Goal: Task Accomplishment & Management: Use online tool/utility

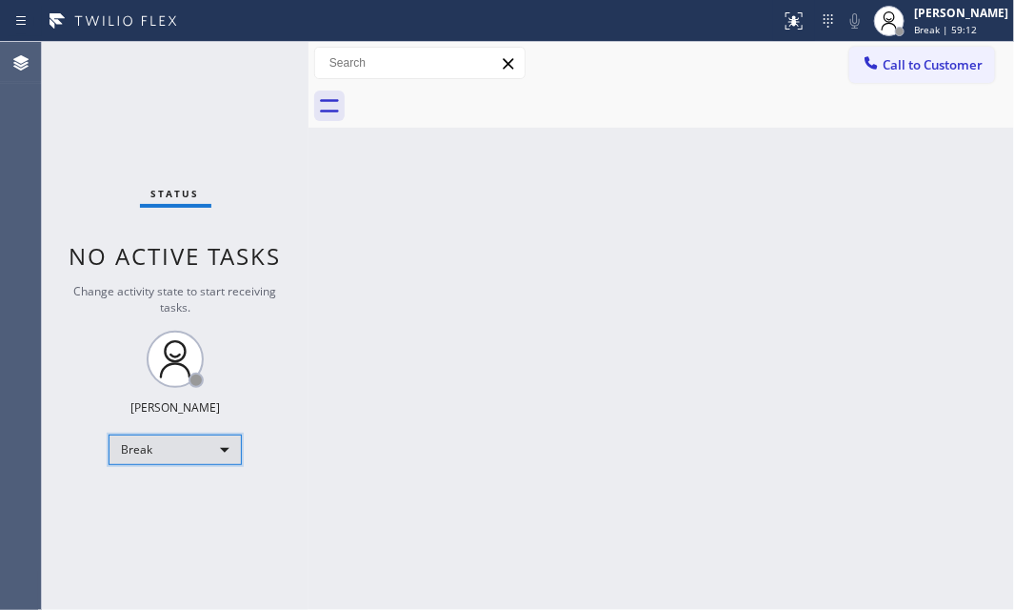
click at [217, 455] on div "Break" at bounding box center [175, 449] width 133 height 30
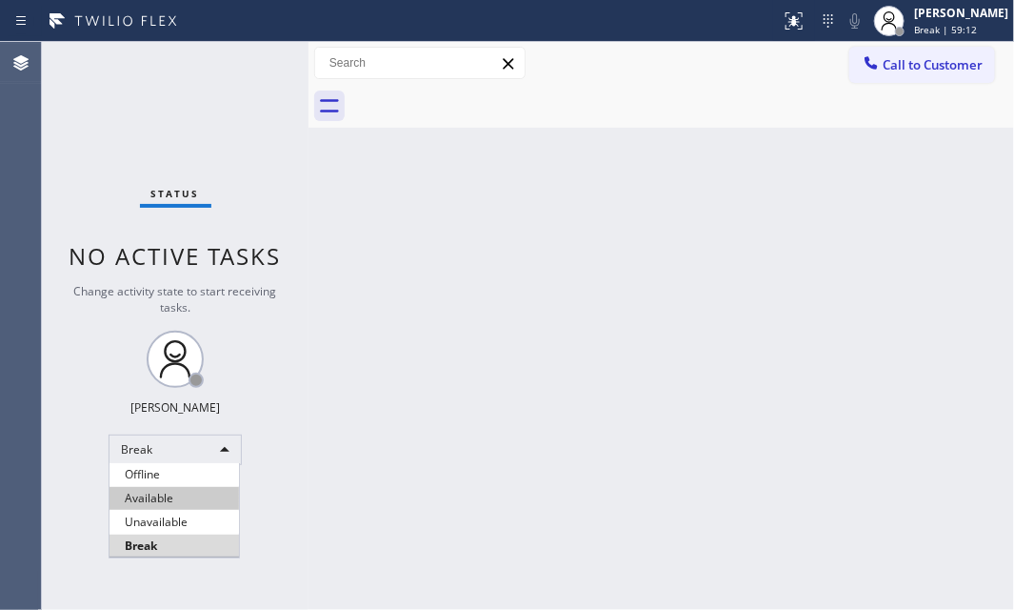
click at [163, 495] on li "Available" at bounding box center [175, 498] width 130 height 23
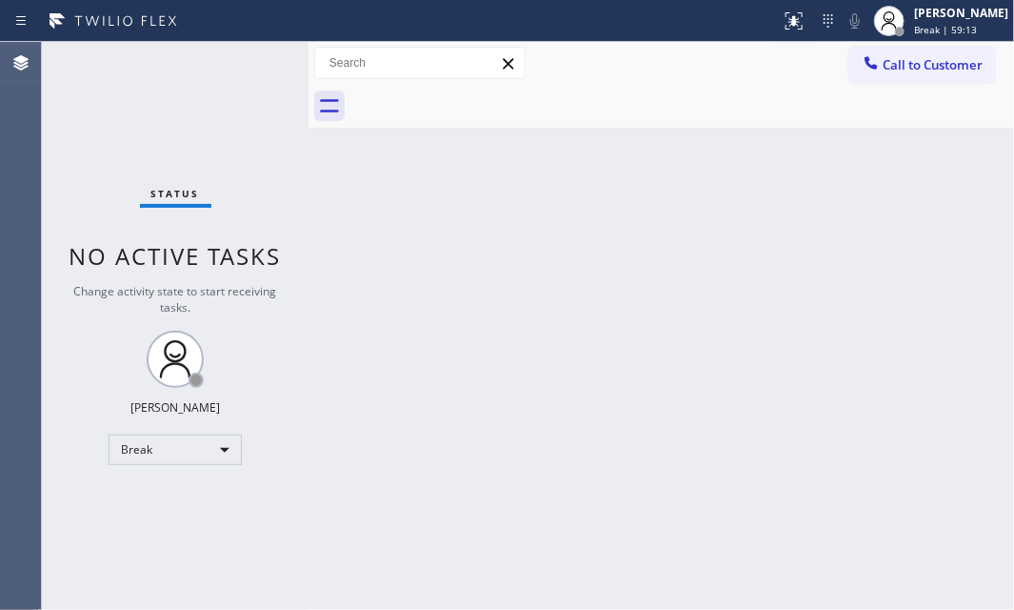
click at [610, 376] on div "Back to Dashboard Change Sender ID Customers Technicians Select a contact Outbo…" at bounding box center [662, 326] width 706 height 568
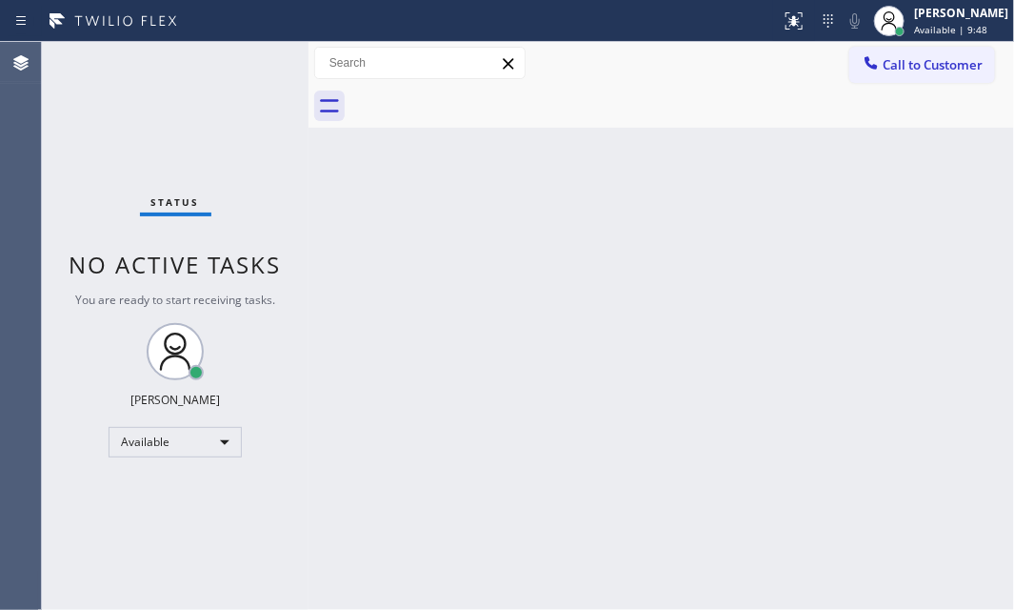
click at [268, 179] on div "Status No active tasks You are ready to start receiving tasks. [PERSON_NAME] Av…" at bounding box center [175, 326] width 267 height 568
click at [226, 141] on div "Status No active tasks You are ready to start receiving tasks. [PERSON_NAME] Av…" at bounding box center [175, 326] width 267 height 568
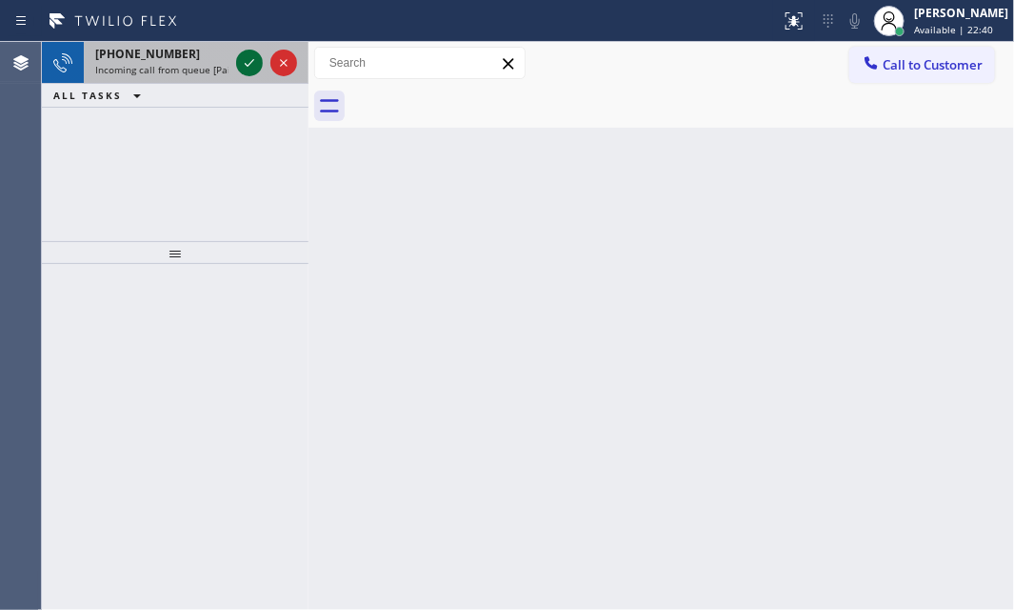
click at [249, 63] on icon at bounding box center [249, 62] width 23 height 23
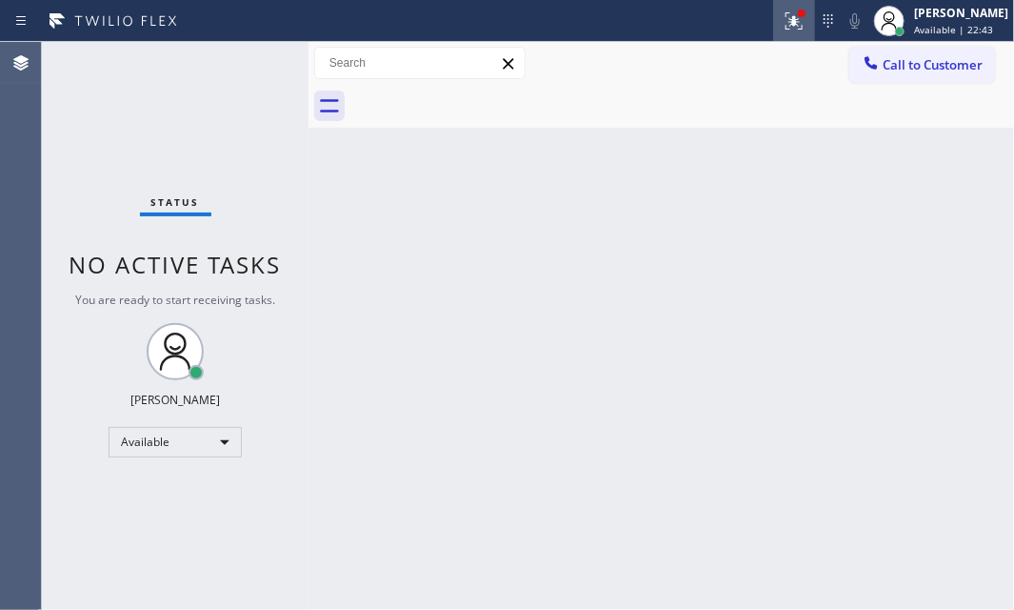
click at [783, 27] on icon at bounding box center [794, 21] width 23 height 23
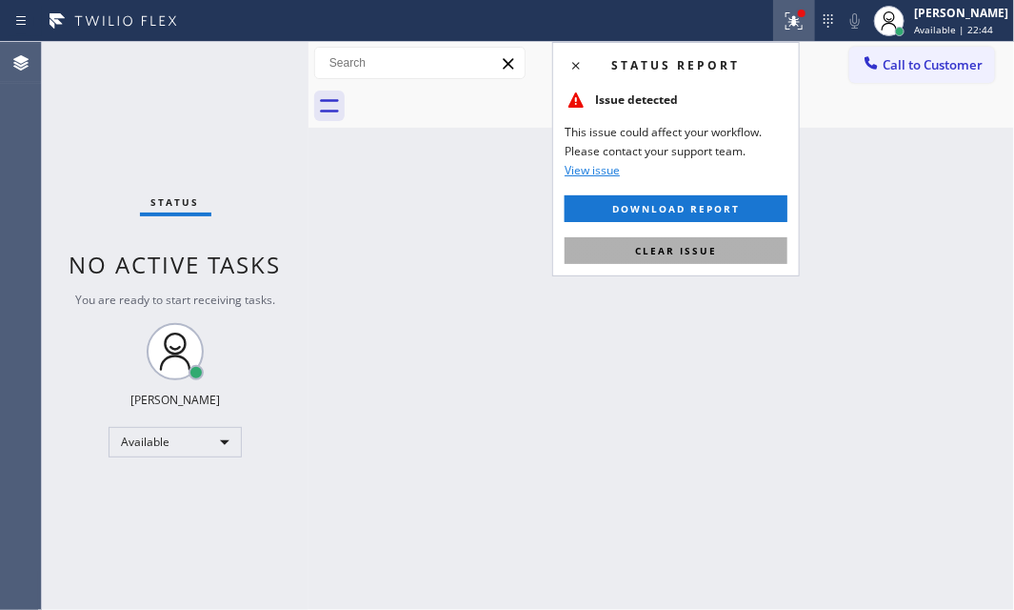
click at [698, 259] on button "Clear issue" at bounding box center [676, 250] width 223 height 27
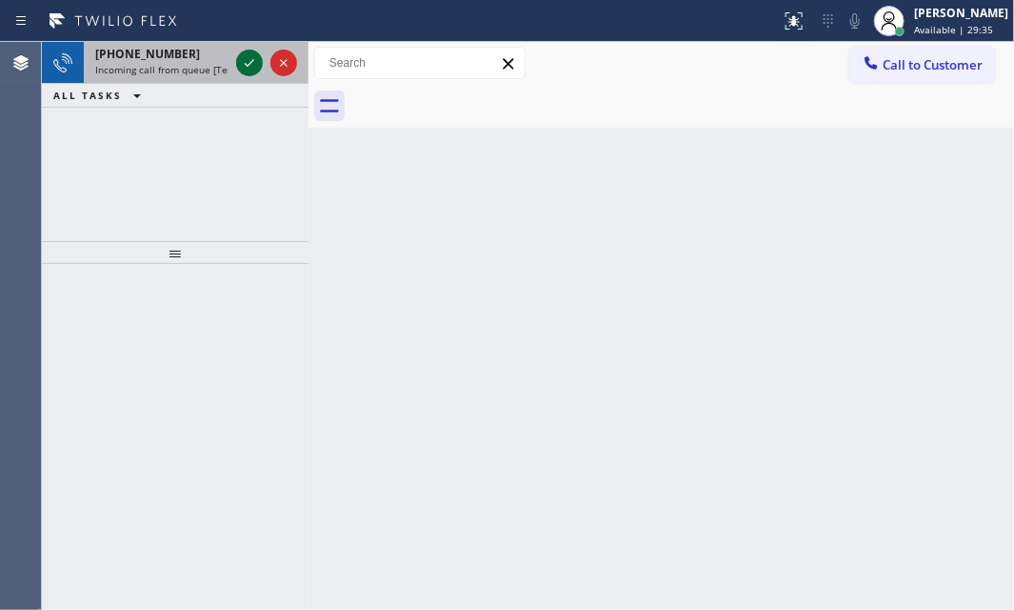
click at [247, 58] on icon at bounding box center [249, 62] width 23 height 23
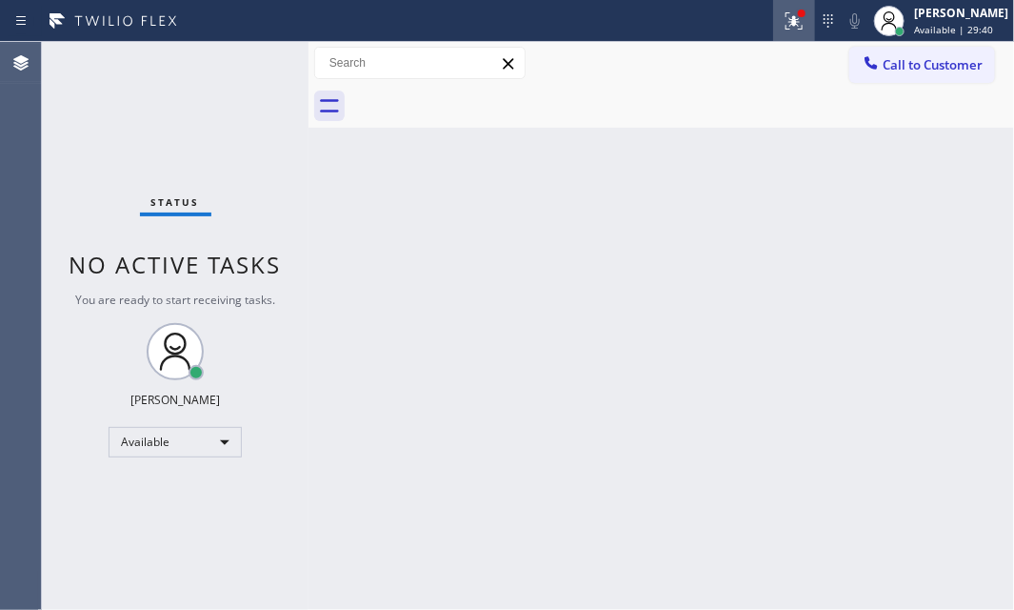
click at [790, 21] on div at bounding box center [794, 21] width 42 height 23
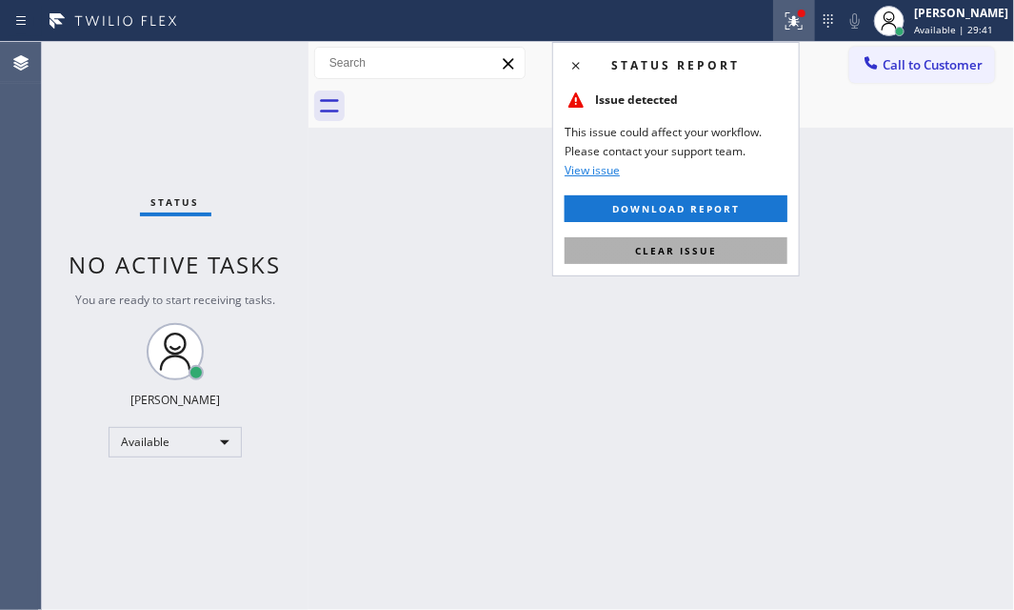
click at [721, 237] on button "Clear issue" at bounding box center [676, 250] width 223 height 27
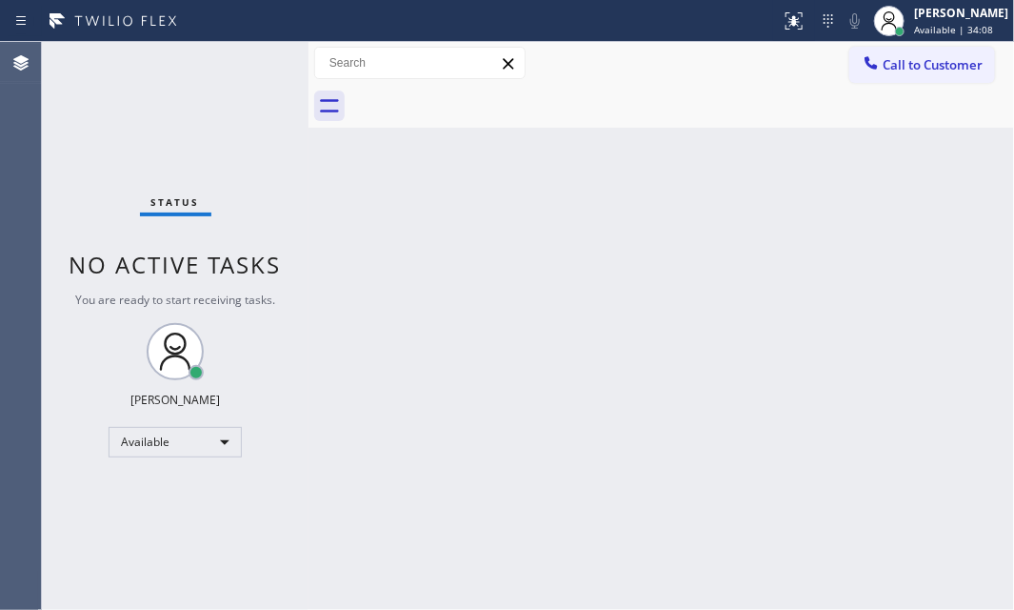
click at [237, 60] on div "Status No active tasks You are ready to start receiving tasks. [PERSON_NAME] Av…" at bounding box center [175, 326] width 267 height 568
drag, startPoint x: 290, startPoint y: 176, endPoint x: 199, endPoint y: 130, distance: 102.7
click at [290, 175] on div "Status No active tasks You are ready to start receiving tasks. [PERSON_NAME] Av…" at bounding box center [175, 326] width 267 height 568
click at [194, 127] on div "Status No active tasks You are ready to start receiving tasks. [PERSON_NAME] Av…" at bounding box center [175, 326] width 267 height 568
click at [944, 28] on span "Available | 42:56" at bounding box center [953, 29] width 79 height 13
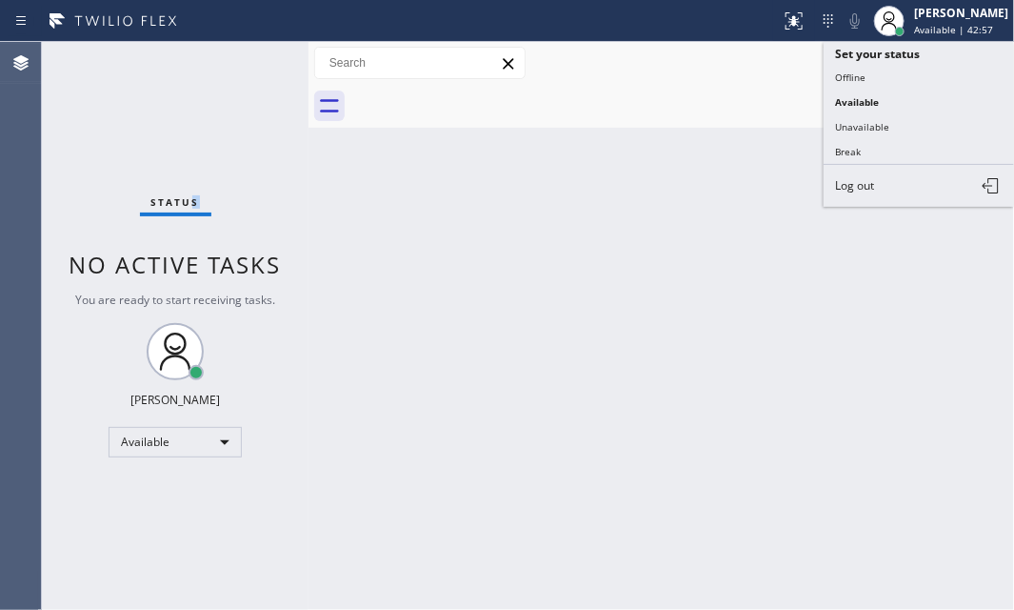
drag, startPoint x: 877, startPoint y: 152, endPoint x: 900, endPoint y: 158, distance: 23.6
click at [878, 151] on button "Break" at bounding box center [919, 151] width 190 height 25
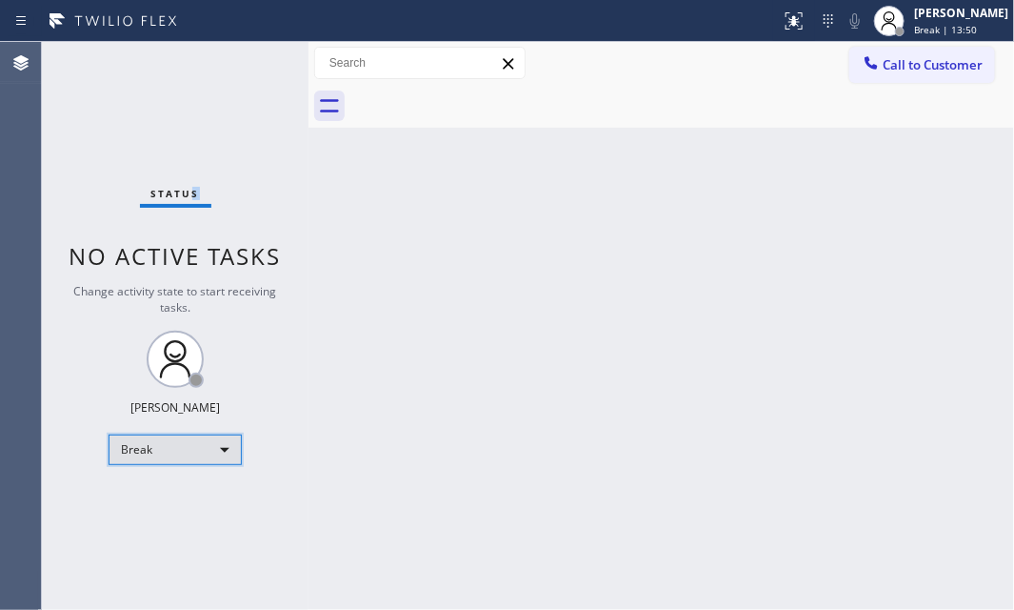
click at [225, 441] on div "Break" at bounding box center [175, 449] width 133 height 30
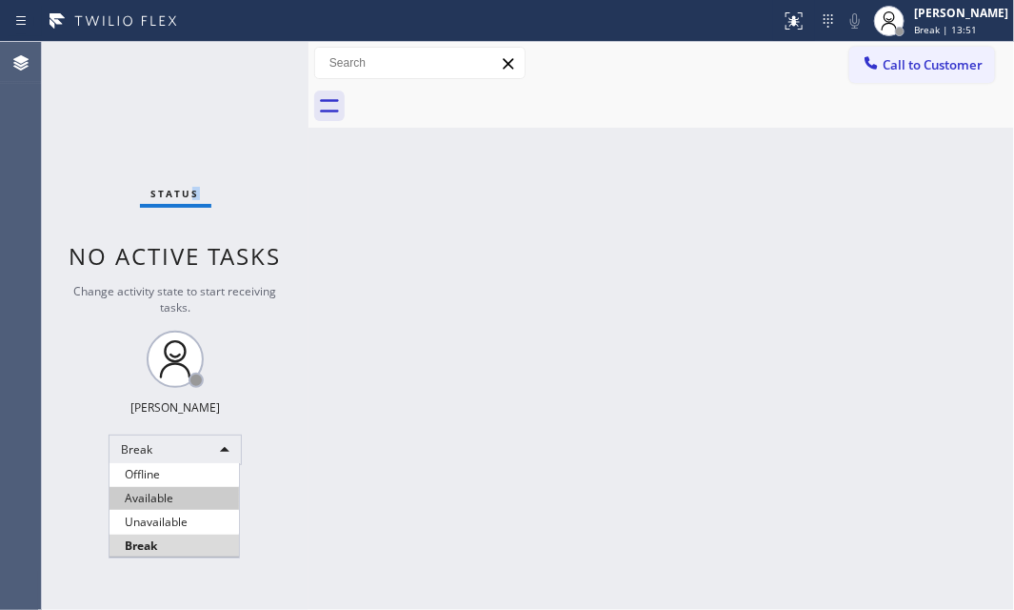
click at [190, 491] on li "Available" at bounding box center [175, 498] width 130 height 23
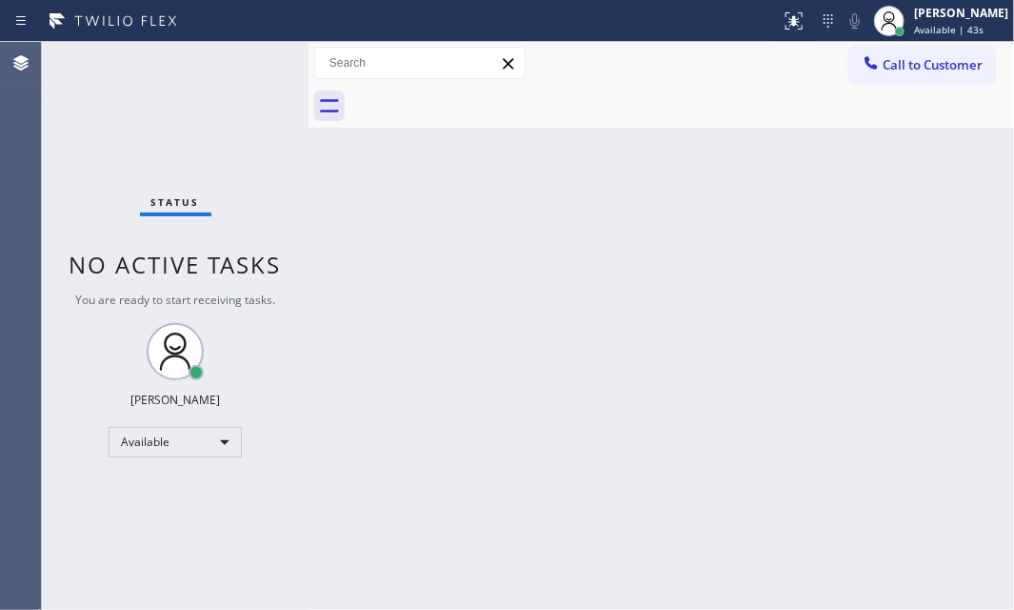
drag, startPoint x: 438, startPoint y: 286, endPoint x: 676, endPoint y: 311, distance: 239.5
click at [437, 286] on div "Back to Dashboard Change Sender ID Customers Technicians Select a contact Outbo…" at bounding box center [662, 326] width 706 height 568
click at [780, 287] on div "Back to Dashboard Change Sender ID Customers Technicians Select a contact Outbo…" at bounding box center [662, 326] width 706 height 568
click at [808, 55] on div "Call to Customer Outbound call Location Blue Moon Electrical [GEOGRAPHIC_DATA] …" at bounding box center [662, 63] width 706 height 33
click at [510, 272] on div "Back to Dashboard Change Sender ID Customers Technicians Select a contact Outbo…" at bounding box center [662, 326] width 706 height 568
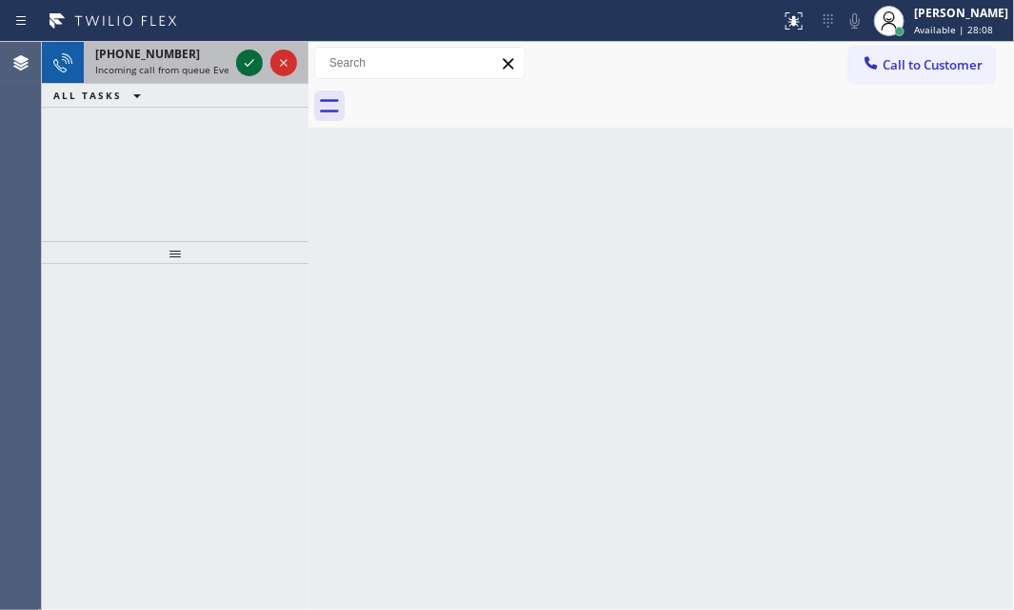
click at [249, 68] on icon at bounding box center [249, 62] width 23 height 23
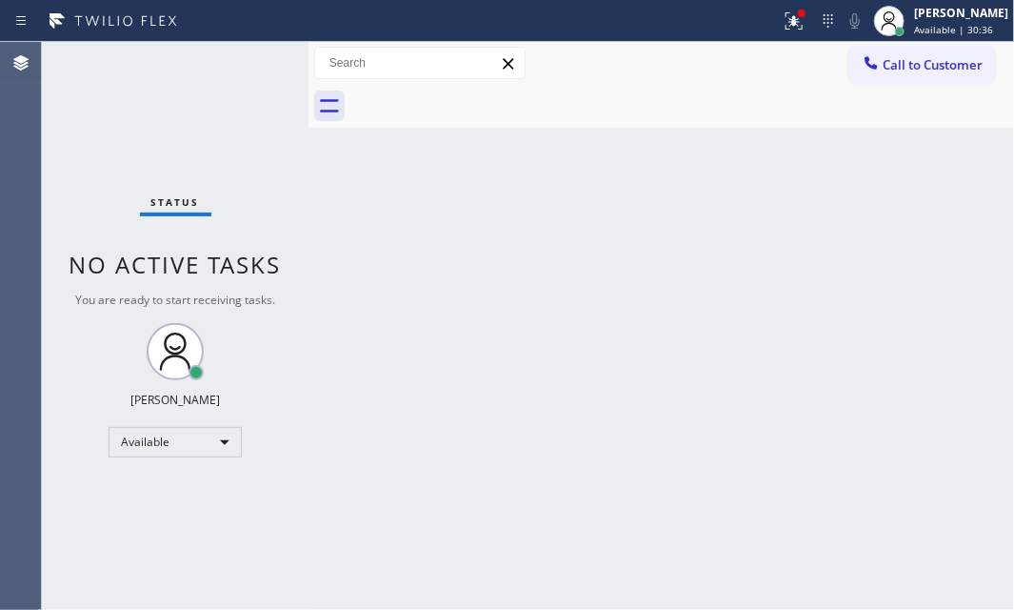
click at [613, 311] on div "Back to Dashboard Change Sender ID Customers Technicians Select a contact Outbo…" at bounding box center [662, 326] width 706 height 568
click at [357, 417] on div "Back to Dashboard Change Sender ID Customers Technicians Select a contact Outbo…" at bounding box center [662, 326] width 706 height 568
click at [783, 26] on icon at bounding box center [794, 21] width 23 height 23
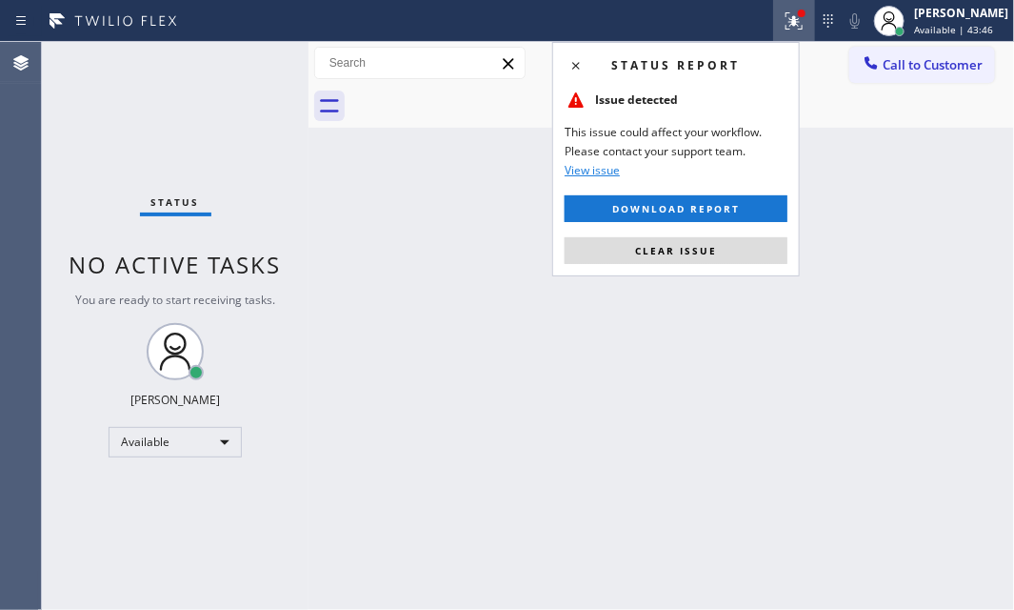
click at [677, 254] on span "Clear issue" at bounding box center [676, 250] width 82 height 13
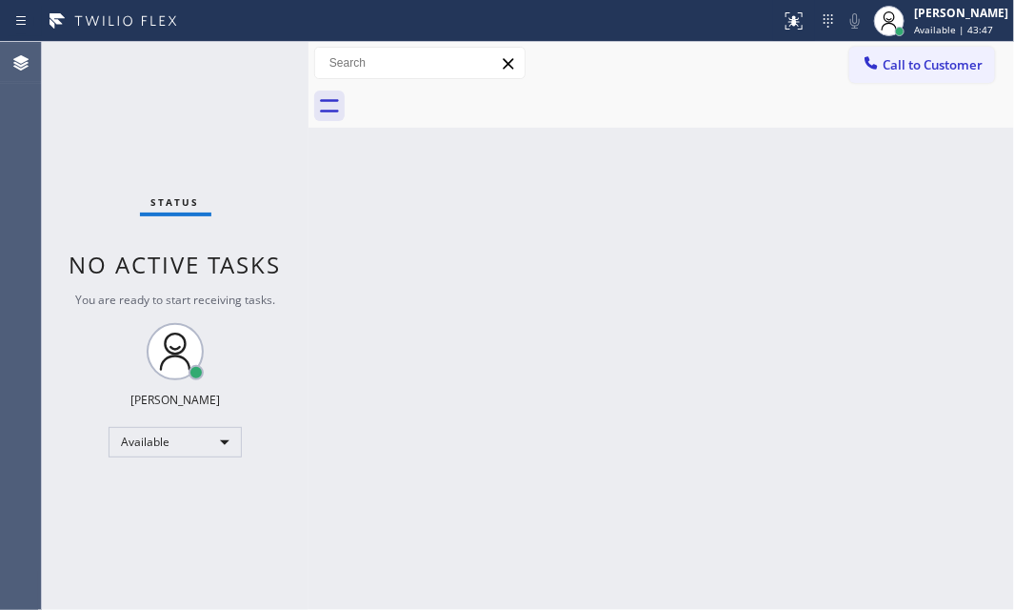
click at [215, 82] on div "Status No active tasks You are ready to start receiving tasks. [PERSON_NAME] Av…" at bounding box center [175, 326] width 267 height 568
click at [257, 70] on div "Status No active tasks You are ready to start receiving tasks. [PERSON_NAME] Av…" at bounding box center [175, 326] width 267 height 568
click at [243, 63] on div "Status No active tasks You are ready to start receiving tasks. [PERSON_NAME] Av…" at bounding box center [175, 326] width 267 height 568
click at [246, 61] on div "Status No active tasks You are ready to start receiving tasks. [PERSON_NAME] Av…" at bounding box center [175, 326] width 267 height 568
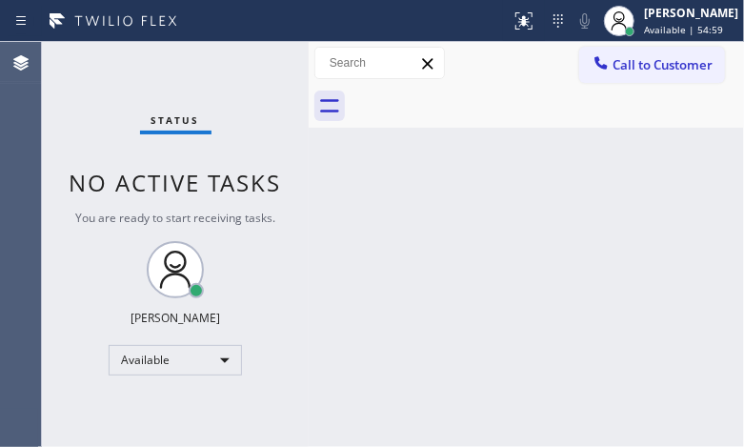
click at [117, 77] on div "Status No active tasks You are ready to start receiving tasks. [PERSON_NAME] Av…" at bounding box center [175, 244] width 267 height 405
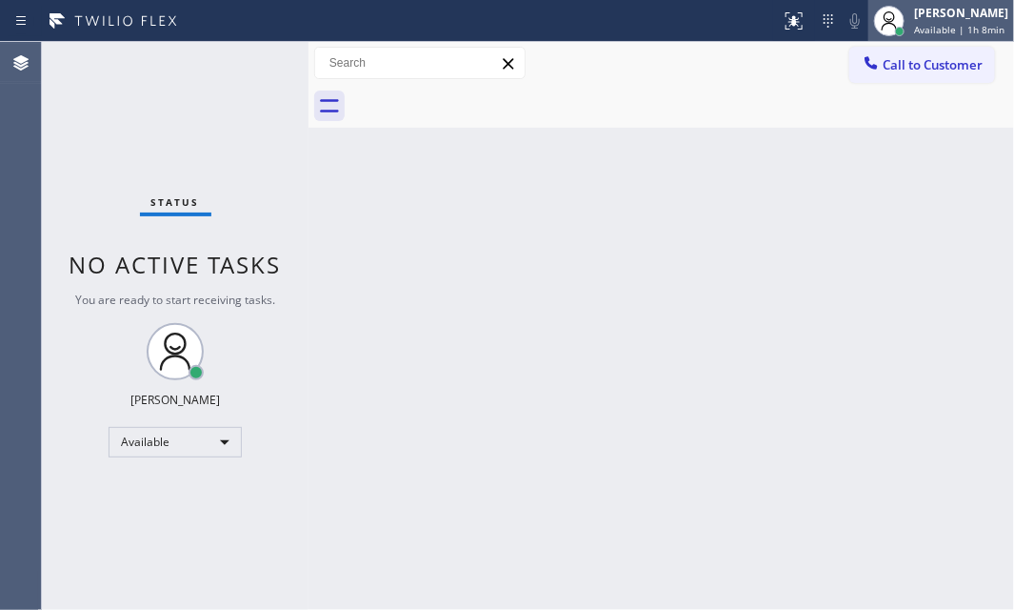
click at [910, 21] on div "[PERSON_NAME] Available | 1h 8min" at bounding box center [962, 20] width 104 height 33
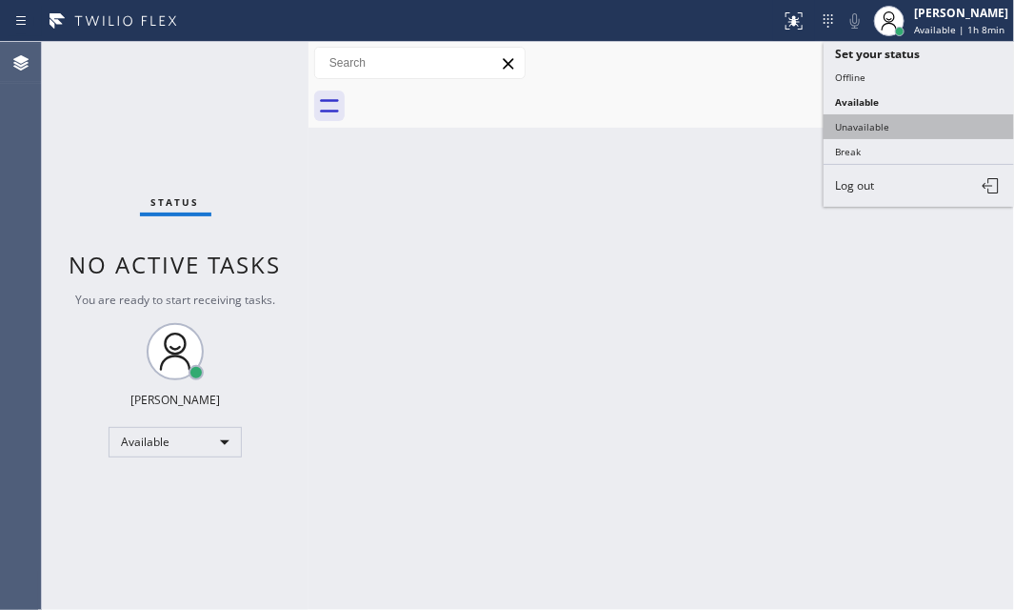
click at [870, 128] on button "Unavailable" at bounding box center [919, 126] width 190 height 25
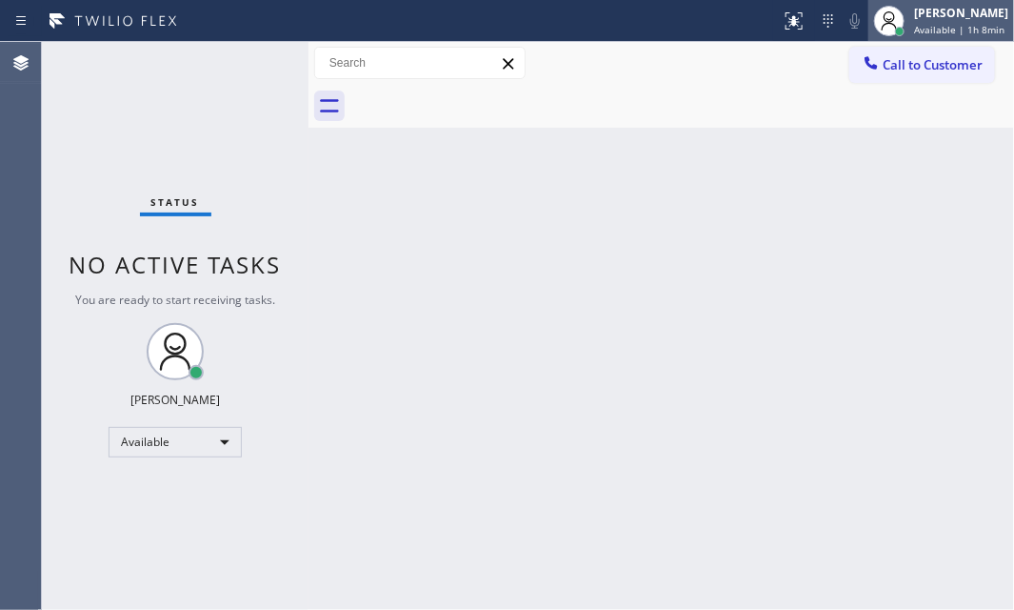
drag, startPoint x: 910, startPoint y: 23, endPoint x: 904, endPoint y: 38, distance: 16.3
click at [914, 24] on span "Available | 1h 8min" at bounding box center [959, 29] width 90 height 13
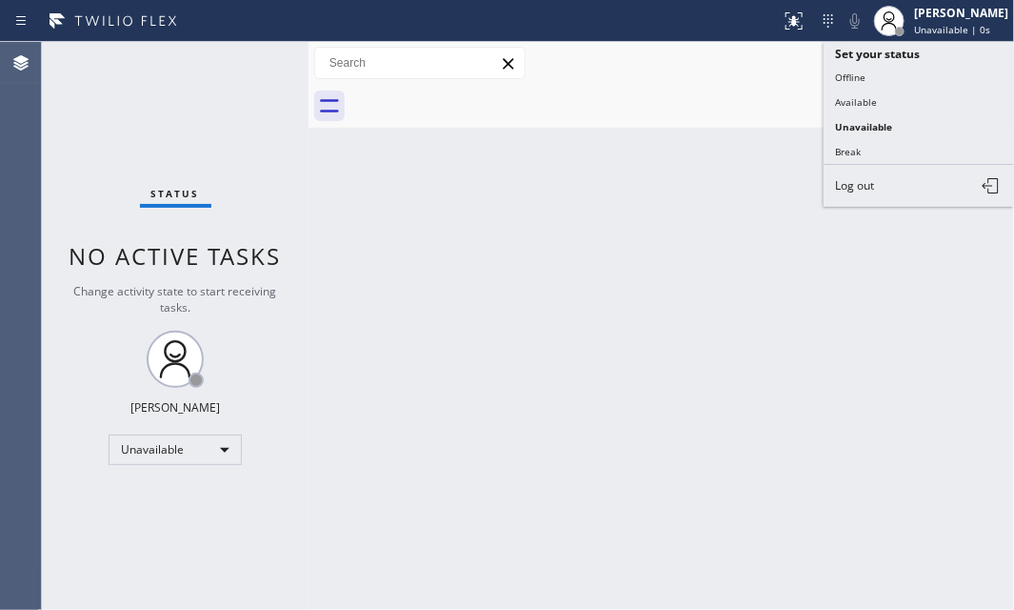
drag, startPoint x: 861, startPoint y: 144, endPoint x: 1011, endPoint y: 170, distance: 152.8
click at [869, 145] on button "Break" at bounding box center [919, 151] width 190 height 25
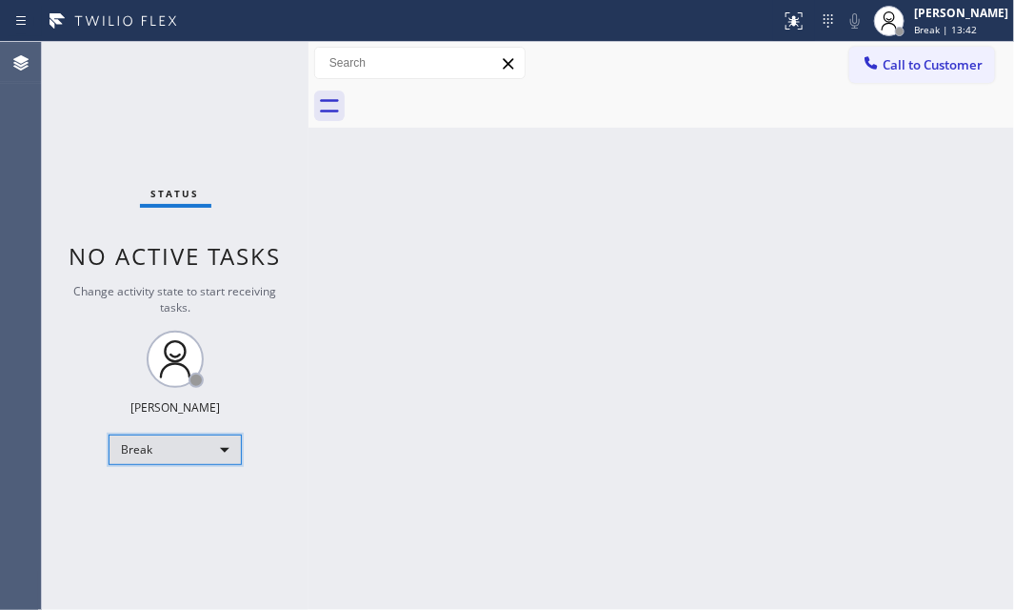
click at [226, 461] on div "Break" at bounding box center [175, 449] width 133 height 30
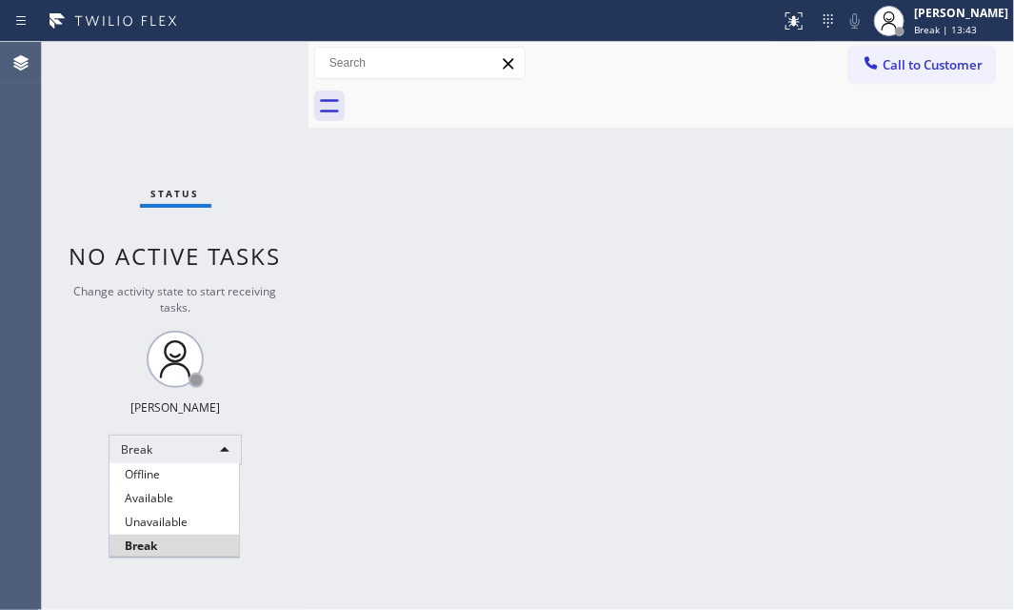
click at [191, 503] on li "Available" at bounding box center [175, 498] width 130 height 23
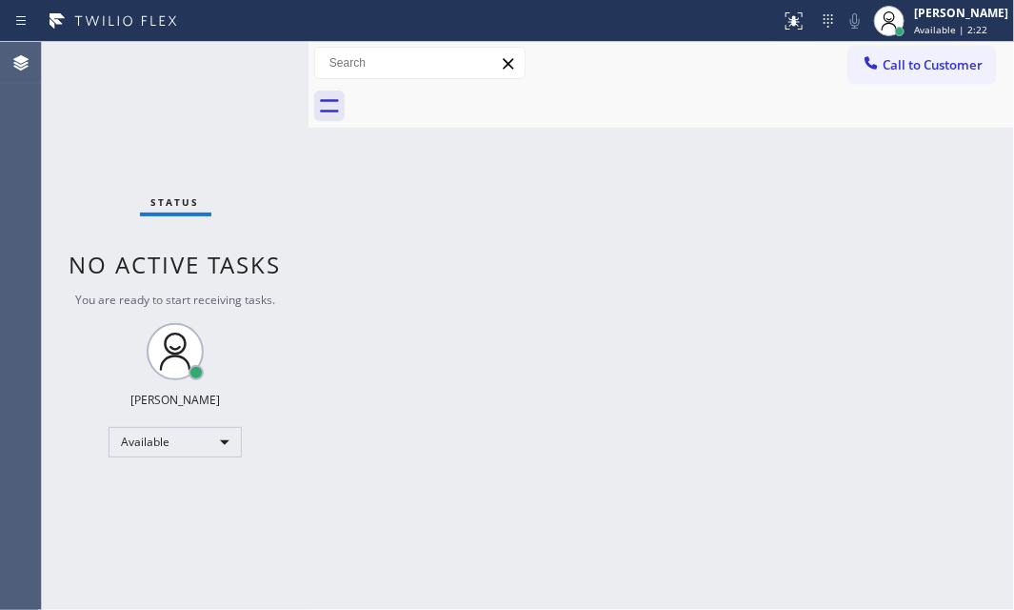
click at [809, 306] on div "Back to Dashboard Change Sender ID Customers Technicians Select a contact Outbo…" at bounding box center [662, 326] width 706 height 568
click at [809, 309] on div "Back to Dashboard Change Sender ID Customers Technicians Select a contact Outbo…" at bounding box center [662, 326] width 706 height 568
click at [250, 57] on div "Status No active tasks You are ready to start receiving tasks. [PERSON_NAME] Av…" at bounding box center [175, 326] width 267 height 568
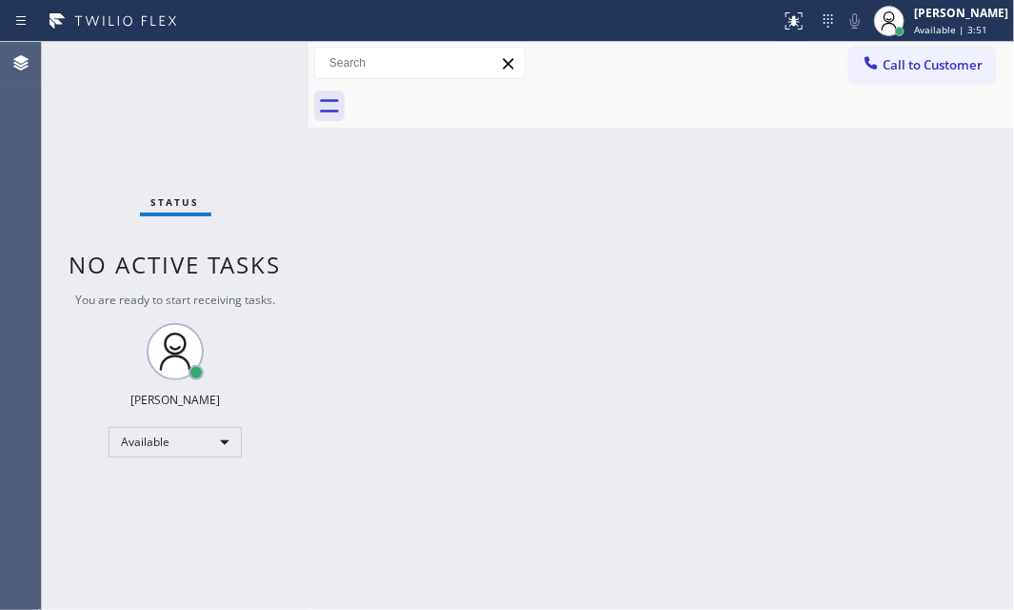
click at [476, 313] on div "Back to Dashboard Change Sender ID Customers Technicians Select a contact Outbo…" at bounding box center [662, 326] width 706 height 568
click at [286, 55] on div "Status No active tasks You are ready to start receiving tasks. [PERSON_NAME] Av…" at bounding box center [175, 326] width 267 height 568
click at [257, 55] on div "Status No active tasks You are ready to start receiving tasks. [PERSON_NAME] Av…" at bounding box center [175, 326] width 267 height 568
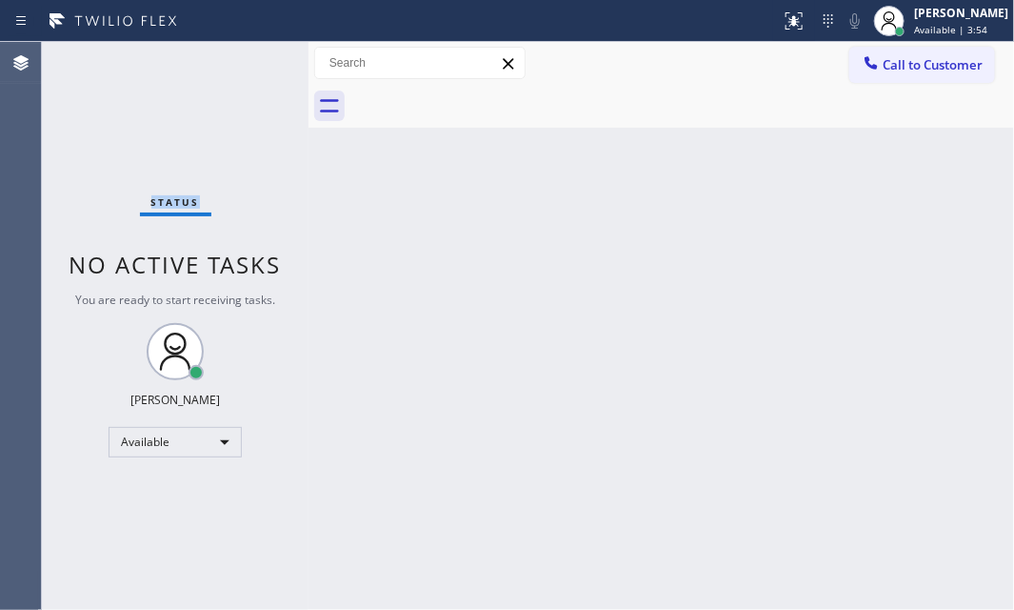
click at [257, 55] on div "Status No active tasks You are ready to start receiving tasks. [PERSON_NAME] Av…" at bounding box center [175, 326] width 267 height 568
click at [234, 67] on div "Status No active tasks You are ready to start receiving tasks. [PERSON_NAME] Av…" at bounding box center [175, 326] width 267 height 568
click at [240, 67] on div "Status No active tasks You are ready to start receiving tasks. [PERSON_NAME] Av…" at bounding box center [175, 326] width 267 height 568
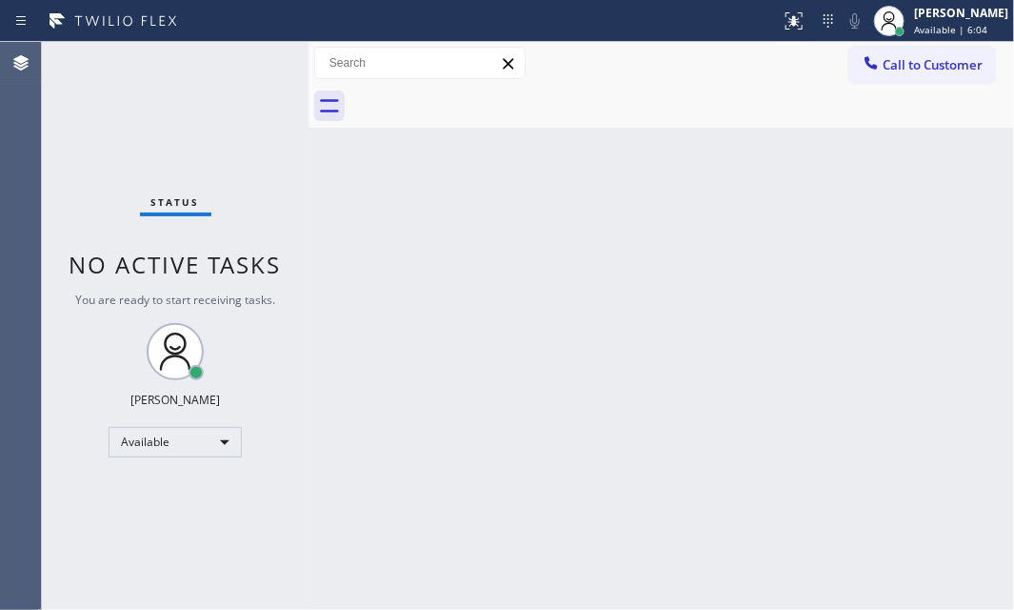
click at [240, 67] on div "Status No active tasks You are ready to start receiving tasks. [PERSON_NAME] Av…" at bounding box center [175, 326] width 267 height 568
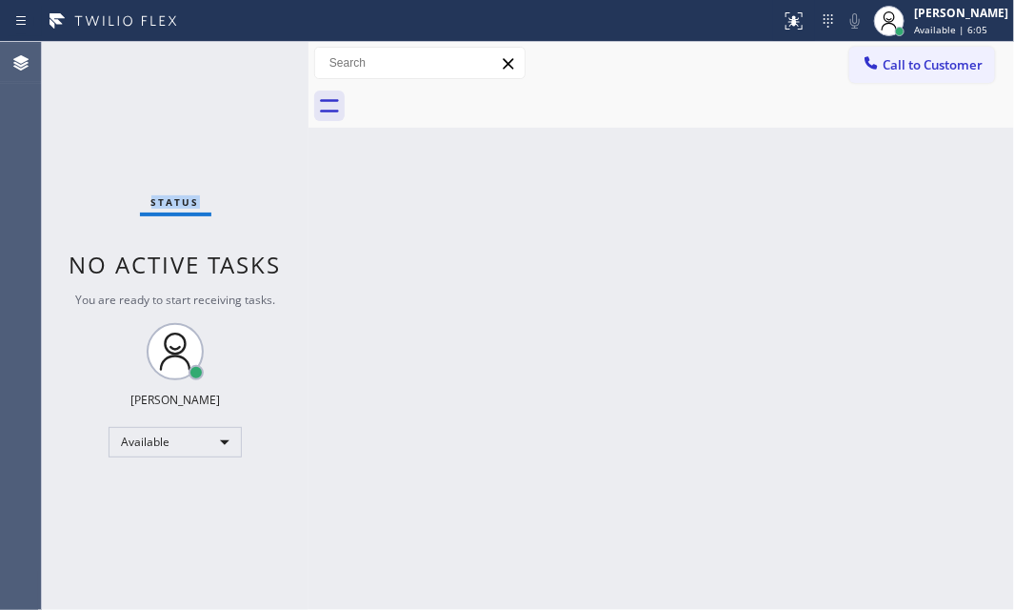
click at [240, 67] on div "Status No active tasks You are ready to start receiving tasks. [PERSON_NAME] Av…" at bounding box center [175, 326] width 267 height 568
click at [253, 54] on div "Status No active tasks You are ready to start receiving tasks. [PERSON_NAME] Av…" at bounding box center [175, 326] width 267 height 568
click at [244, 72] on div "Status No active tasks You are ready to start receiving tasks. [PERSON_NAME] Av…" at bounding box center [175, 326] width 267 height 568
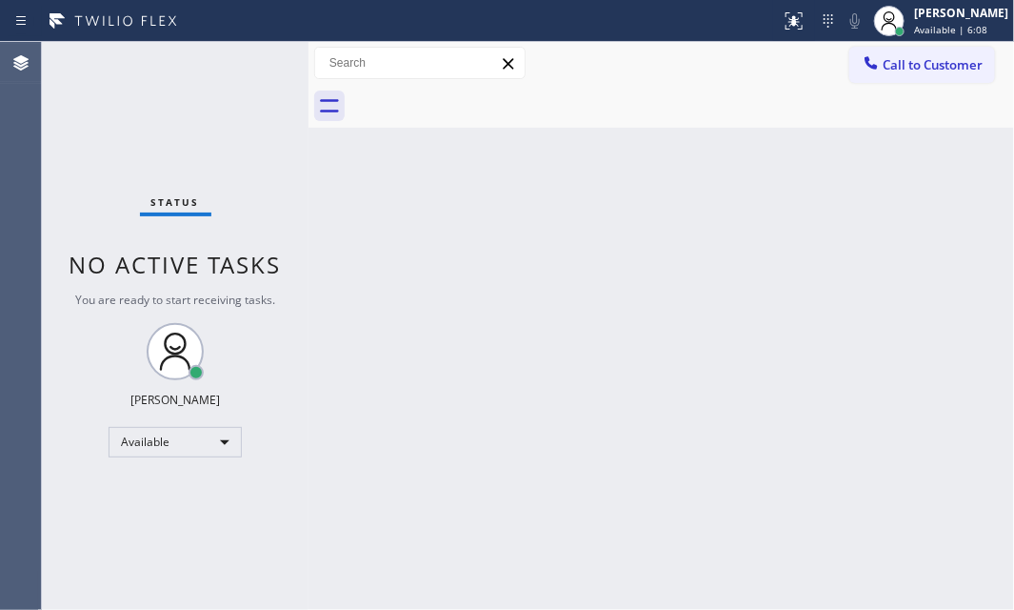
click at [244, 72] on div "Status No active tasks You are ready to start receiving tasks. [PERSON_NAME] Av…" at bounding box center [175, 326] width 267 height 568
click at [247, 63] on div "Status No active tasks You are ready to start receiving tasks. [PERSON_NAME] Av…" at bounding box center [175, 326] width 267 height 568
click at [238, 61] on div "Status No active tasks You are ready to start receiving tasks. [PERSON_NAME] Av…" at bounding box center [175, 326] width 267 height 568
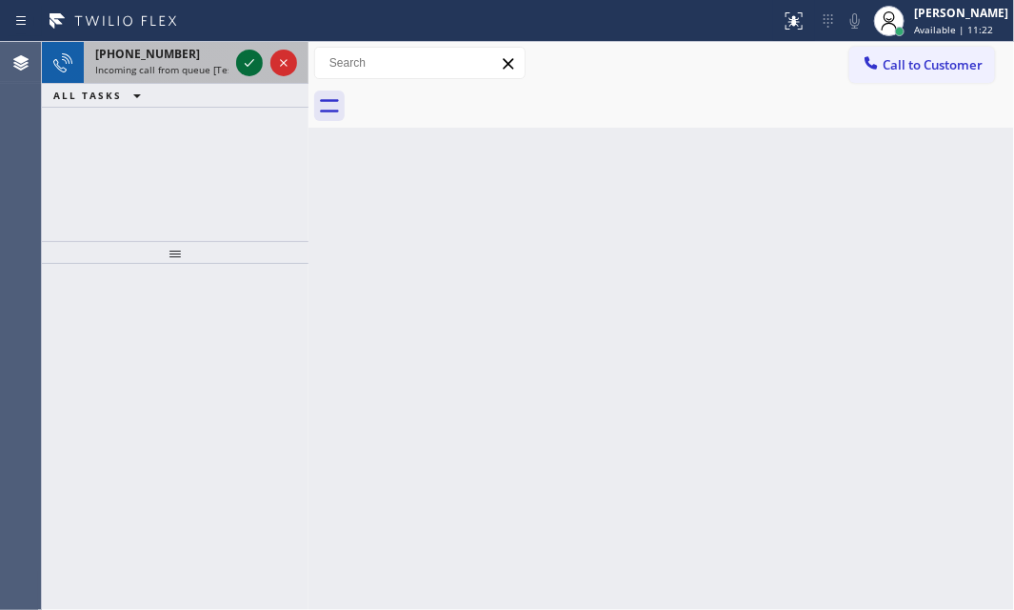
click at [238, 60] on icon at bounding box center [249, 62] width 23 height 23
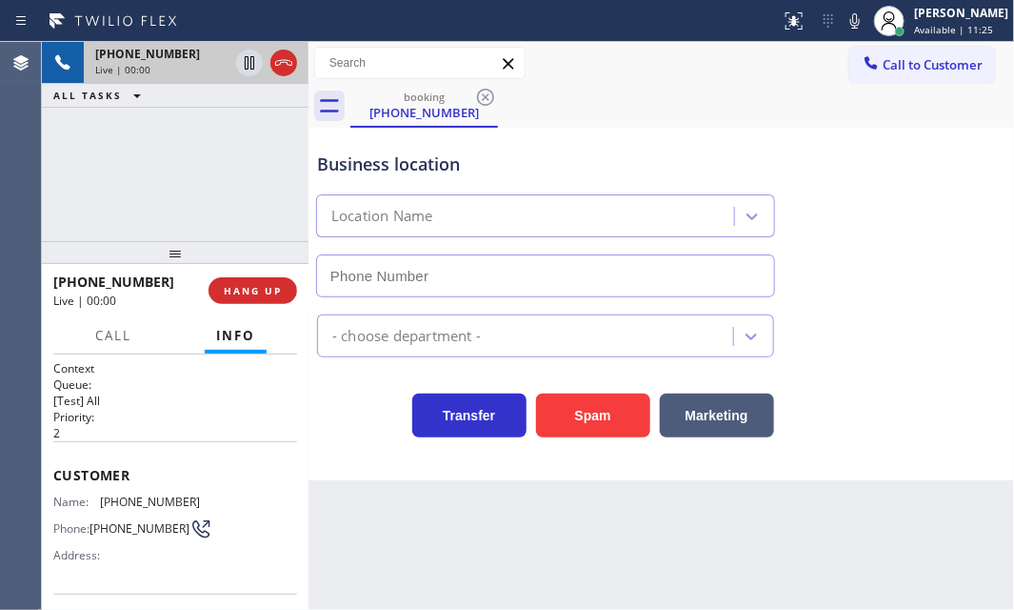
type input "[PHONE_NUMBER]"
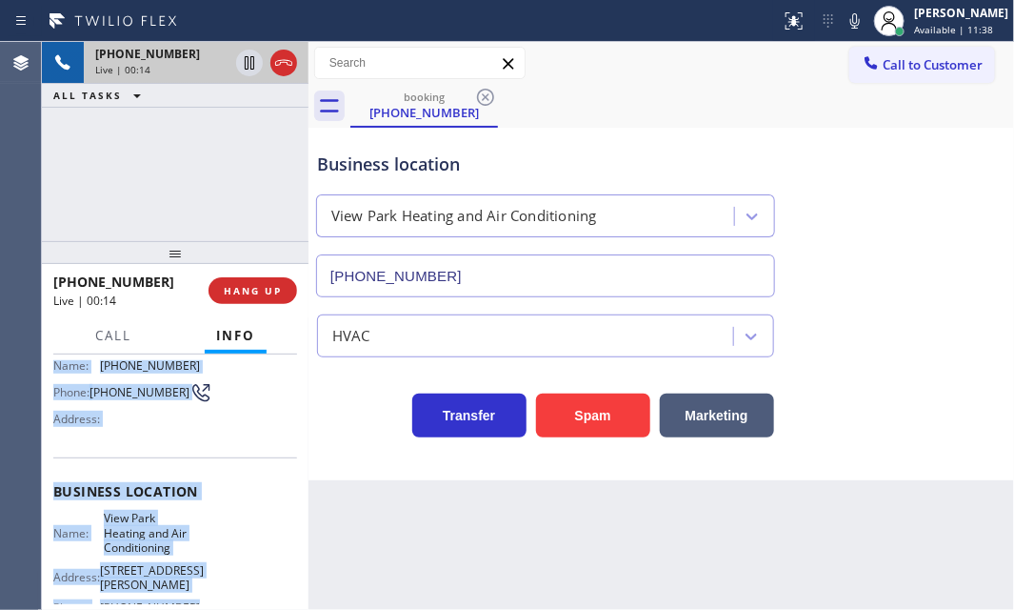
scroll to position [259, 0]
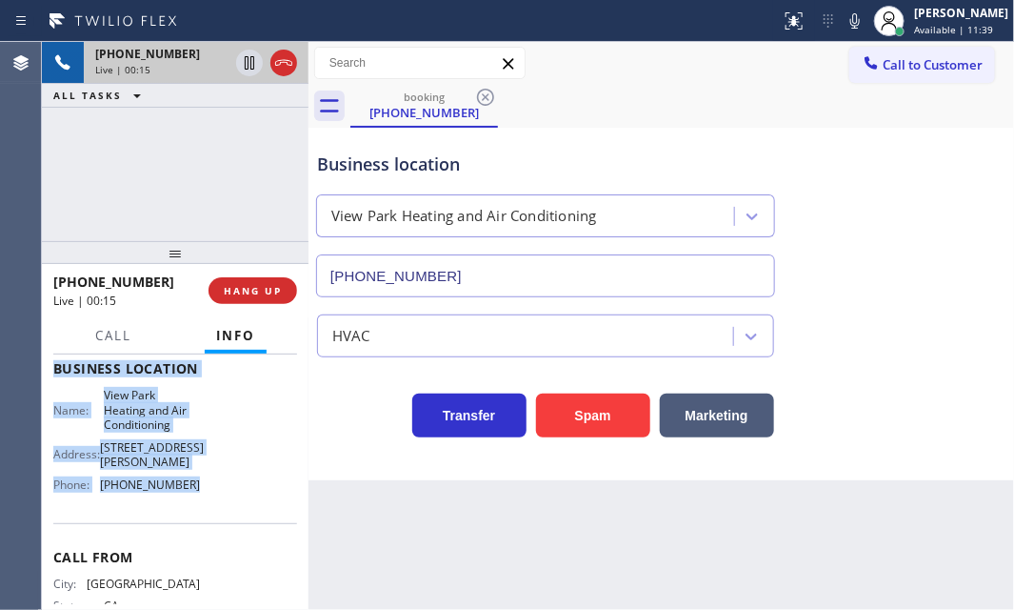
drag, startPoint x: 53, startPoint y: 381, endPoint x: 224, endPoint y: 509, distance: 213.0
click at [224, 509] on div "Context Queue: [Test] All Priority: 2 Customer Name: [PHONE_NUMBER] Phone: [PHO…" at bounding box center [175, 384] width 244 height 566
copy div "Customer Name: [PHONE_NUMBER] Phone: [PHONE_NUMBER] Address: Business location …"
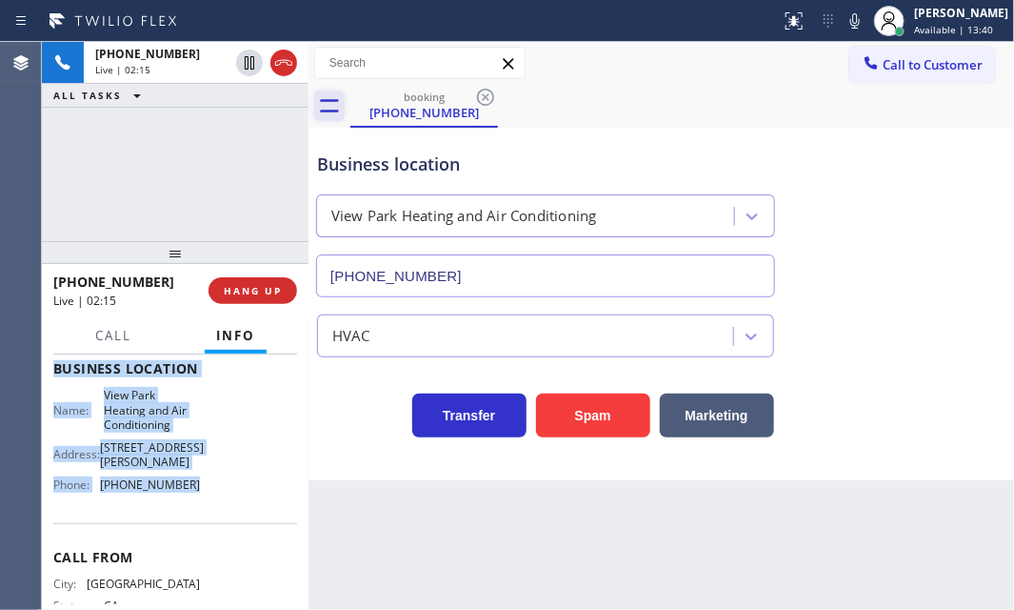
drag, startPoint x: 251, startPoint y: 64, endPoint x: 329, endPoint y: 92, distance: 82.3
click at [254, 64] on icon at bounding box center [249, 62] width 23 height 23
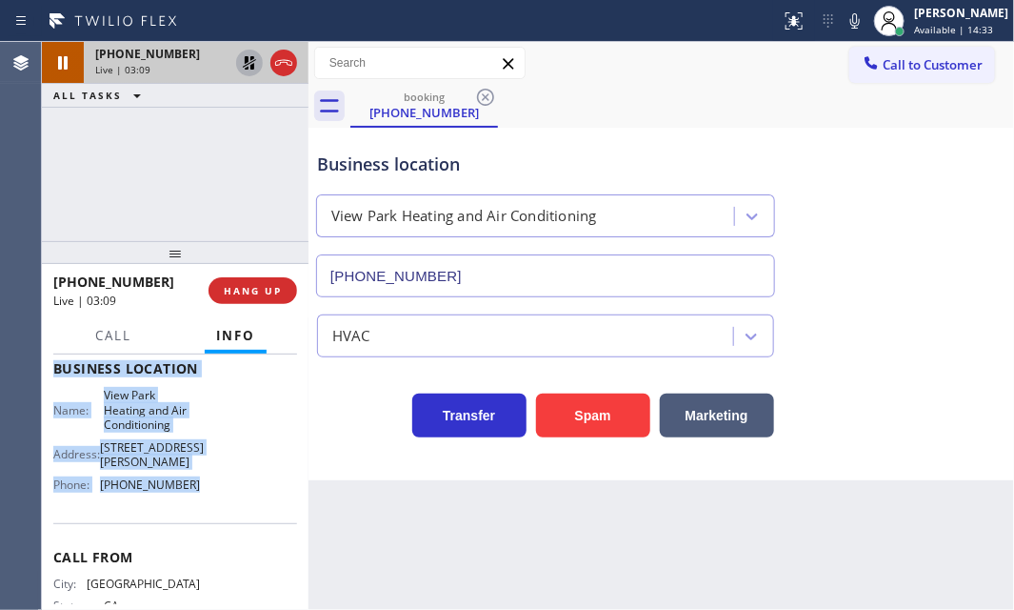
click at [243, 61] on icon at bounding box center [249, 62] width 23 height 23
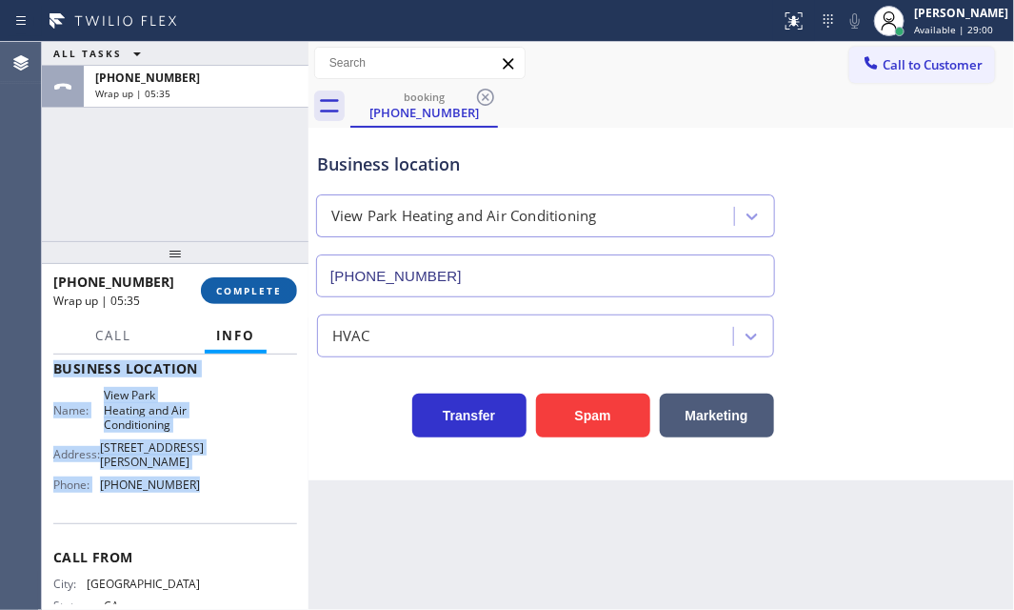
click at [266, 286] on span "COMPLETE" at bounding box center [249, 290] width 66 height 13
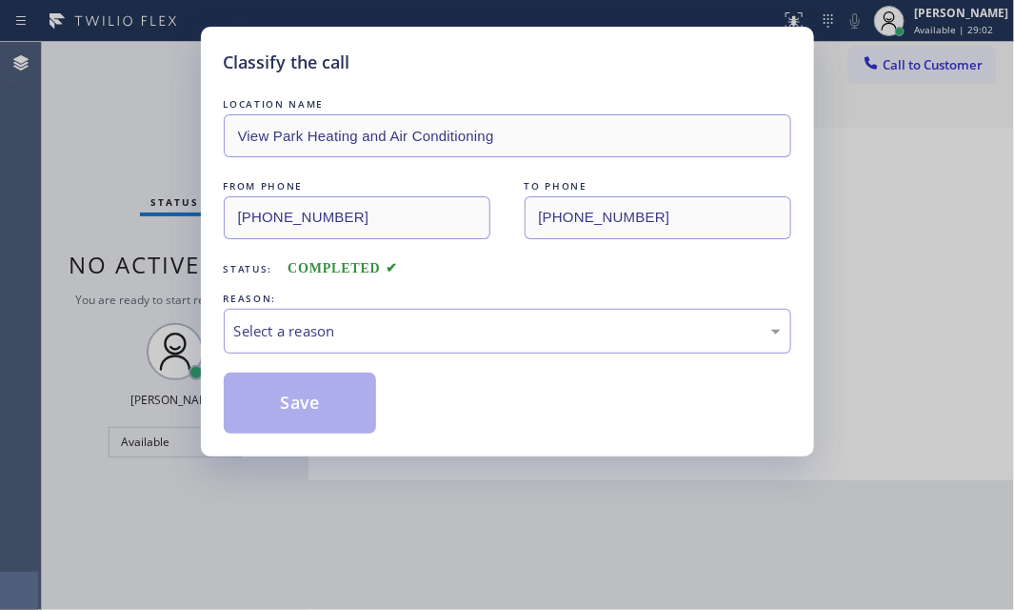
drag, startPoint x: 451, startPoint y: 324, endPoint x: 439, endPoint y: 348, distance: 26.8
click at [451, 327] on div "Select a reason" at bounding box center [507, 331] width 547 height 22
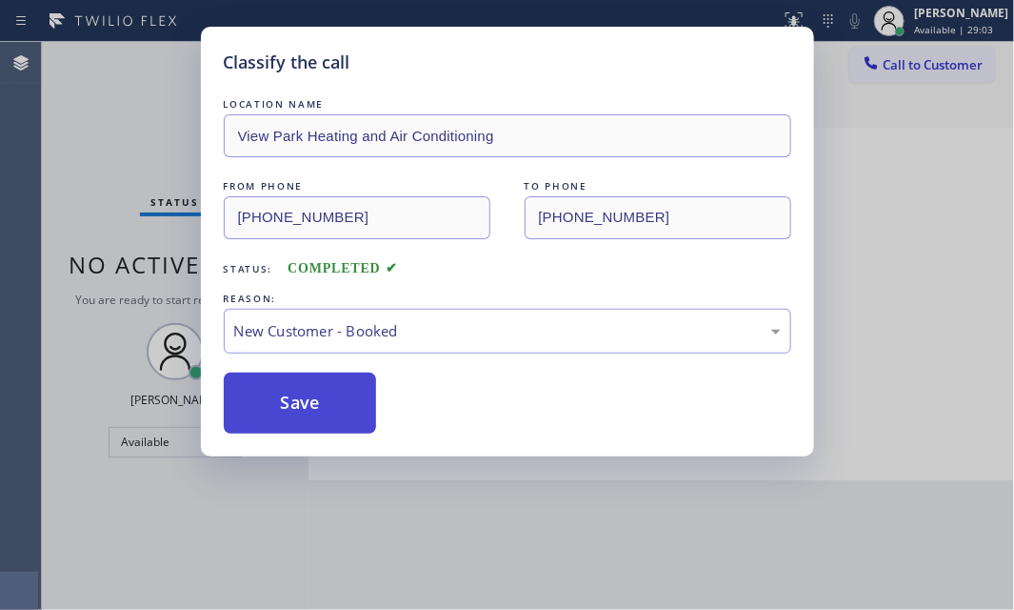
click at [305, 381] on button "Save" at bounding box center [300, 402] width 153 height 61
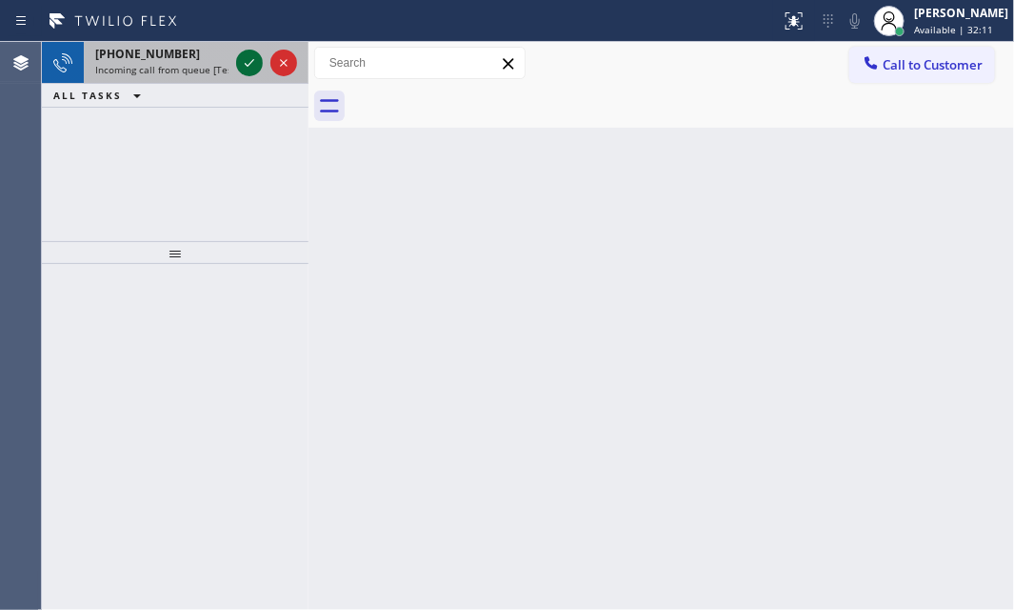
click at [242, 60] on icon at bounding box center [249, 62] width 23 height 23
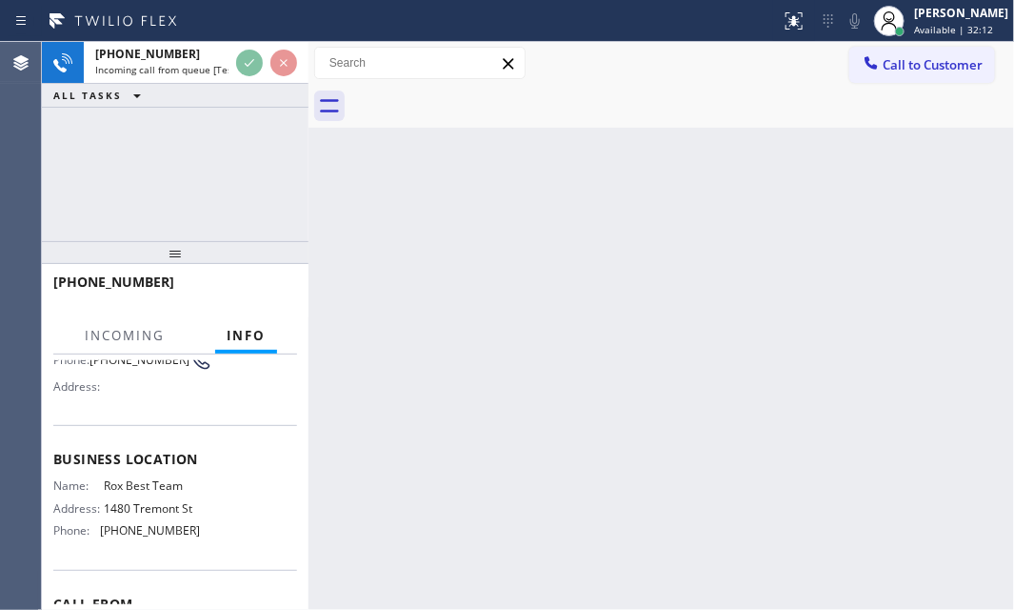
scroll to position [259, 0]
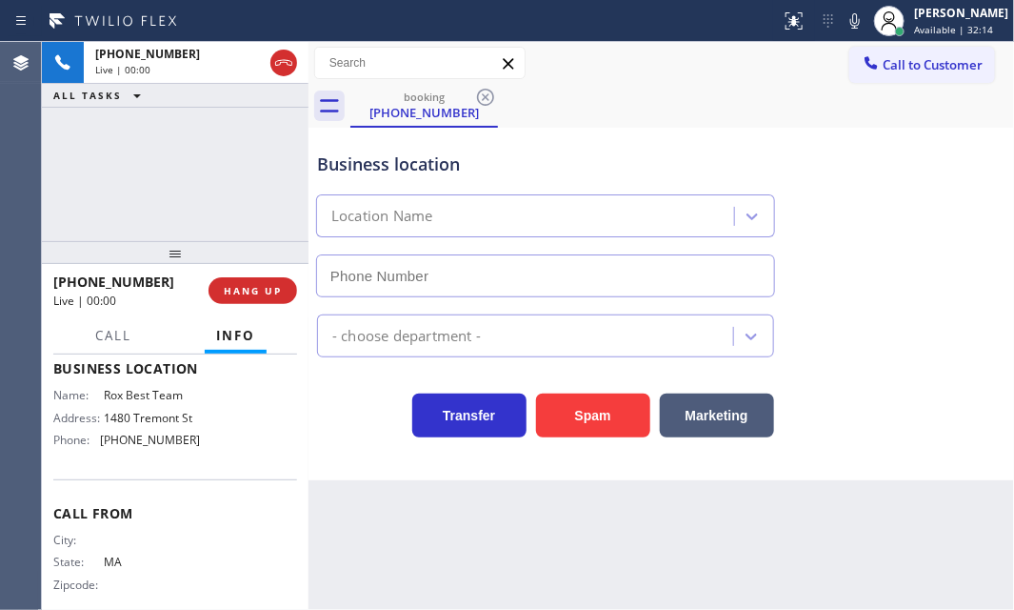
type input "[PHONE_NUMBER]"
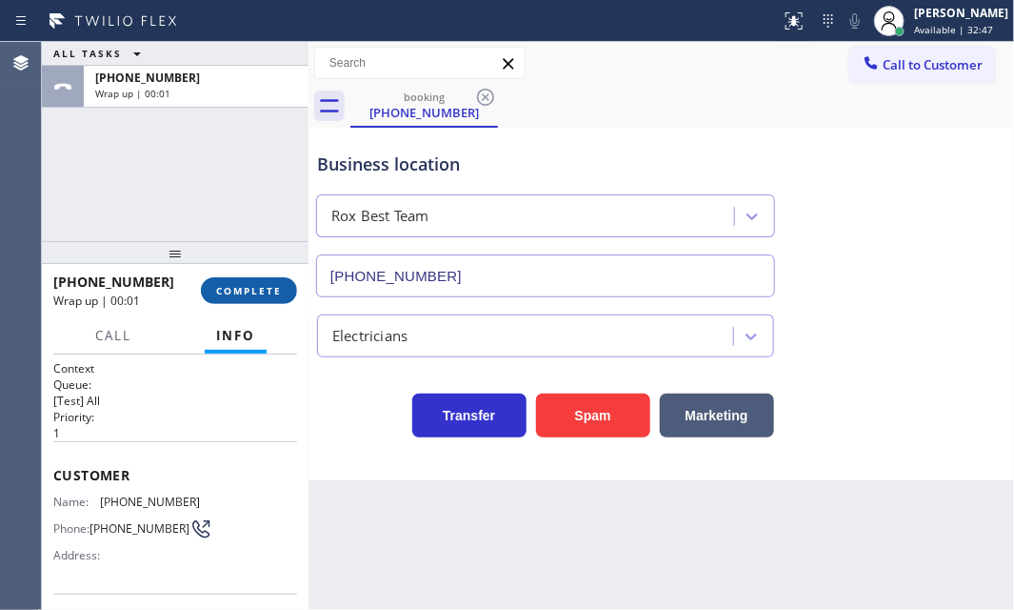
click at [261, 282] on button "COMPLETE" at bounding box center [249, 290] width 96 height 27
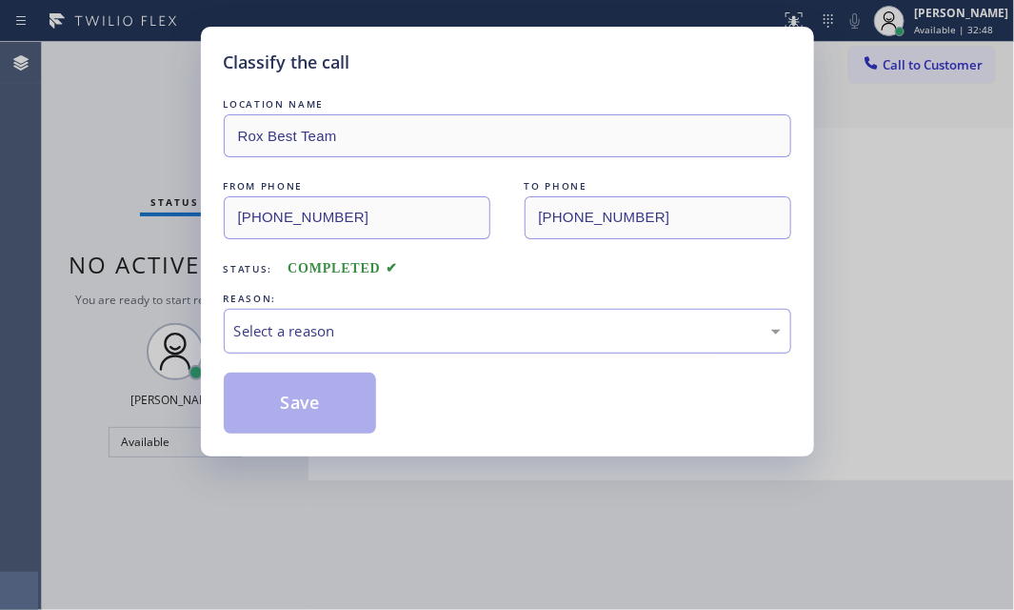
click at [450, 320] on div "Select a reason" at bounding box center [507, 331] width 547 height 22
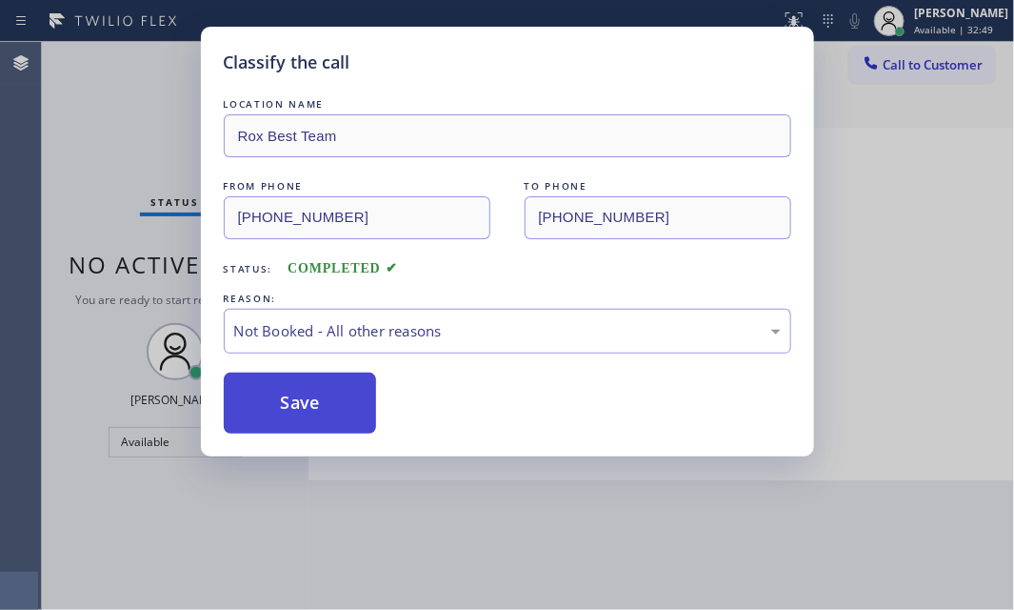
click at [292, 400] on button "Save" at bounding box center [300, 402] width 153 height 61
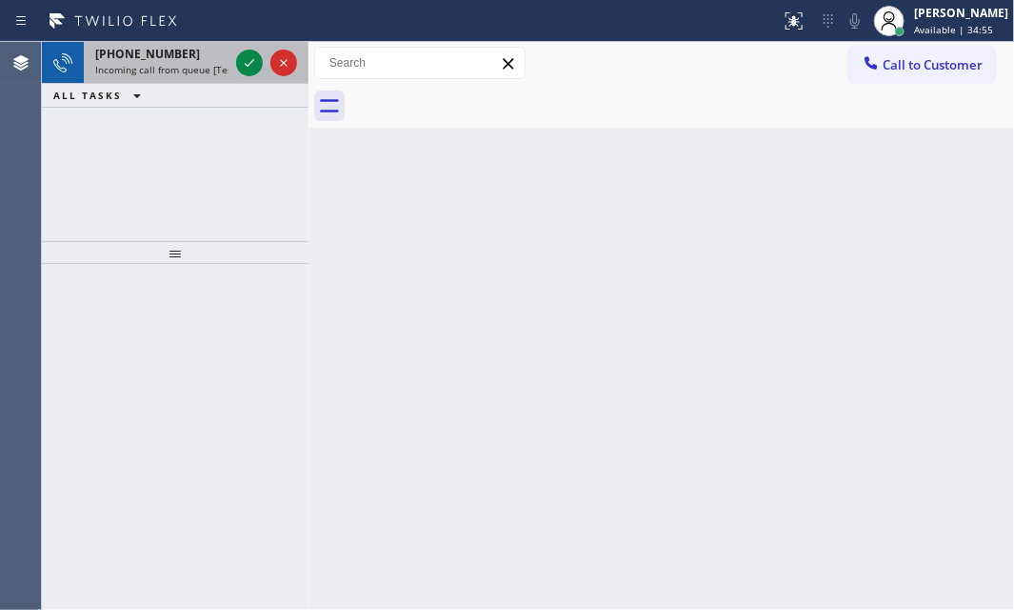
drag, startPoint x: 188, startPoint y: 69, endPoint x: 222, endPoint y: 66, distance: 34.4
click at [192, 68] on span "Incoming call from queue [Test] All" at bounding box center [174, 69] width 158 height 13
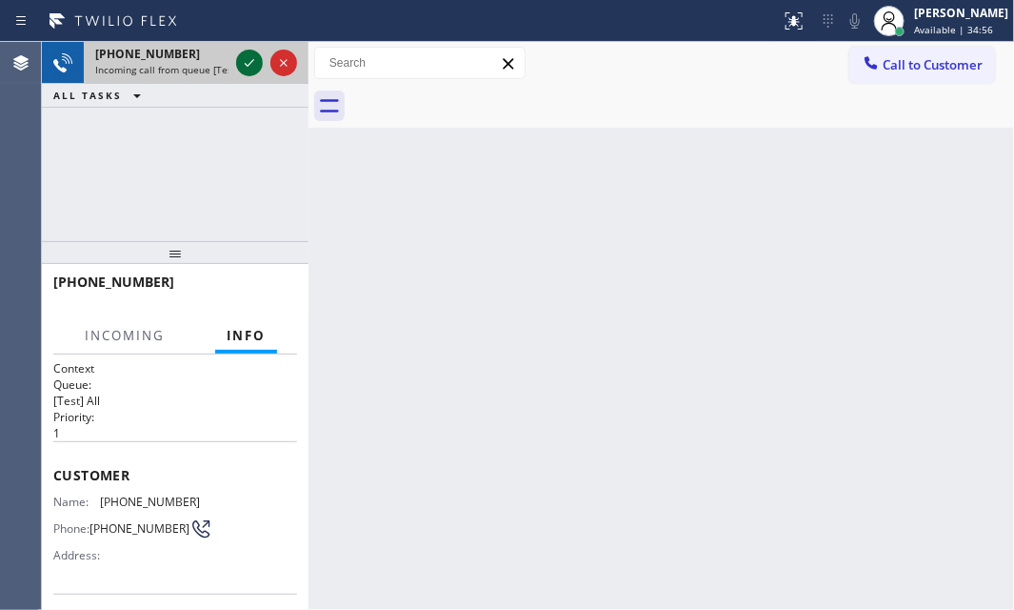
click at [262, 67] on div at bounding box center [249, 62] width 27 height 23
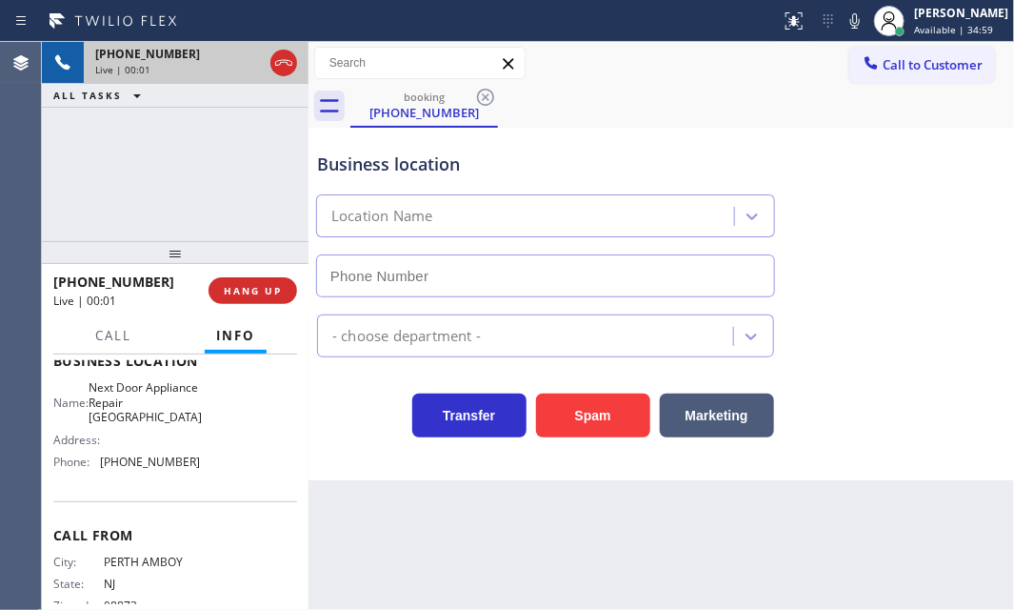
scroll to position [225, 0]
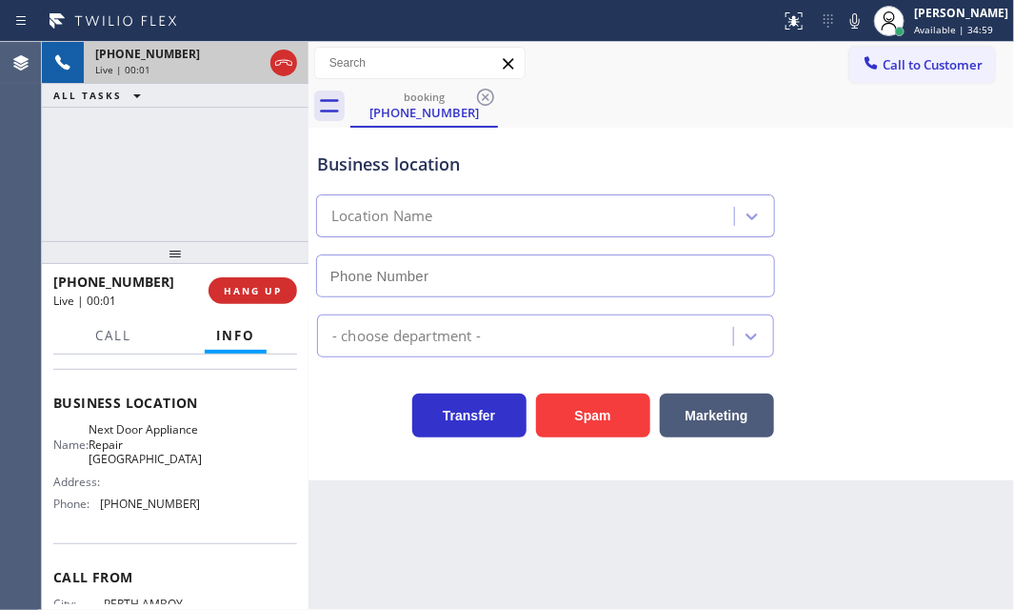
type input "[PHONE_NUMBER]"
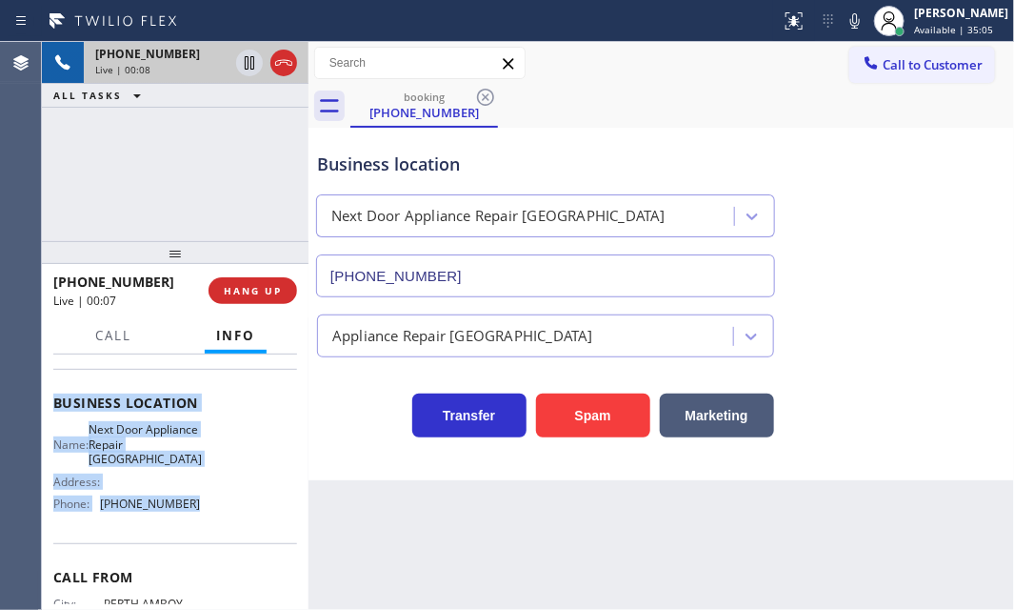
drag, startPoint x: 51, startPoint y: 413, endPoint x: 188, endPoint y: 515, distance: 170.1
click at [188, 515] on div "Context Queue: [Test] All Priority: 1 Customer Name: [PHONE_NUMBER] Phone: [PHO…" at bounding box center [175, 481] width 267 height 255
copy div "Customer Name: [PHONE_NUMBER] Phone: [PHONE_NUMBER] Address: Business location …"
click at [250, 66] on icon at bounding box center [250, 62] width 10 height 13
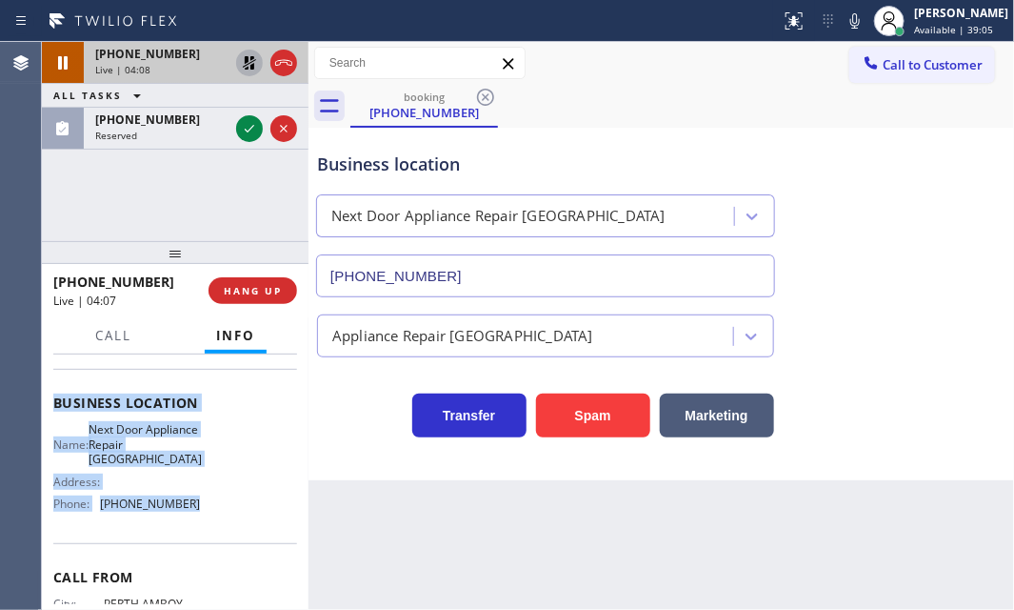
click at [244, 56] on icon at bounding box center [249, 62] width 23 height 23
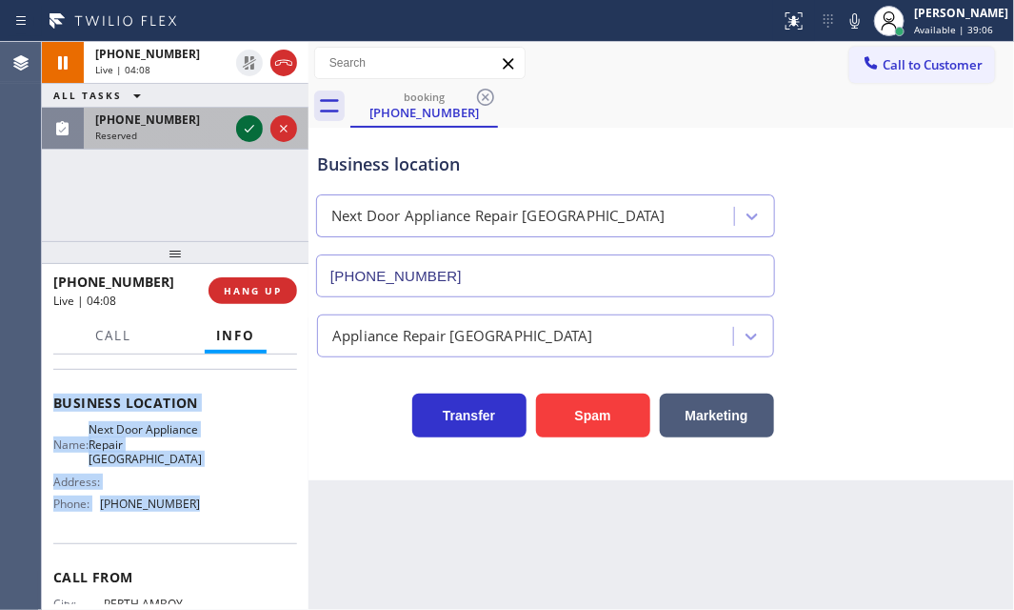
click at [252, 132] on icon at bounding box center [249, 128] width 23 height 23
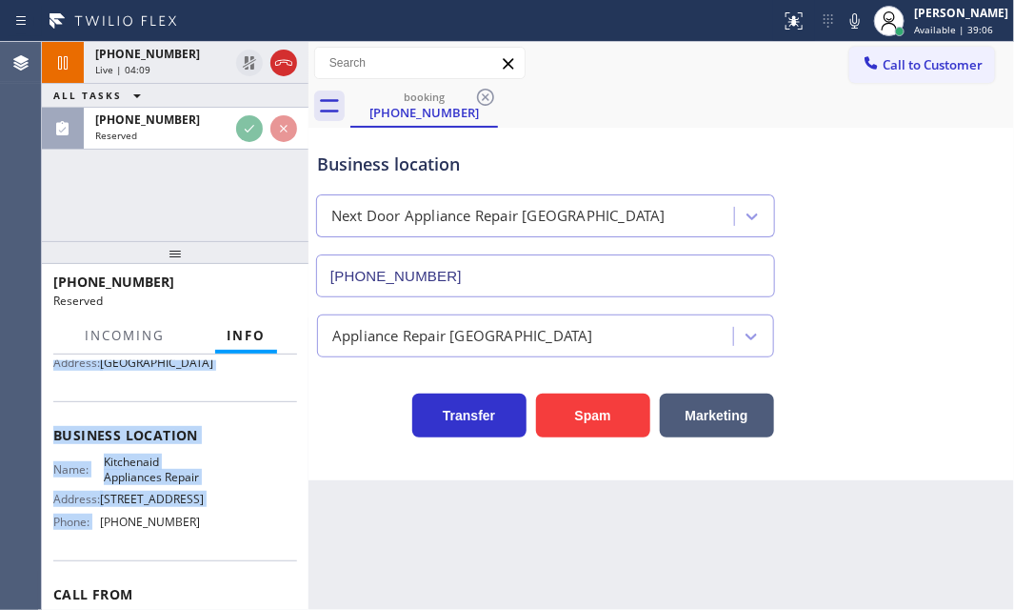
scroll to position [256, 0]
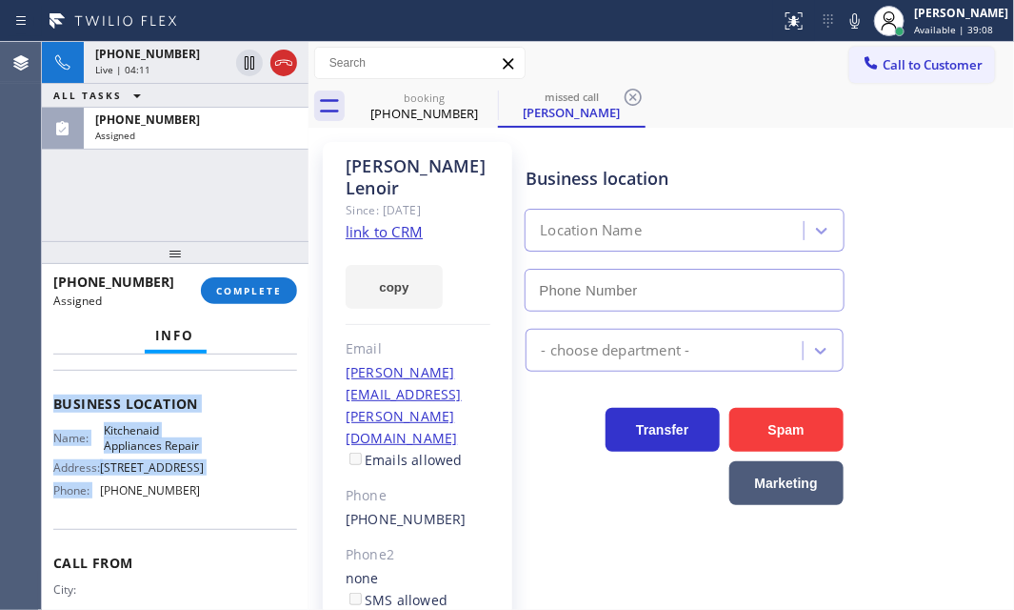
type input "[PHONE_NUMBER]"
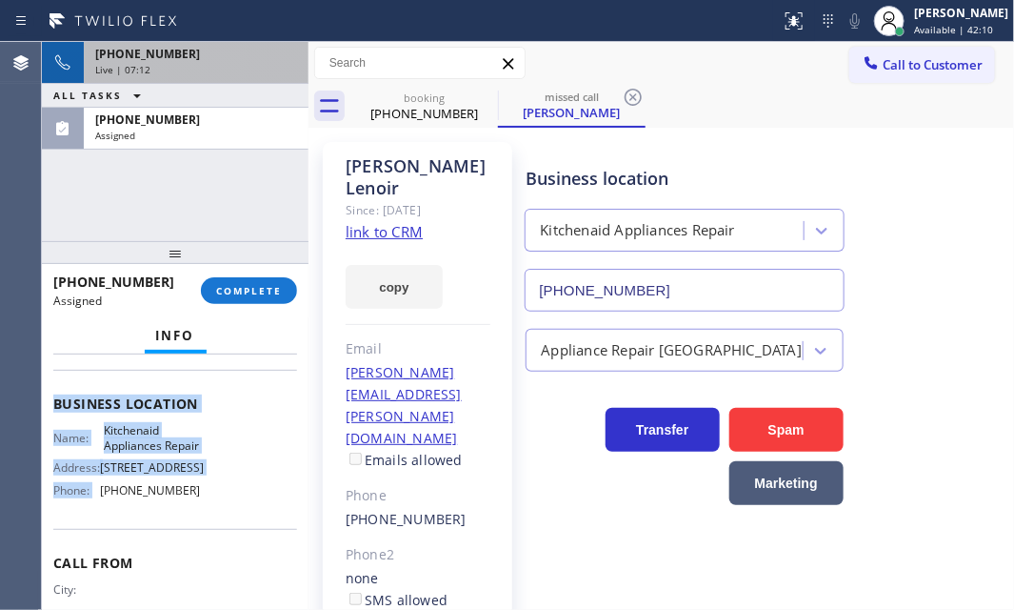
drag, startPoint x: 288, startPoint y: 67, endPoint x: 784, endPoint y: 222, distance: 519.9
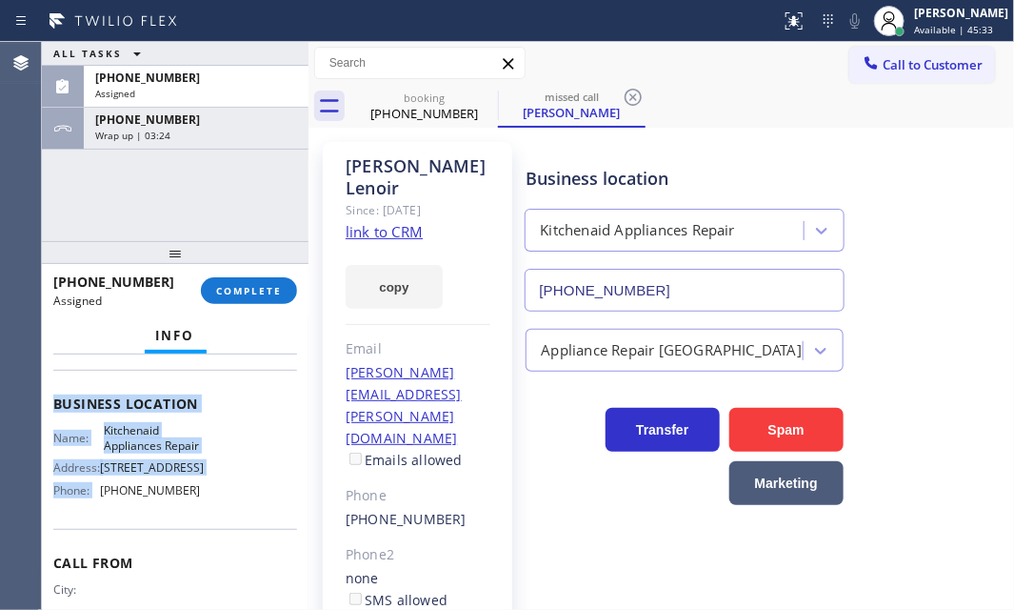
drag, startPoint x: 250, startPoint y: 297, endPoint x: 241, endPoint y: 318, distance: 23.0
click at [250, 302] on button "COMPLETE" at bounding box center [249, 290] width 96 height 27
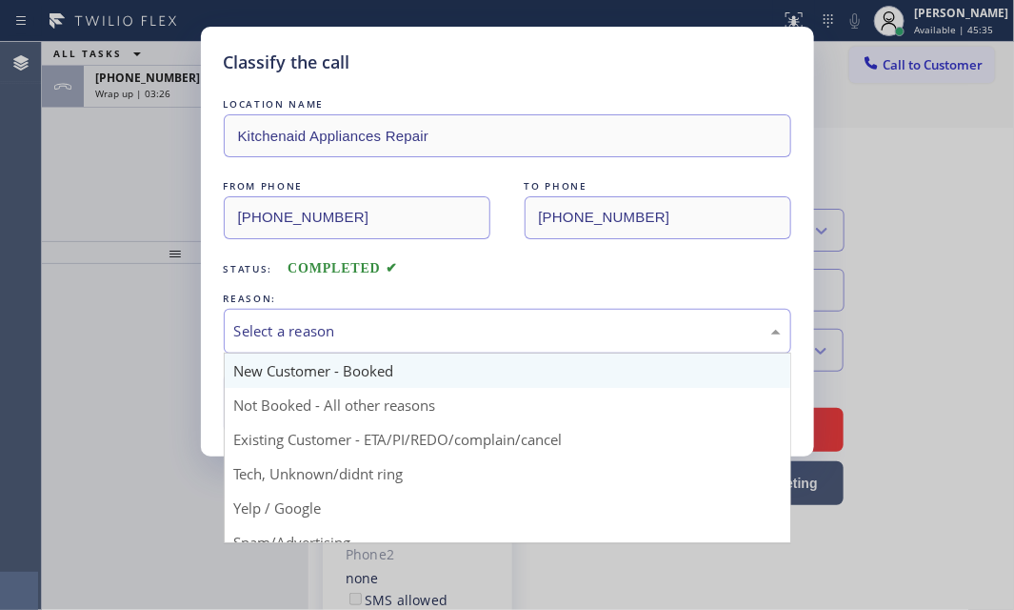
drag, startPoint x: 394, startPoint y: 320, endPoint x: 331, endPoint y: 351, distance: 70.3
click at [393, 320] on div "Select a reason" at bounding box center [507, 331] width 547 height 22
click at [352, 324] on div "New Customer - Booked" at bounding box center [507, 331] width 547 height 22
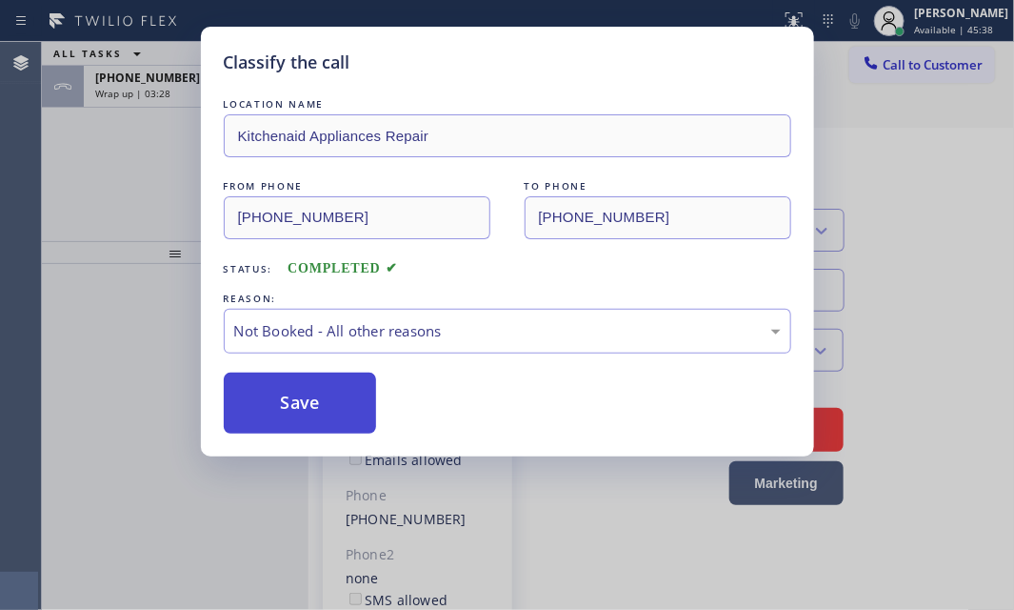
click at [289, 397] on button "Save" at bounding box center [300, 402] width 153 height 61
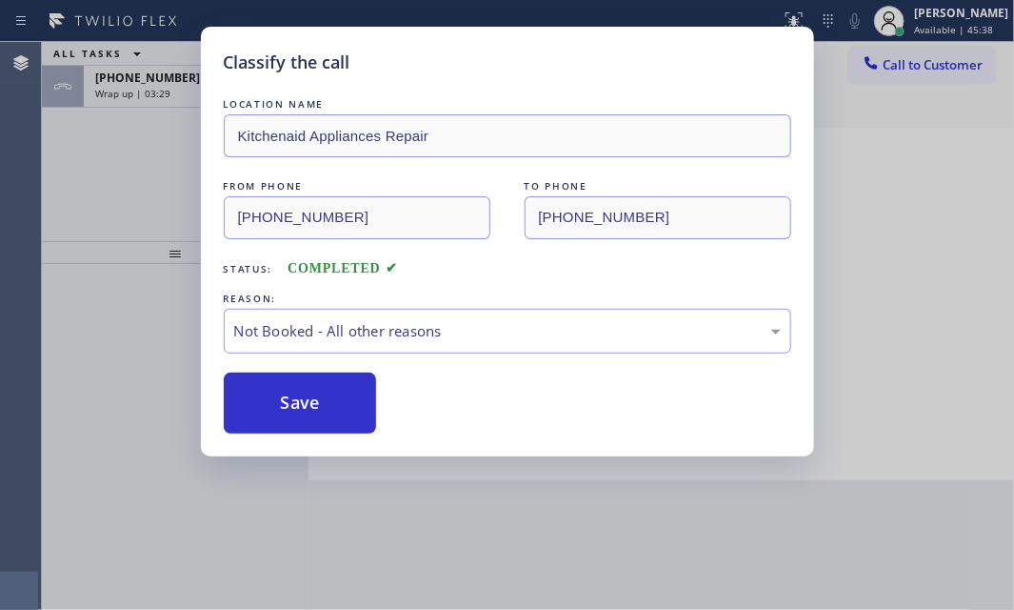
click at [145, 77] on div "Classify the call LOCATION NAME Kitchenaid Appliances Repair FROM PHONE [PHONE_…" at bounding box center [507, 305] width 1014 height 610
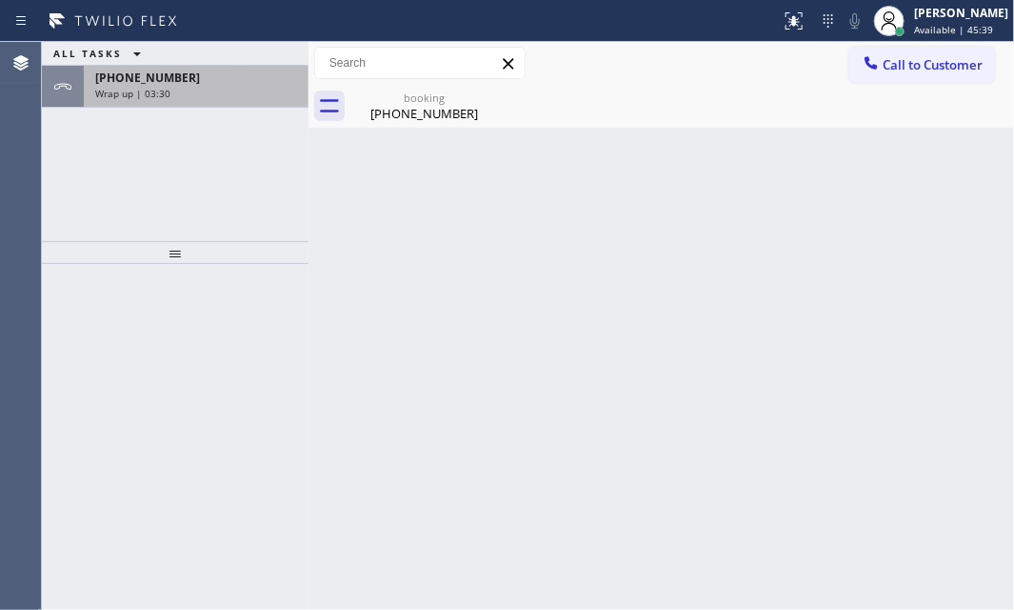
click at [185, 90] on div "Wrap up | 03:30" at bounding box center [196, 93] width 202 height 13
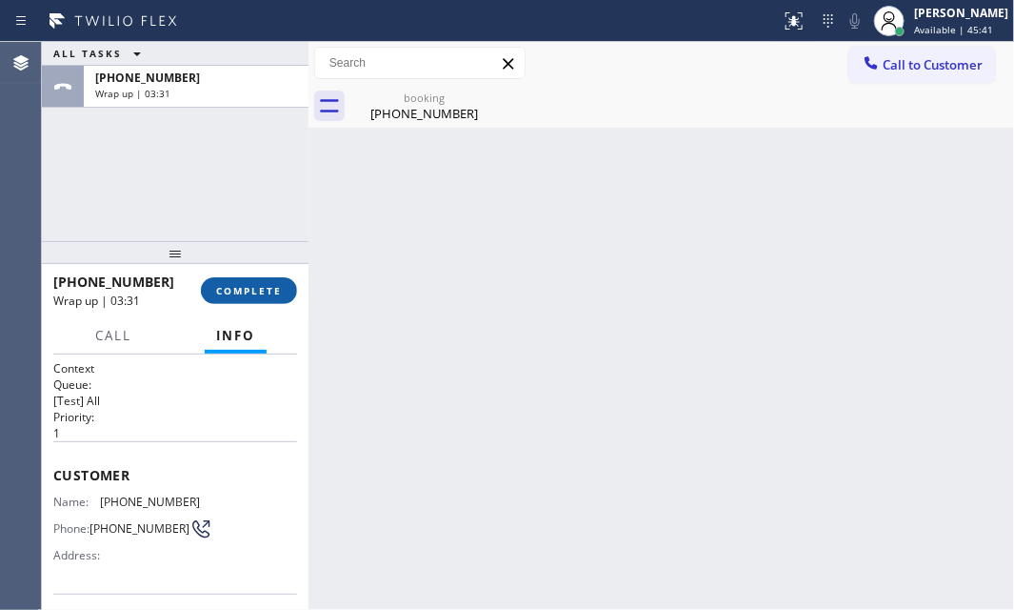
click at [225, 286] on span "COMPLETE" at bounding box center [249, 290] width 66 height 13
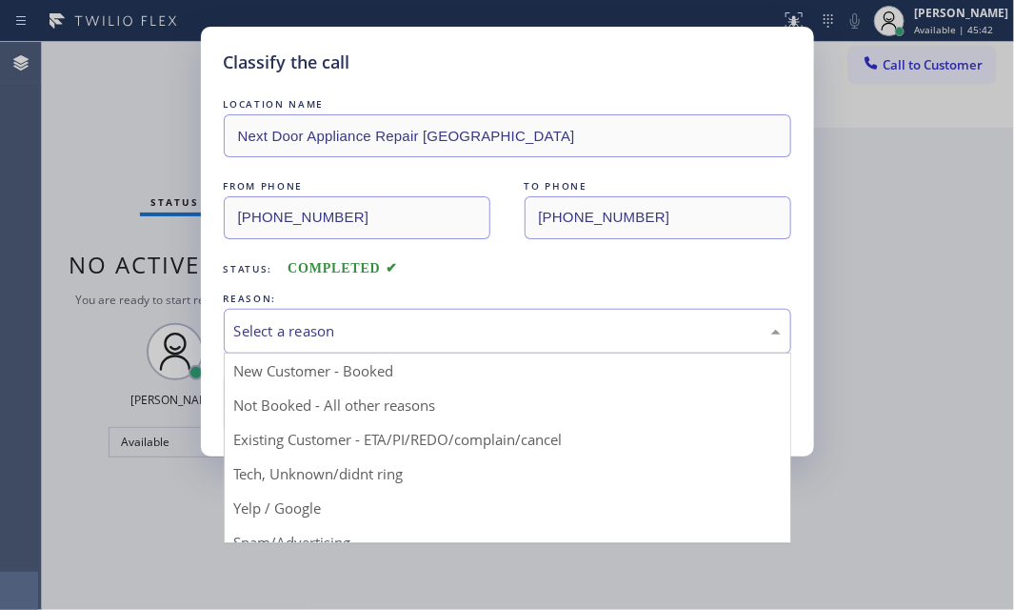
drag, startPoint x: 456, startPoint y: 334, endPoint x: 379, endPoint y: 379, distance: 89.2
click at [455, 335] on div "Select a reason" at bounding box center [507, 331] width 547 height 22
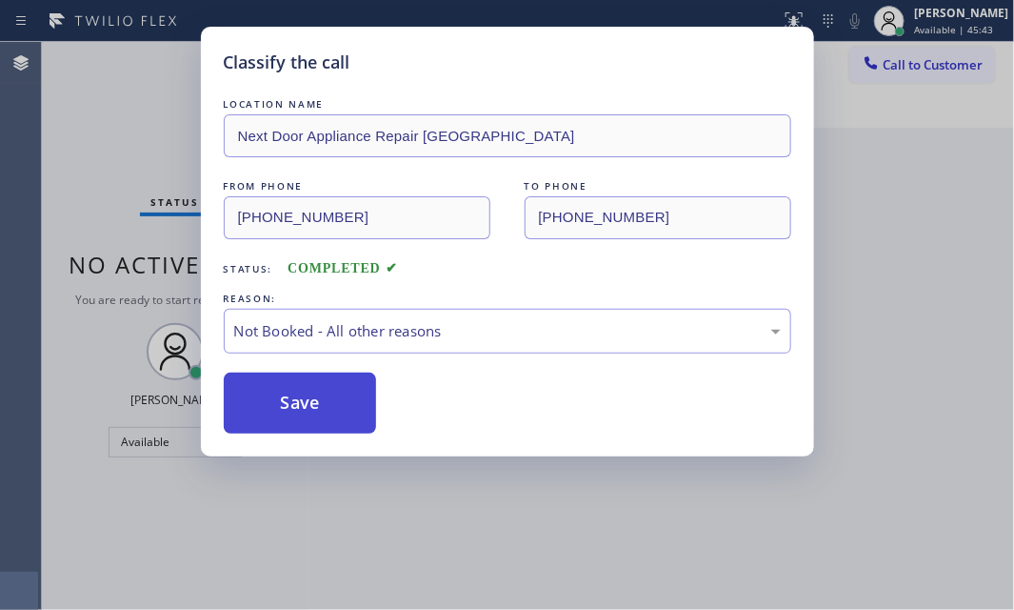
click at [333, 398] on button "Save" at bounding box center [300, 402] width 153 height 61
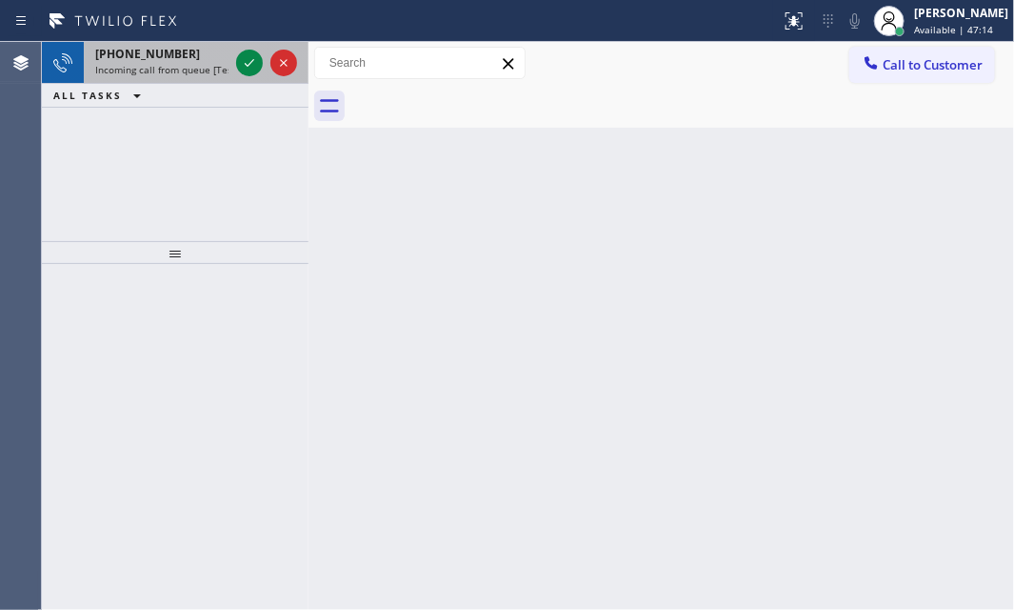
click at [142, 82] on div "[PHONE_NUMBER] Incoming call from queue [Test] All" at bounding box center [158, 63] width 149 height 42
click at [203, 69] on span "Incoming call from queue [Test] All" at bounding box center [174, 69] width 158 height 13
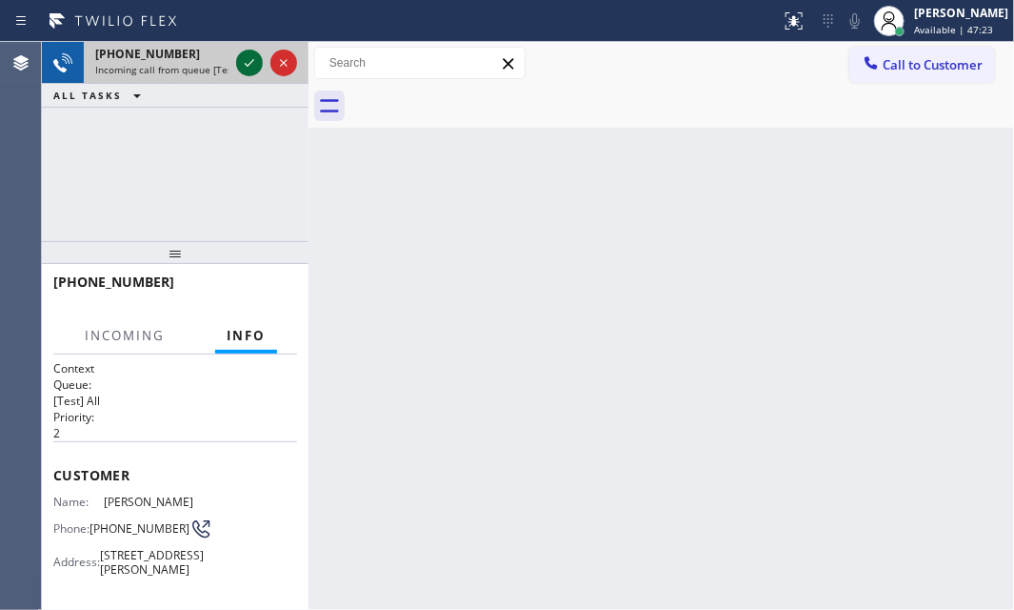
click at [240, 63] on icon at bounding box center [249, 62] width 23 height 23
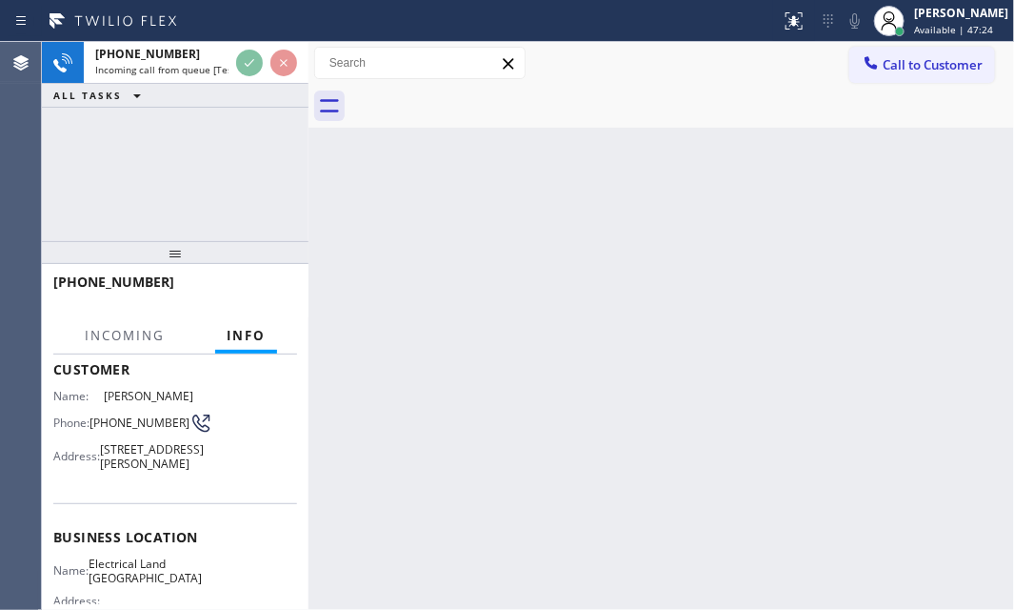
scroll to position [259, 0]
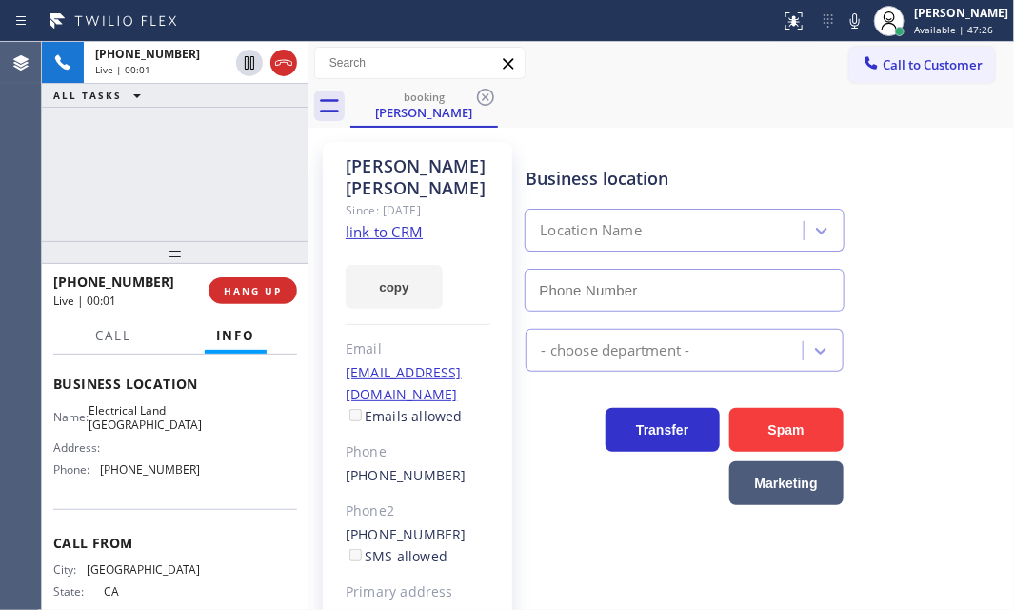
type input "[PHONE_NUMBER]"
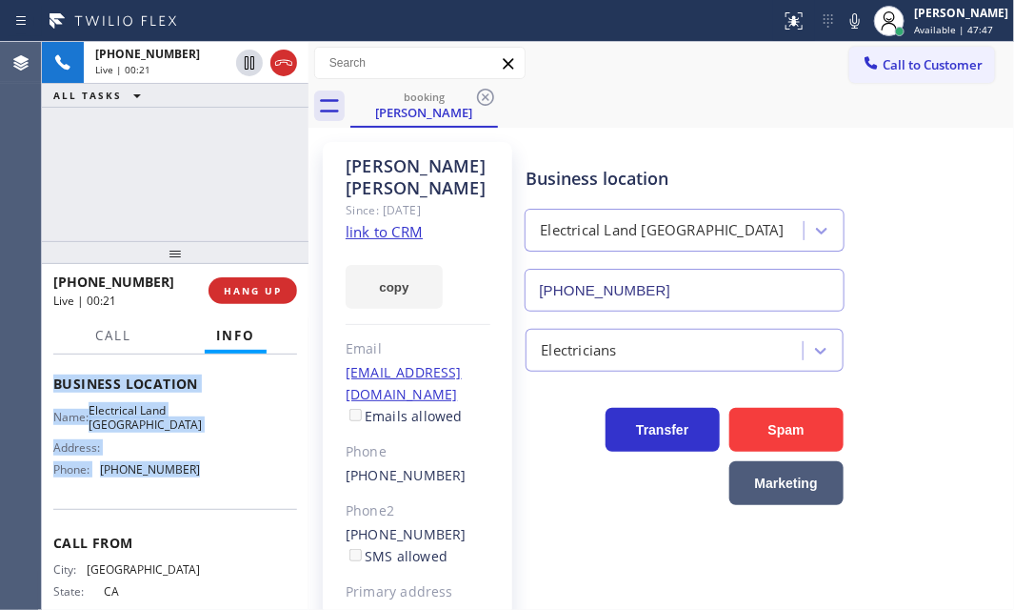
drag, startPoint x: 49, startPoint y: 381, endPoint x: 200, endPoint y: 507, distance: 196.8
click at [200, 507] on div "Context Queue: [Test] All Priority: 2 Customer Name: [PERSON_NAME] Phone: [PHON…" at bounding box center [175, 481] width 267 height 255
copy div "Customer Name: [PERSON_NAME] Phone: [PHONE_NUMBER] Address: [STREET_ADDRESS][PE…"
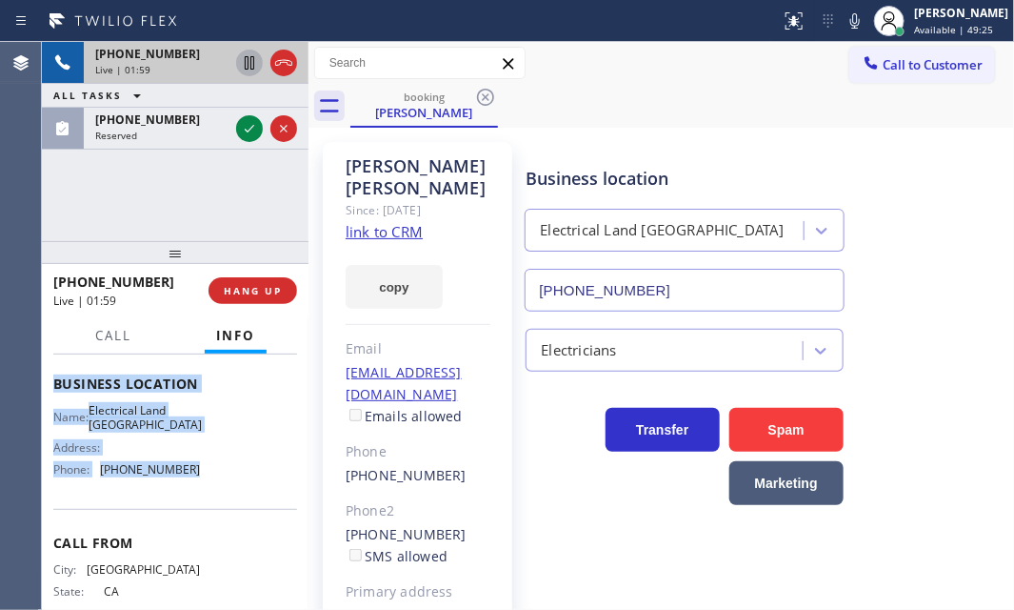
click at [250, 63] on icon at bounding box center [250, 62] width 10 height 13
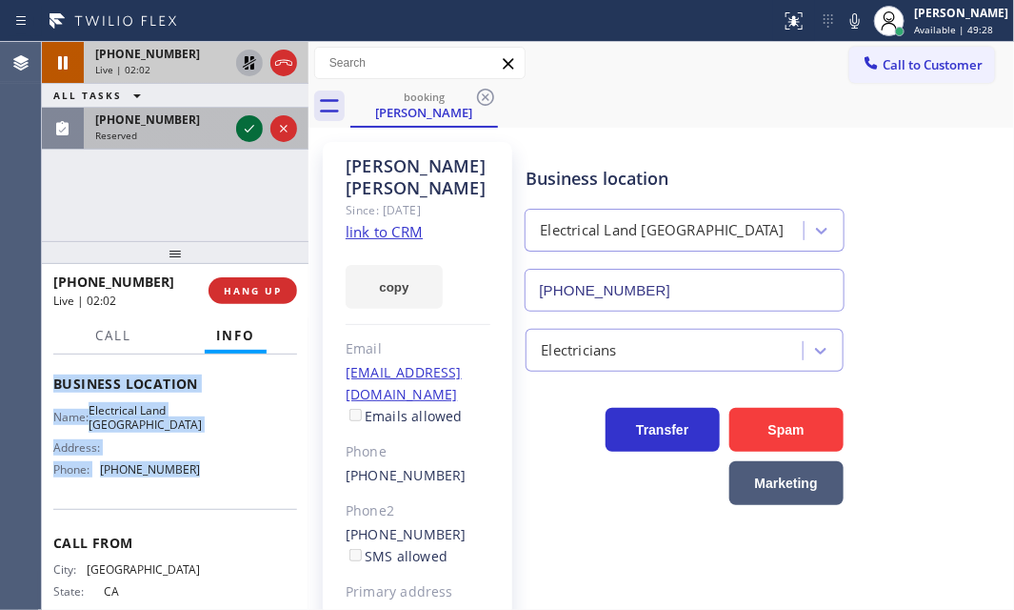
click at [245, 131] on icon at bounding box center [249, 128] width 23 height 23
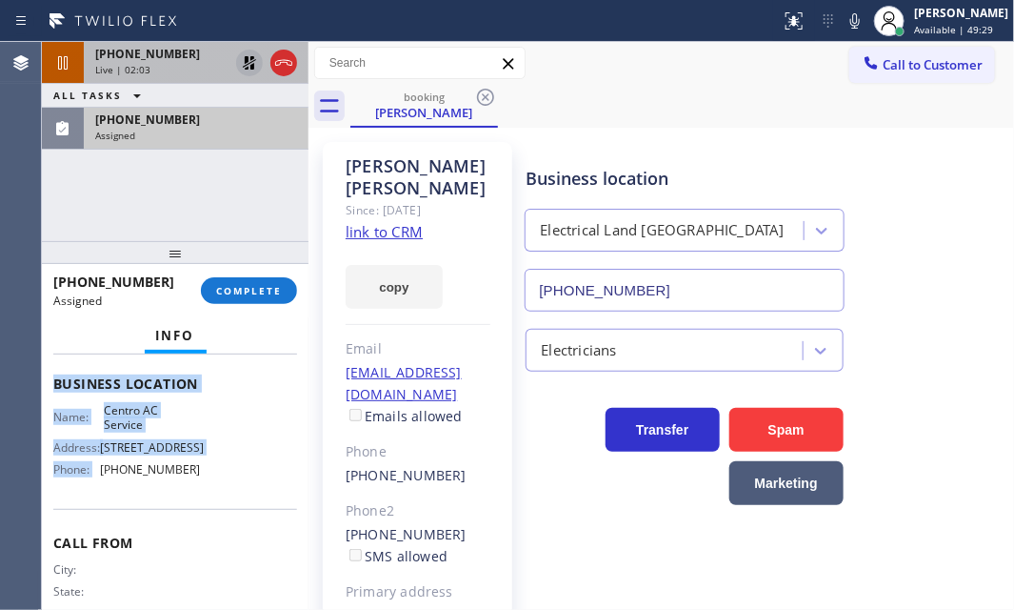
click at [203, 66] on div "Live | 02:03" at bounding box center [161, 69] width 133 height 13
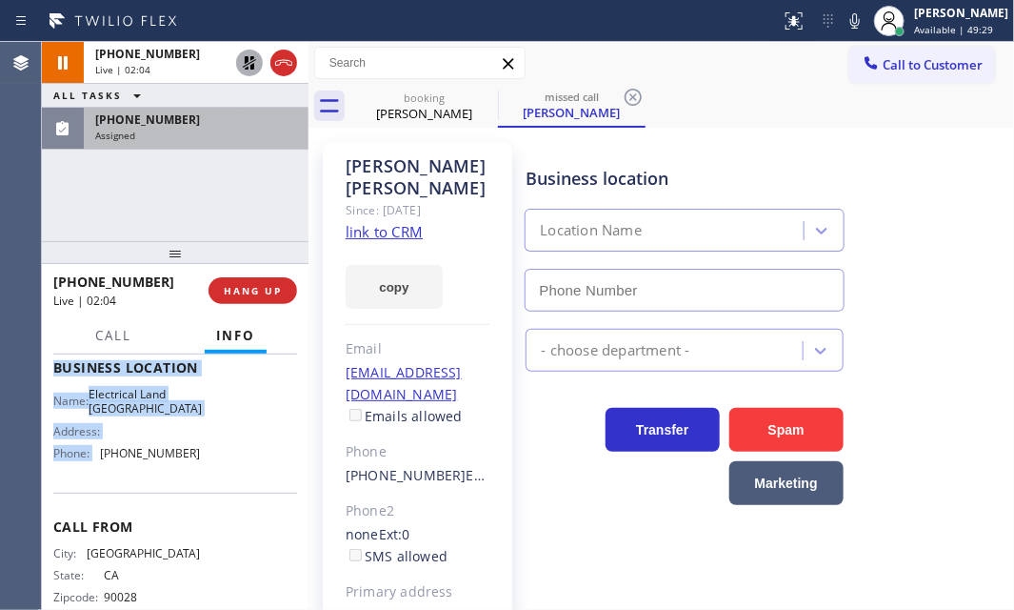
scroll to position [259, 0]
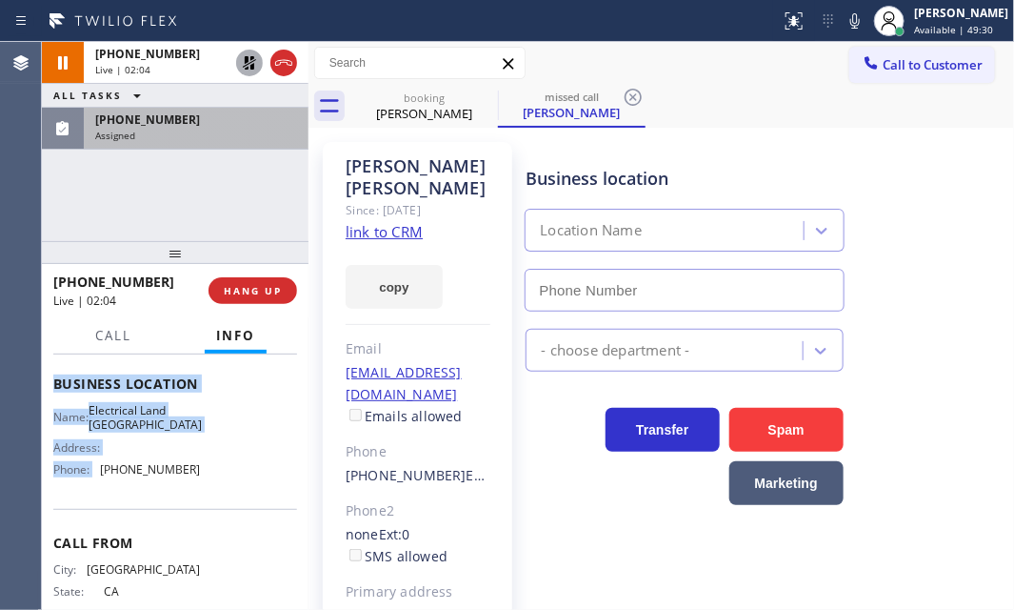
type input "[PHONE_NUMBER]"
click at [254, 64] on icon at bounding box center [249, 62] width 23 height 23
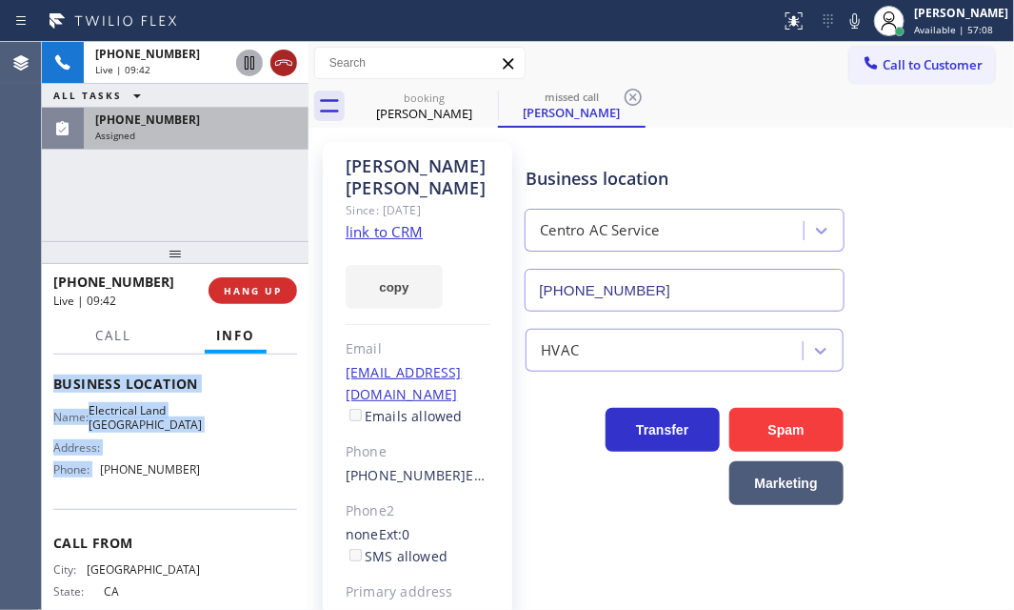
click at [282, 67] on icon at bounding box center [283, 62] width 23 height 23
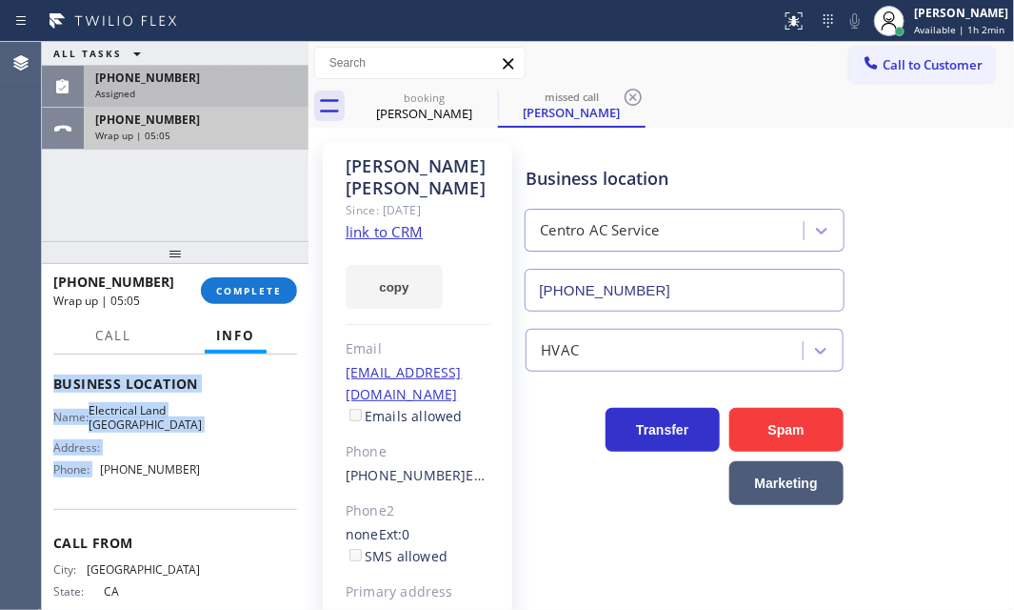
click at [253, 141] on div "[PHONE_NUMBER] Wrap up | 05:05" at bounding box center [192, 129] width 217 height 42
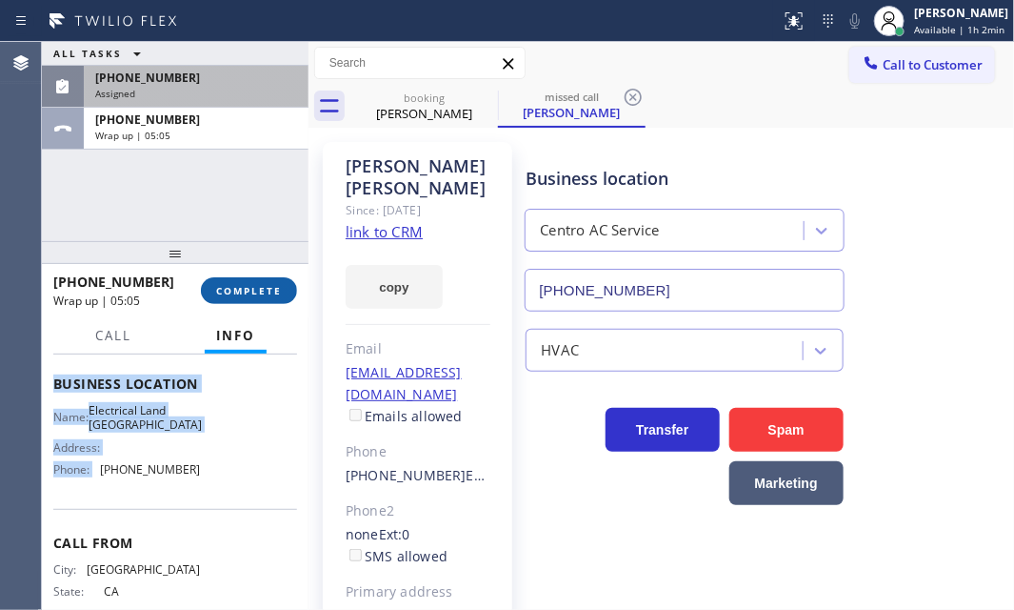
click at [269, 288] on span "COMPLETE" at bounding box center [249, 290] width 66 height 13
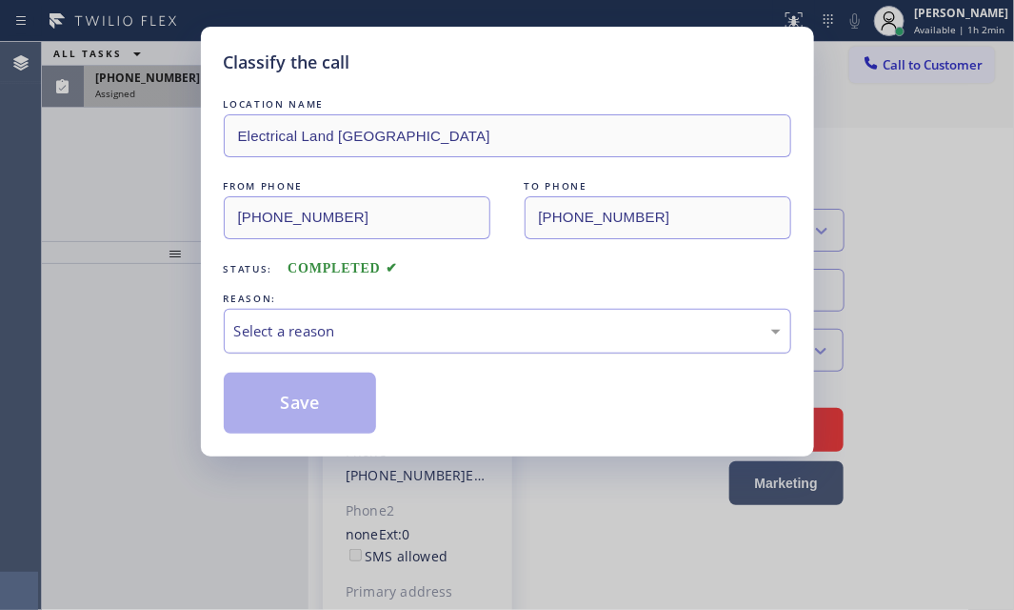
click at [441, 330] on div "Select a reason" at bounding box center [507, 331] width 547 height 22
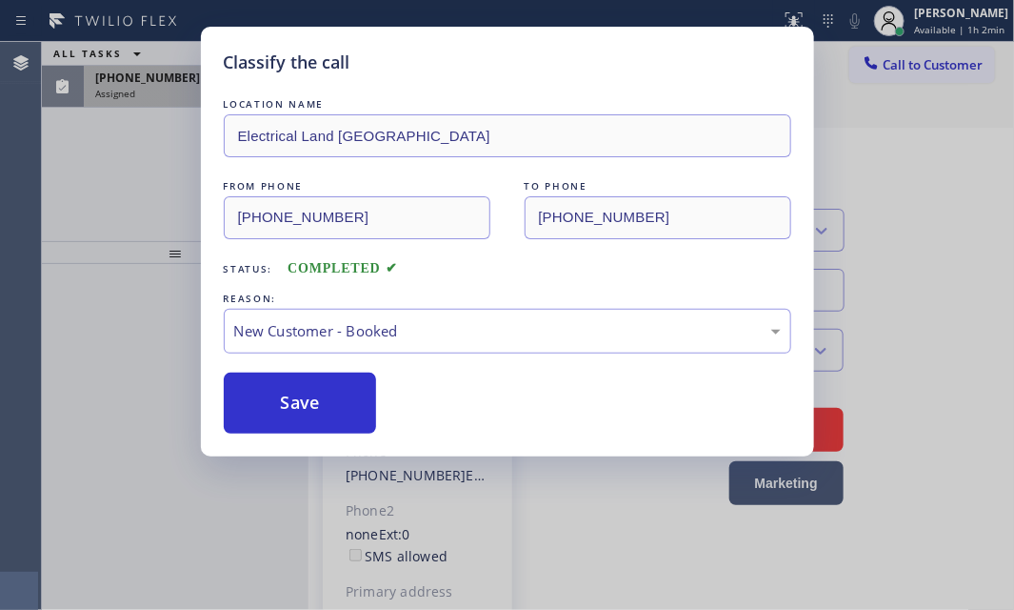
drag, startPoint x: 290, startPoint y: 394, endPoint x: 265, endPoint y: 268, distance: 129.3
click at [290, 390] on button "Save" at bounding box center [300, 402] width 153 height 61
click at [170, 100] on div "Classify the call LOCATION NAME Electrical Land [GEOGRAPHIC_DATA] FROM PHONE [P…" at bounding box center [507, 305] width 1014 height 610
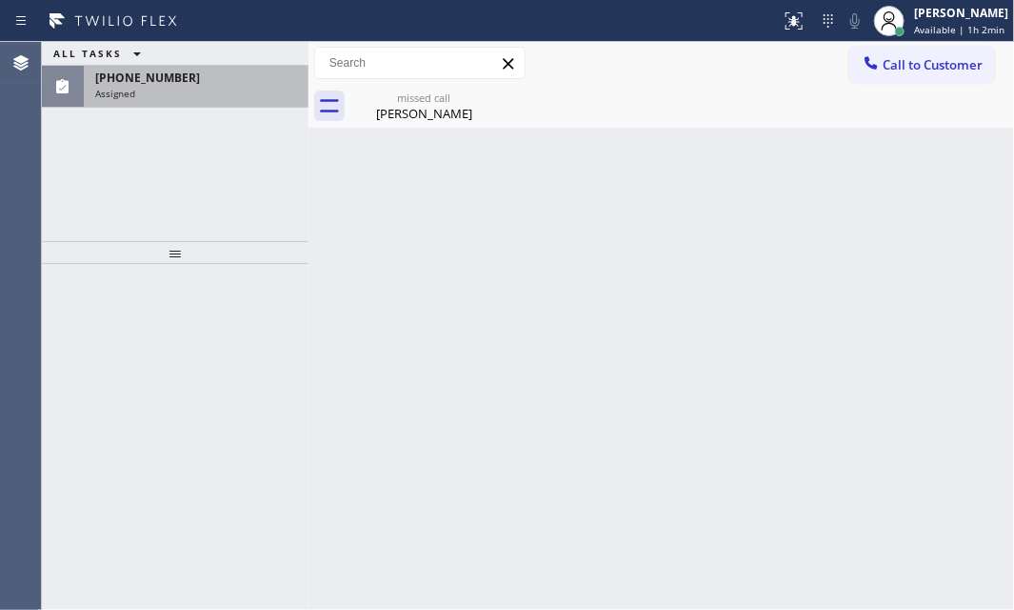
click at [179, 90] on div "Assigned" at bounding box center [196, 93] width 202 height 13
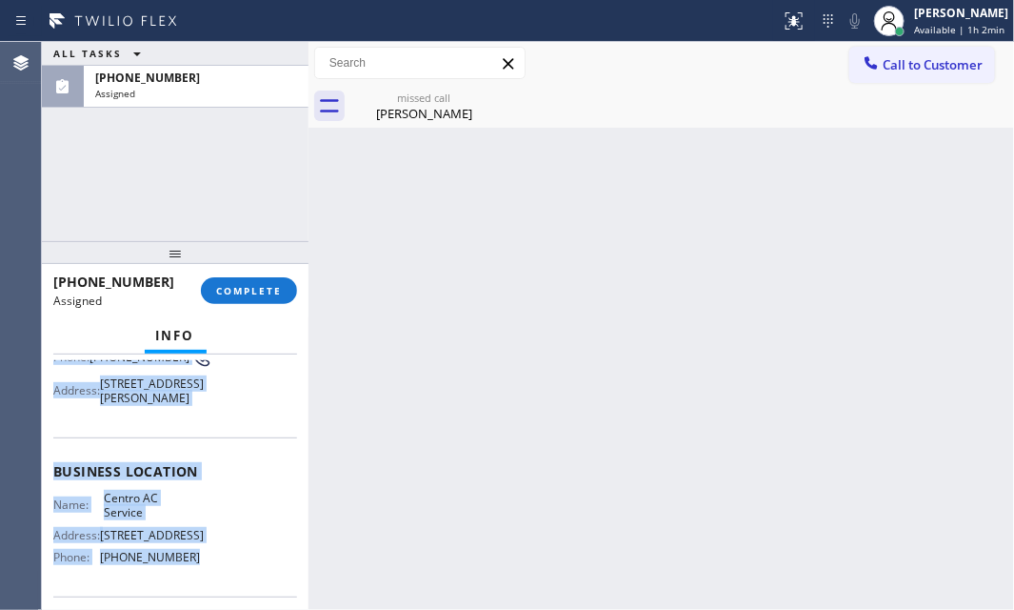
scroll to position [259, 0]
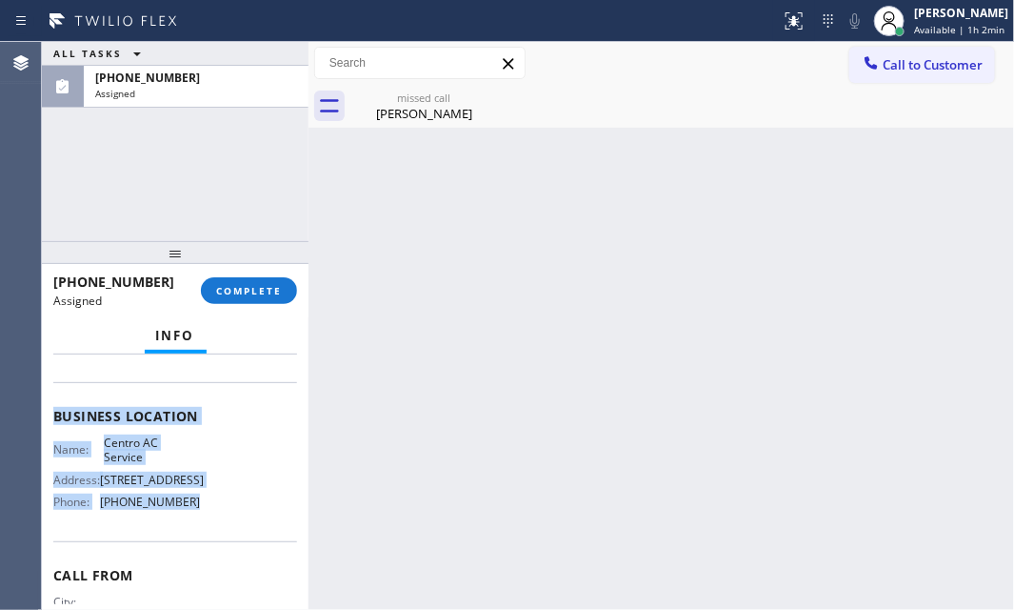
drag, startPoint x: 48, startPoint y: 491, endPoint x: 231, endPoint y: 525, distance: 186.8
click at [208, 543] on div "Context Queue: HVAC Priority: 0 Task Age: [DEMOGRAPHIC_DATA] minute(s) Customer…" at bounding box center [175, 481] width 267 height 255
copy div "Customer Name: [PERSON_NAME] Phone: [PHONE_NUMBER] Address: [STREET_ADDRESS][PE…"
click at [237, 278] on button "COMPLETE" at bounding box center [249, 290] width 96 height 27
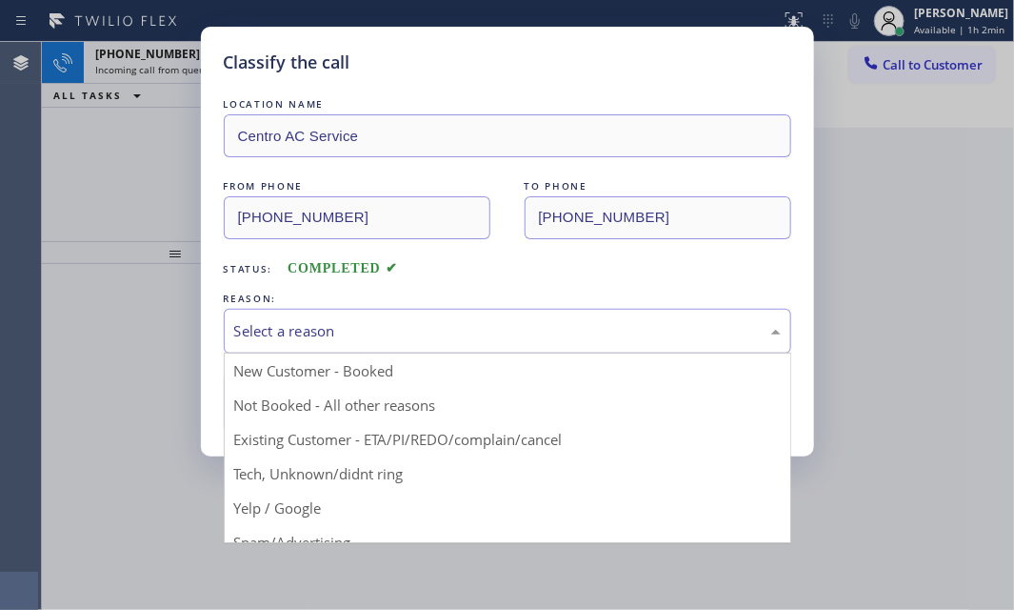
drag, startPoint x: 641, startPoint y: 331, endPoint x: 634, endPoint y: 339, distance: 10.1
click at [639, 331] on div "Select a reason" at bounding box center [507, 331] width 547 height 22
drag, startPoint x: 323, startPoint y: 473, endPoint x: 314, endPoint y: 421, distance: 53.1
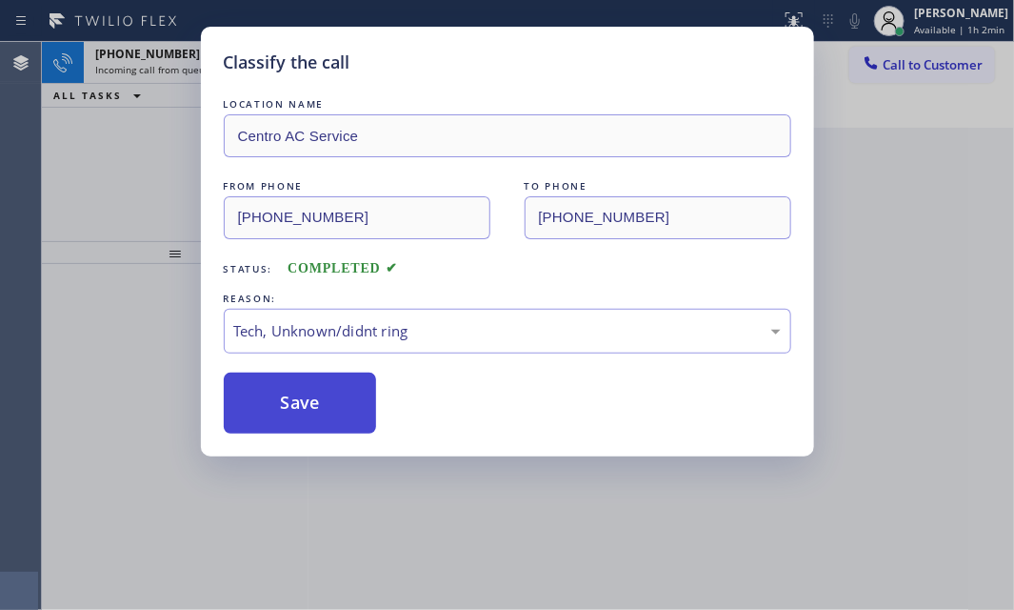
click at [312, 392] on button "Save" at bounding box center [300, 402] width 153 height 61
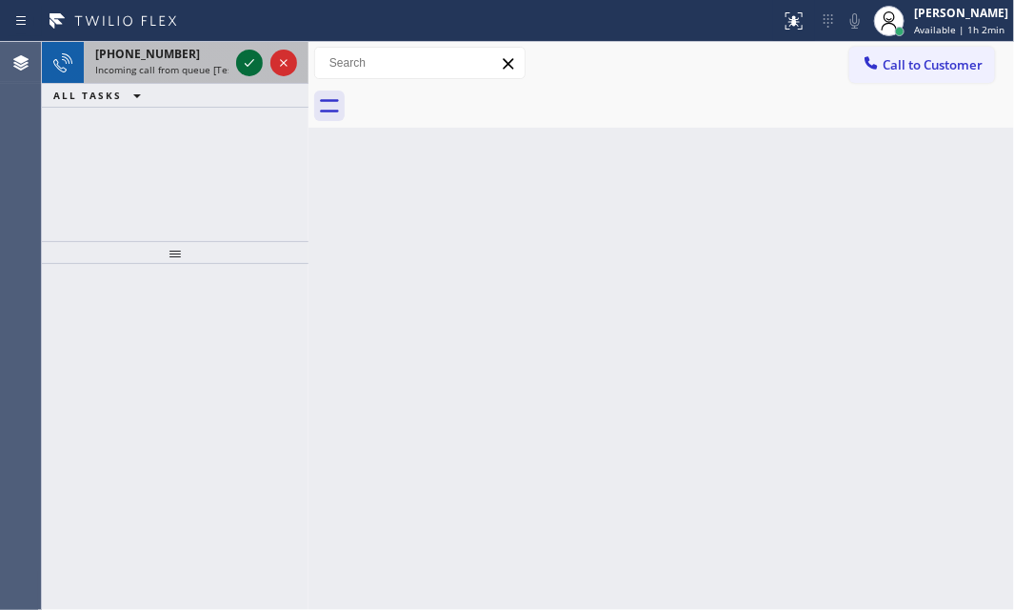
drag, startPoint x: 174, startPoint y: 55, endPoint x: 238, endPoint y: 71, distance: 65.8
click at [210, 60] on div "[PHONE_NUMBER]" at bounding box center [161, 54] width 133 height 16
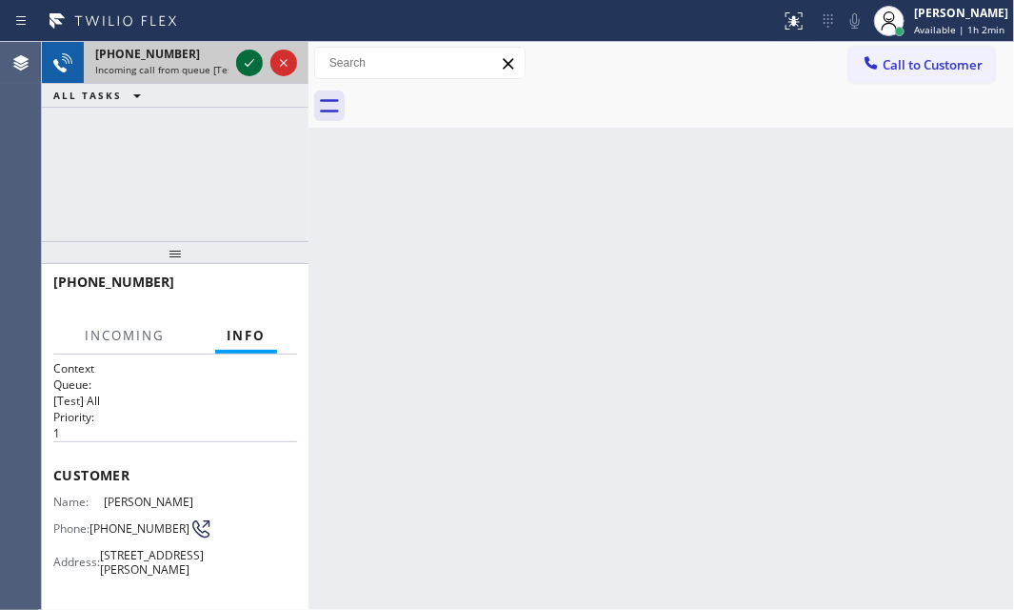
click at [241, 67] on icon at bounding box center [249, 62] width 23 height 23
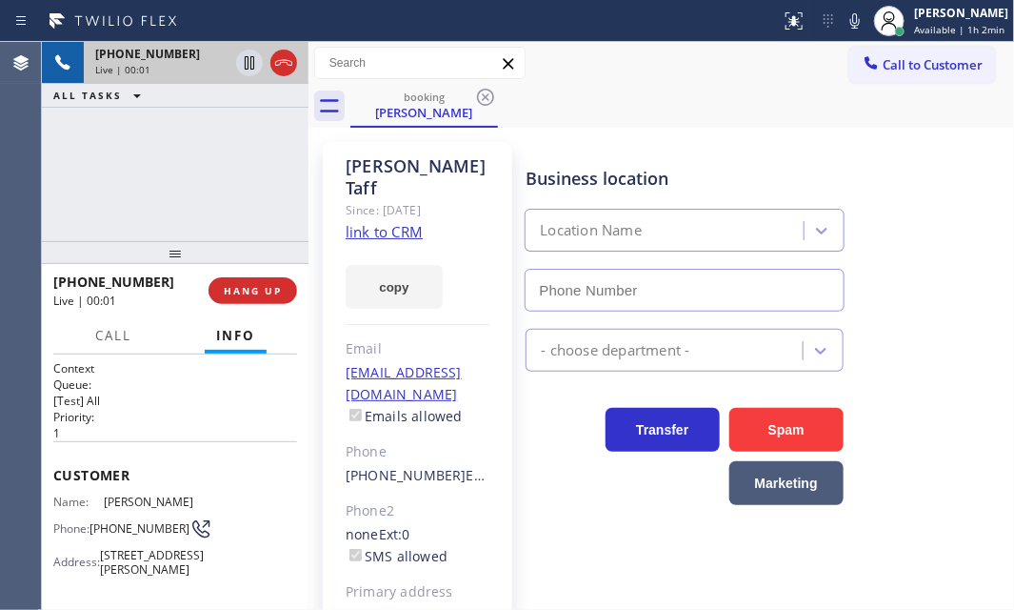
type input "[PHONE_NUMBER]"
click at [390, 222] on link "link to CRM" at bounding box center [384, 231] width 77 height 19
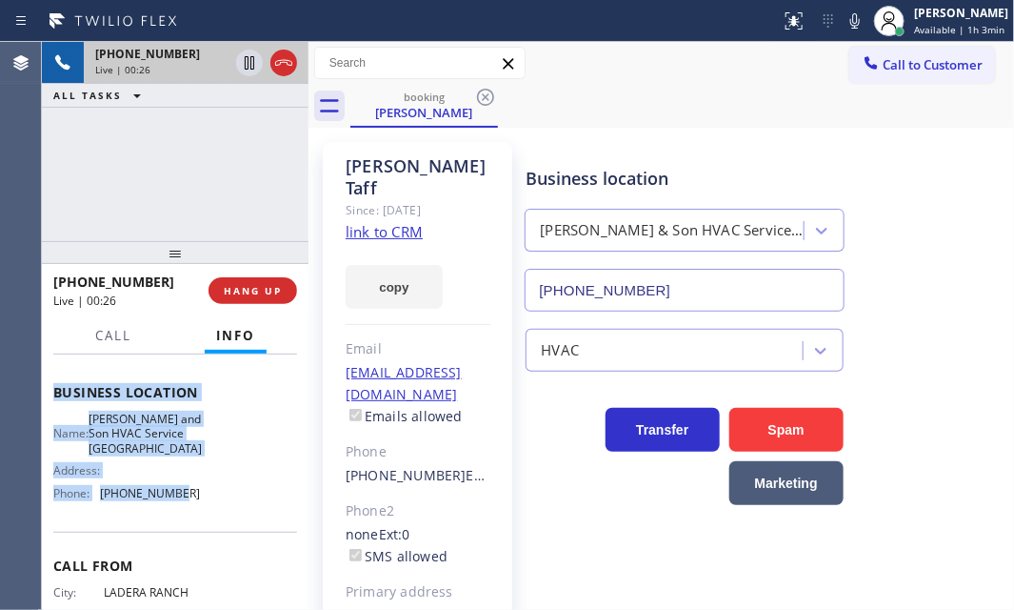
scroll to position [259, 0]
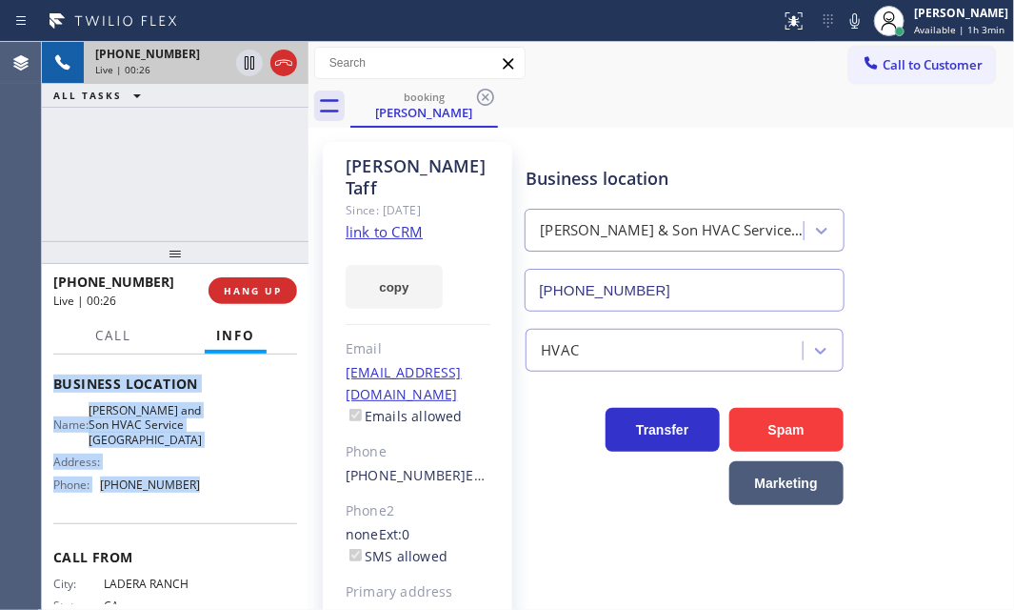
drag, startPoint x: 49, startPoint y: 465, endPoint x: 190, endPoint y: 533, distance: 157.6
click at [190, 533] on div "Context Queue: [Test] All Priority: 1 Customer Name: [PERSON_NAME] Phone: [PHON…" at bounding box center [175, 481] width 267 height 255
copy div "Customer Name: [PERSON_NAME] Phone: [PHONE_NUMBER] Address: [STREET_ADDRESS][PE…"
click at [245, 68] on icon at bounding box center [250, 62] width 10 height 13
click at [248, 62] on icon at bounding box center [249, 62] width 23 height 23
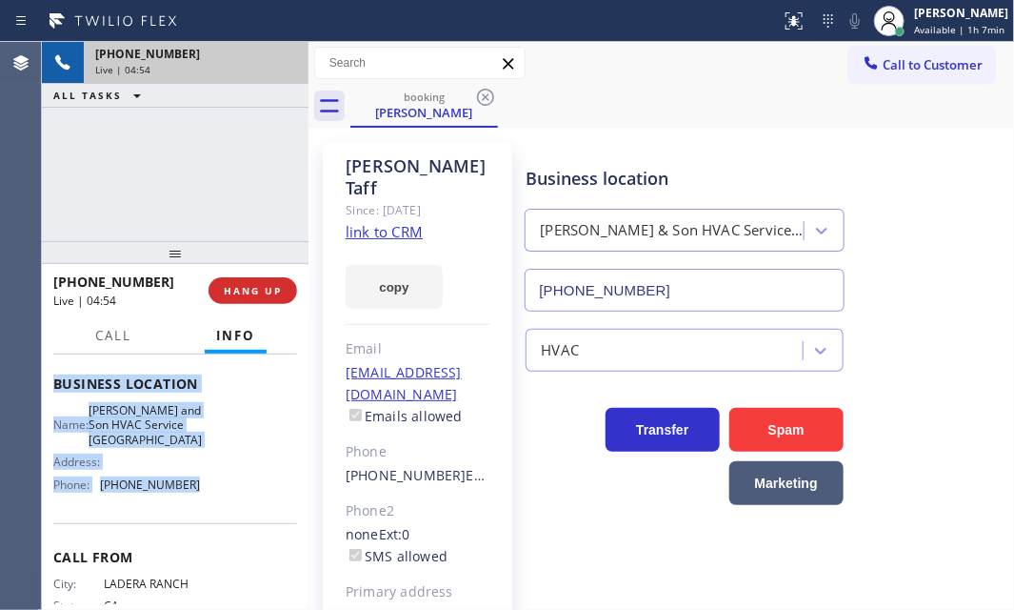
click at [297, 60] on div "[PHONE_NUMBER] Live | 04:54" at bounding box center [175, 63] width 267 height 42
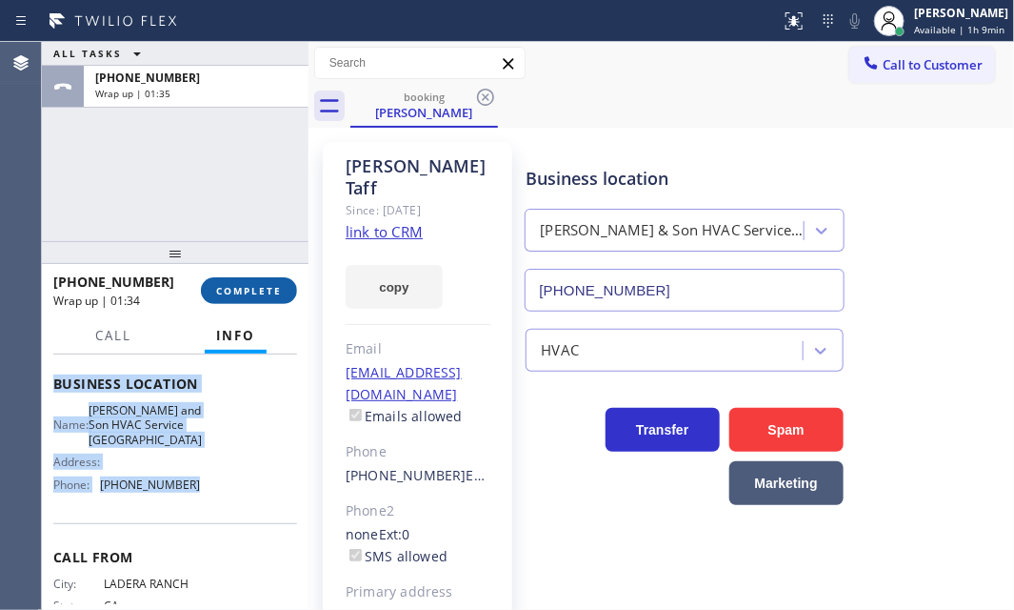
click at [249, 295] on span "COMPLETE" at bounding box center [249, 290] width 66 height 13
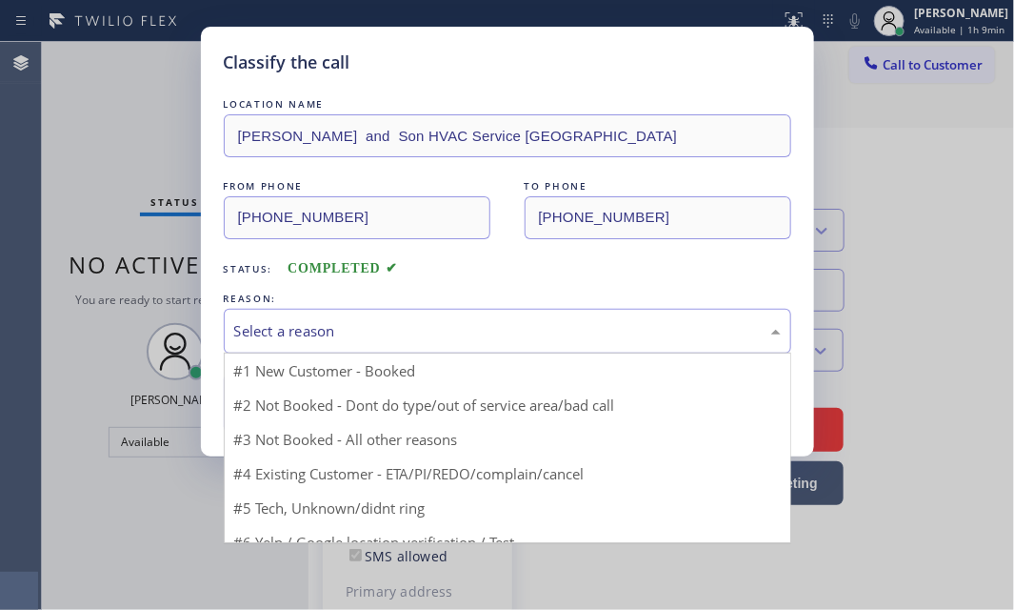
click at [401, 330] on div "Select a reason" at bounding box center [507, 331] width 547 height 22
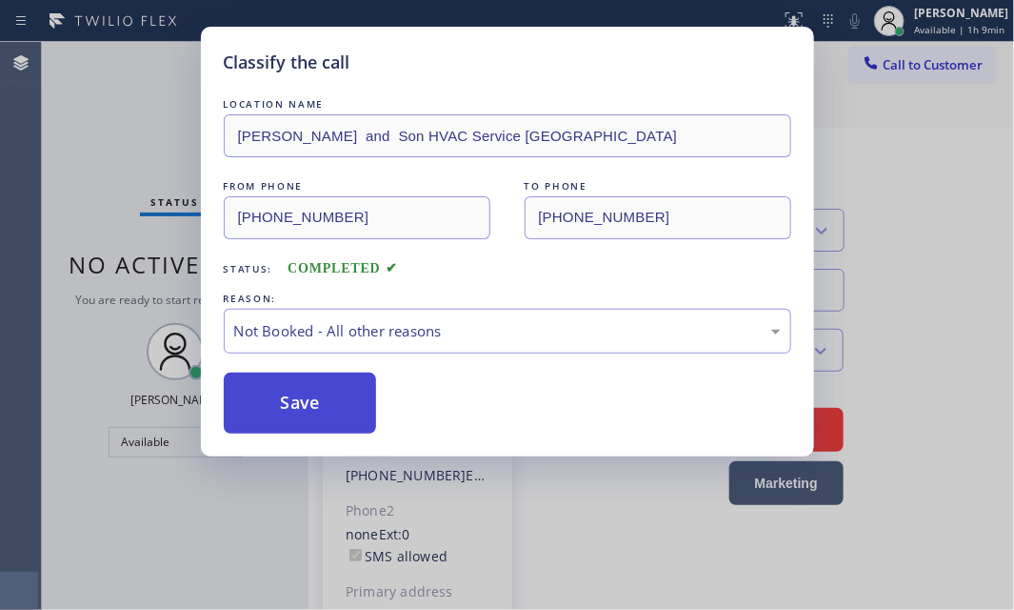
drag, startPoint x: 310, startPoint y: 395, endPoint x: 344, endPoint y: 398, distance: 34.4
click at [314, 395] on button "Save" at bounding box center [300, 402] width 153 height 61
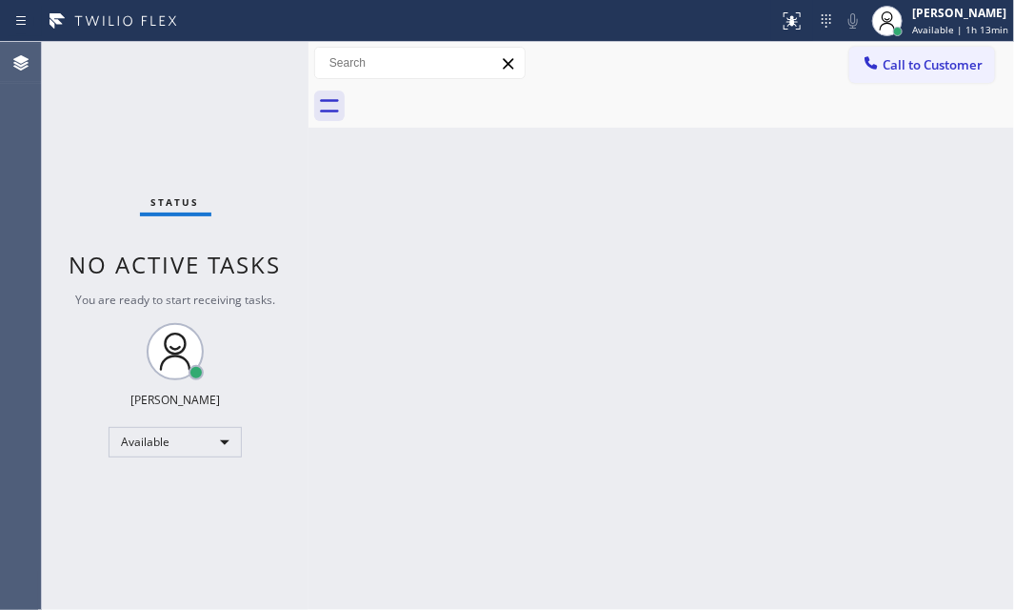
click at [559, 352] on div "Back to Dashboard Change Sender ID Customers Technicians Select a contact Outbo…" at bounding box center [662, 326] width 706 height 568
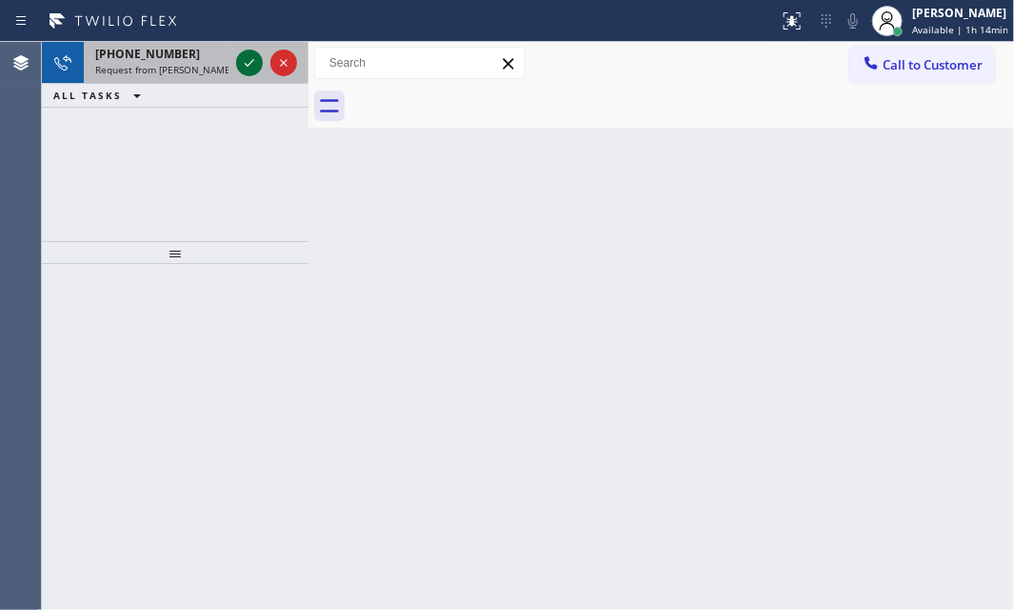
click at [250, 65] on icon at bounding box center [249, 62] width 23 height 23
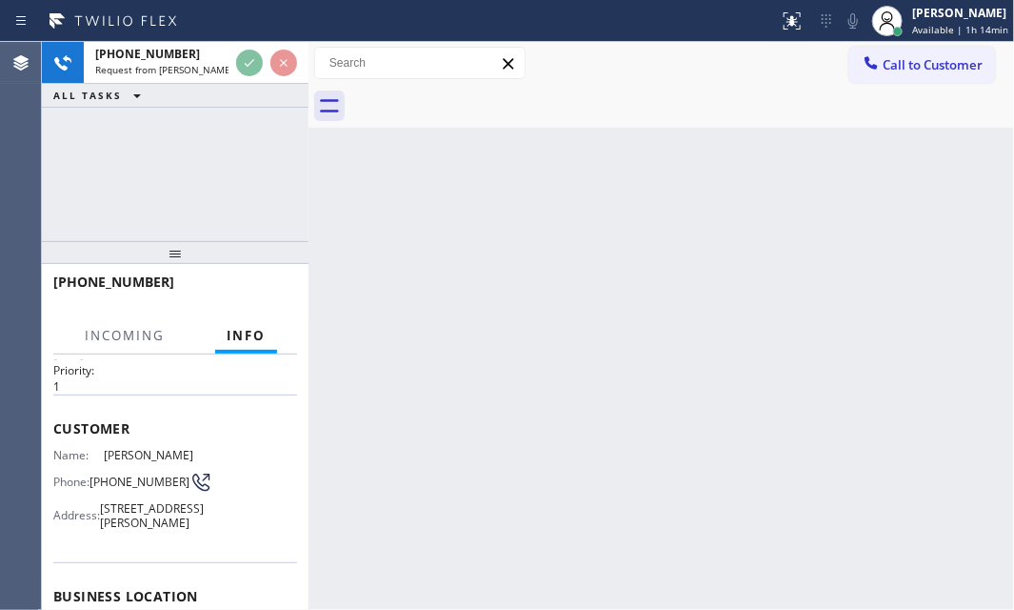
scroll to position [86, 0]
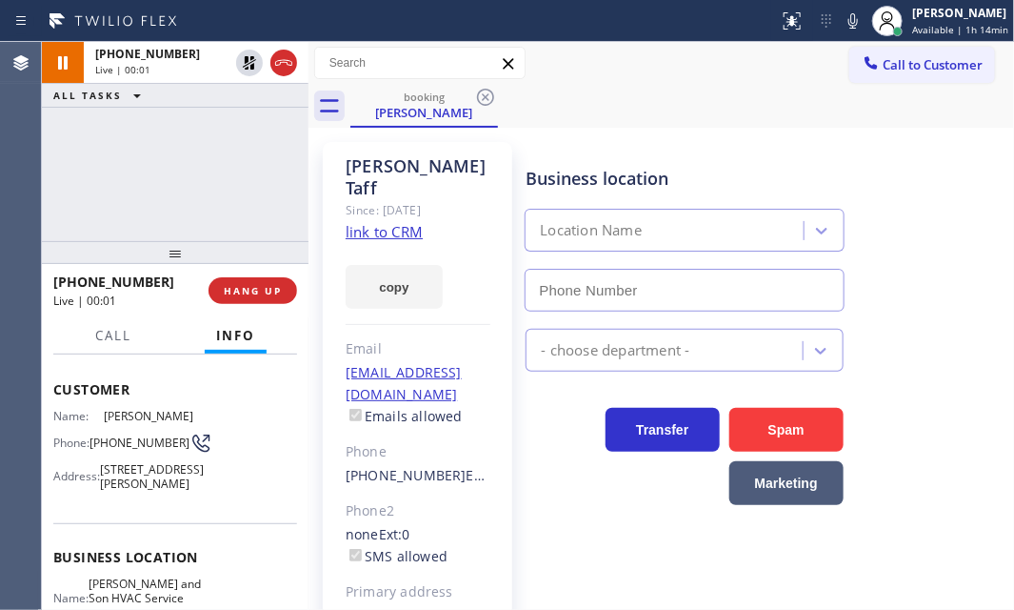
type input "[PHONE_NUMBER]"
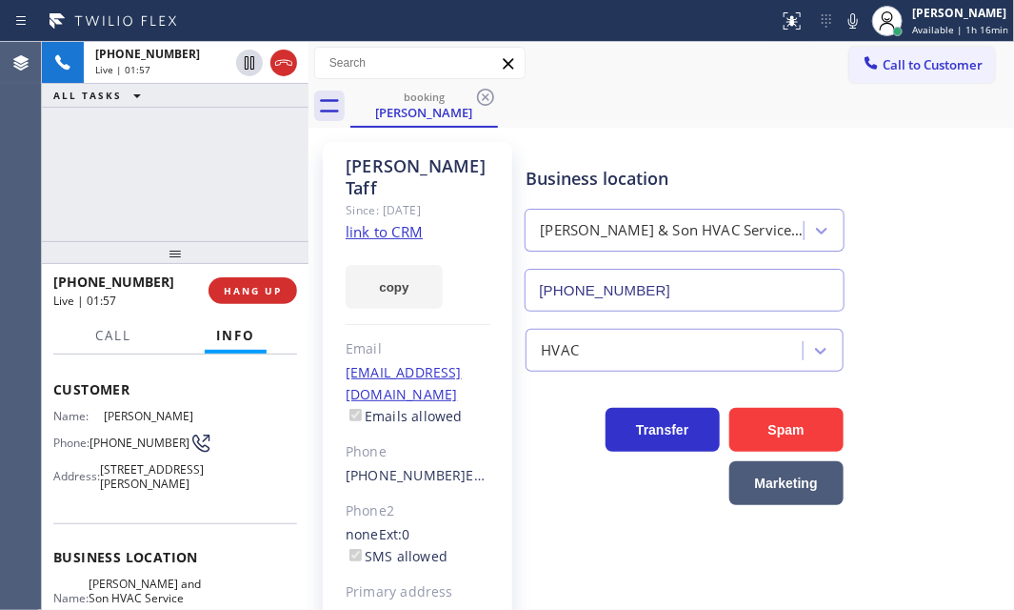
click at [192, 166] on div "[PHONE_NUMBER] Live | 01:57 ALL TASKS ALL TASKS ACTIVE TASKS TASKS IN WRAP UP" at bounding box center [175, 141] width 267 height 199
click at [268, 292] on span "HANG UP" at bounding box center [253, 290] width 58 height 13
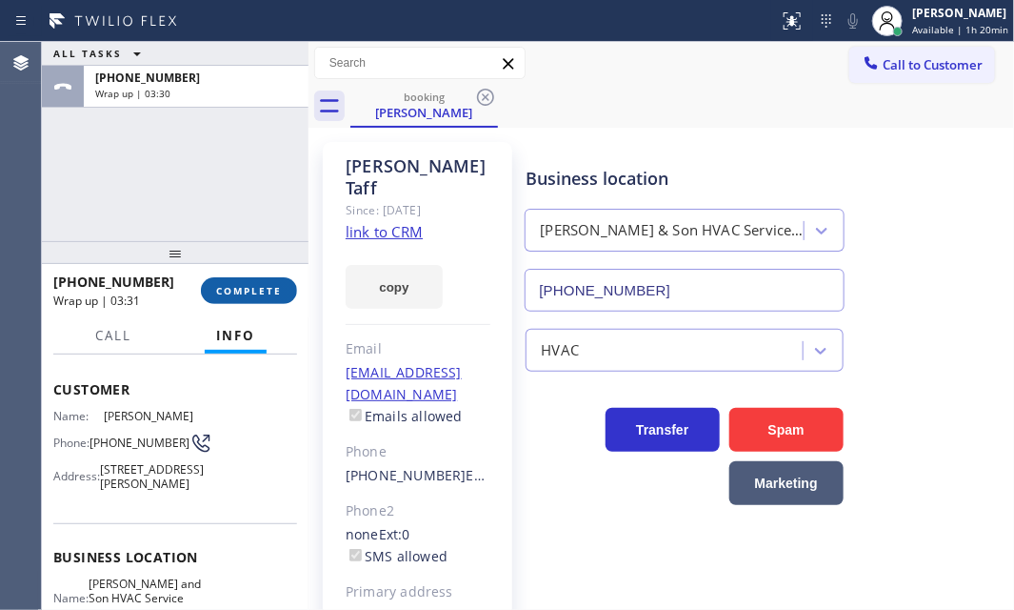
click at [253, 291] on span "COMPLETE" at bounding box center [249, 290] width 66 height 13
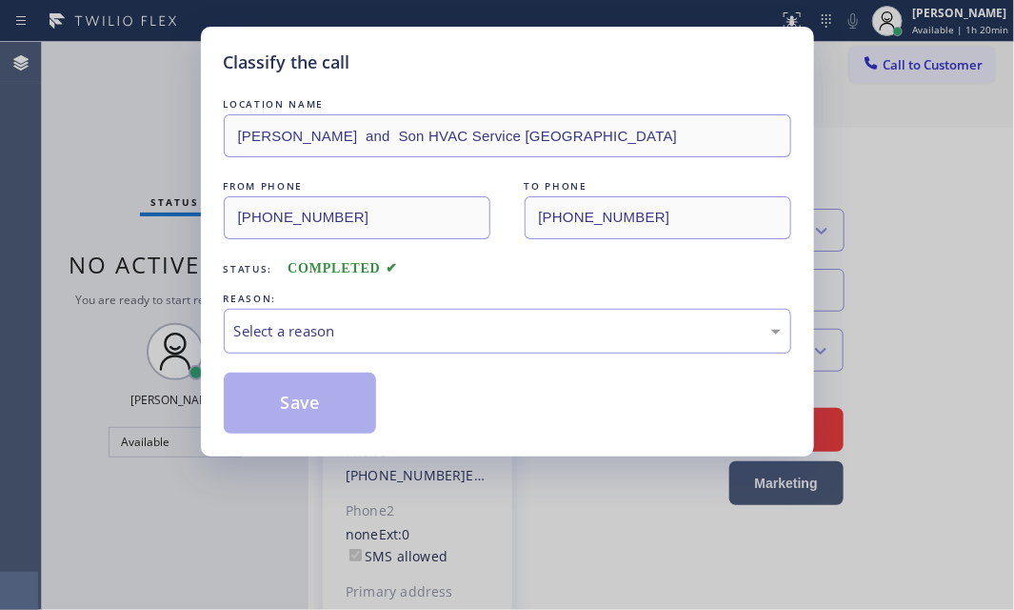
click at [411, 330] on div "Select a reason" at bounding box center [507, 331] width 547 height 22
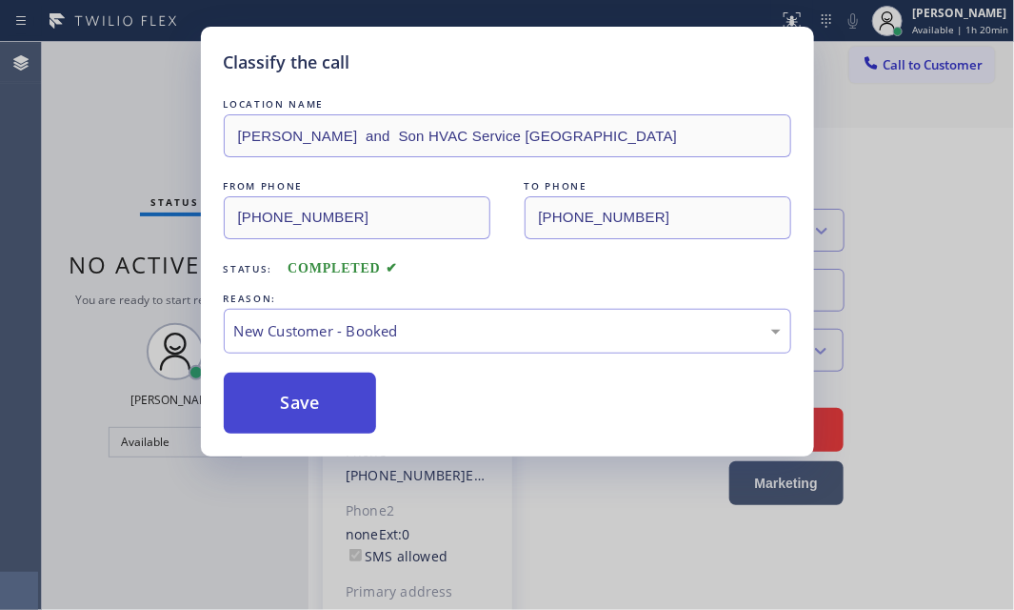
click at [291, 394] on button "Save" at bounding box center [300, 402] width 153 height 61
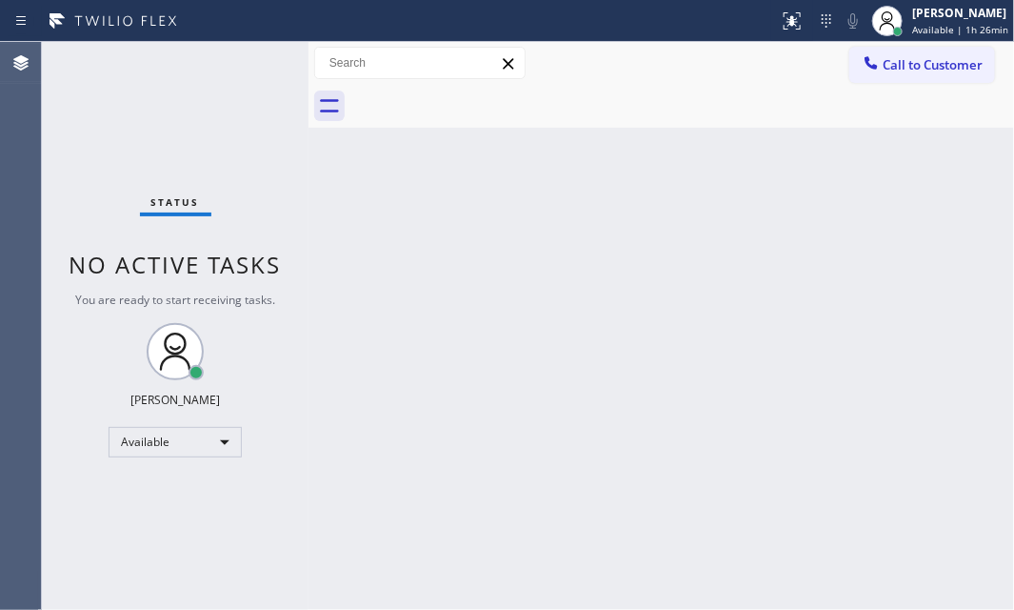
click at [235, 150] on div "Status No active tasks You are ready to start receiving tasks. [PERSON_NAME] Av…" at bounding box center [175, 326] width 267 height 568
click at [465, 257] on div "Back to Dashboard Change Sender ID Customers Technicians Select a contact Outbo…" at bounding box center [662, 326] width 706 height 568
click at [873, 181] on div "Back to Dashboard Change Sender ID Customers Technicians Select a contact Outbo…" at bounding box center [662, 326] width 706 height 568
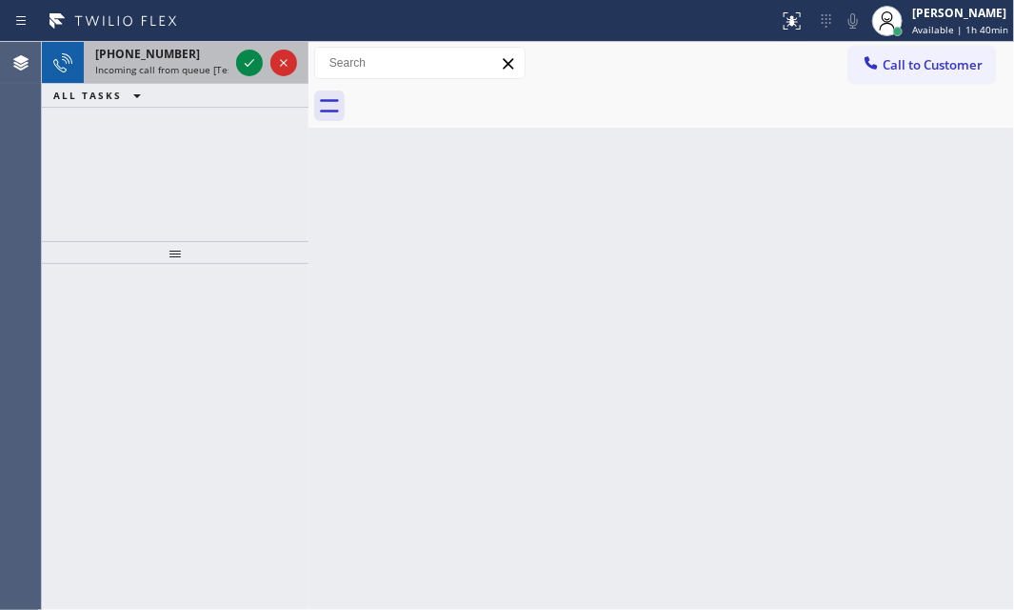
click at [167, 56] on span "[PHONE_NUMBER]" at bounding box center [147, 54] width 105 height 16
click at [177, 56] on div "[PHONE_NUMBER]" at bounding box center [161, 54] width 133 height 16
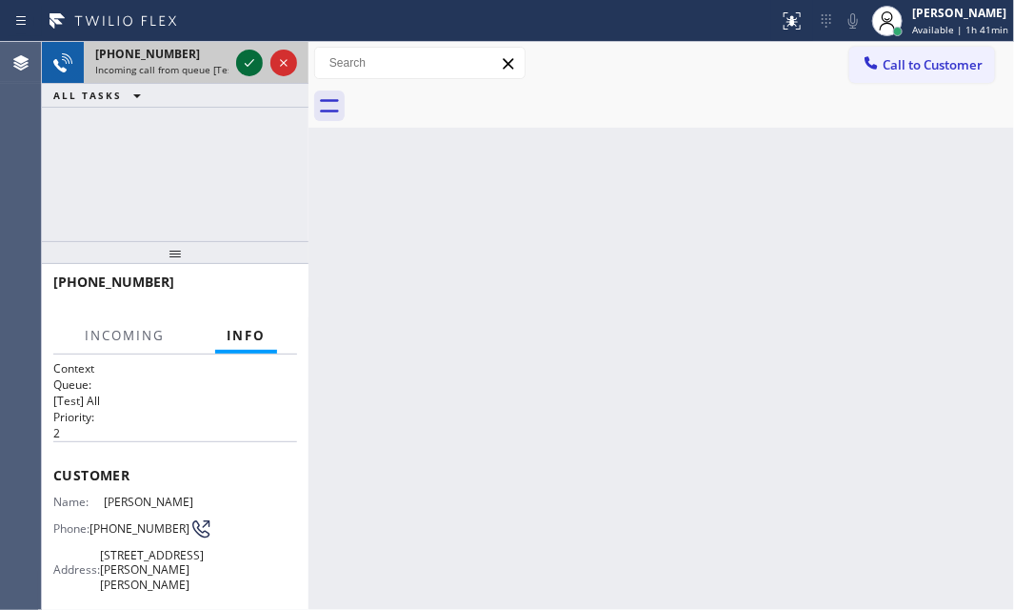
click at [250, 60] on icon at bounding box center [249, 62] width 23 height 23
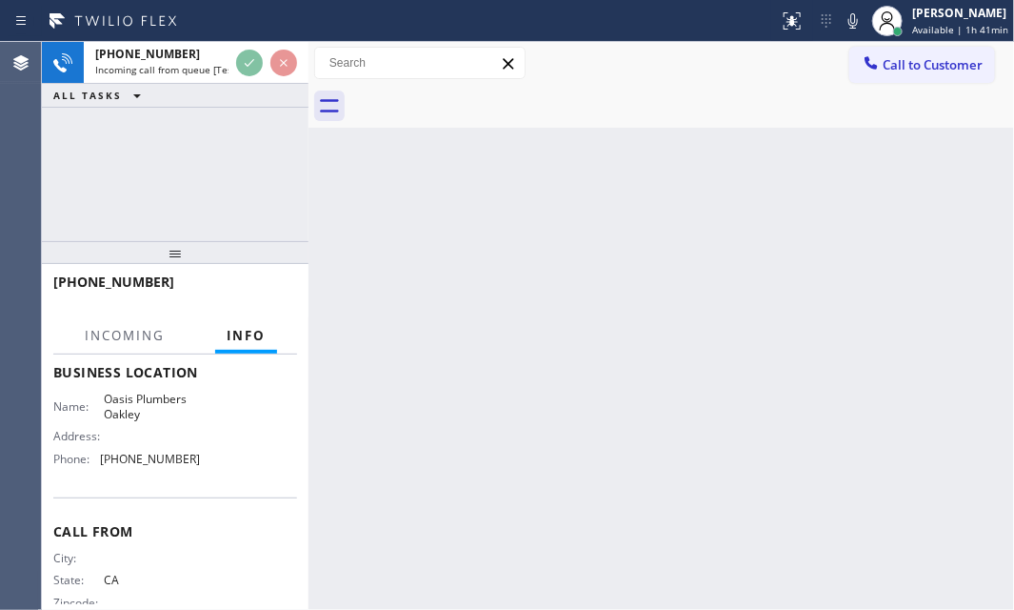
scroll to position [254, 0]
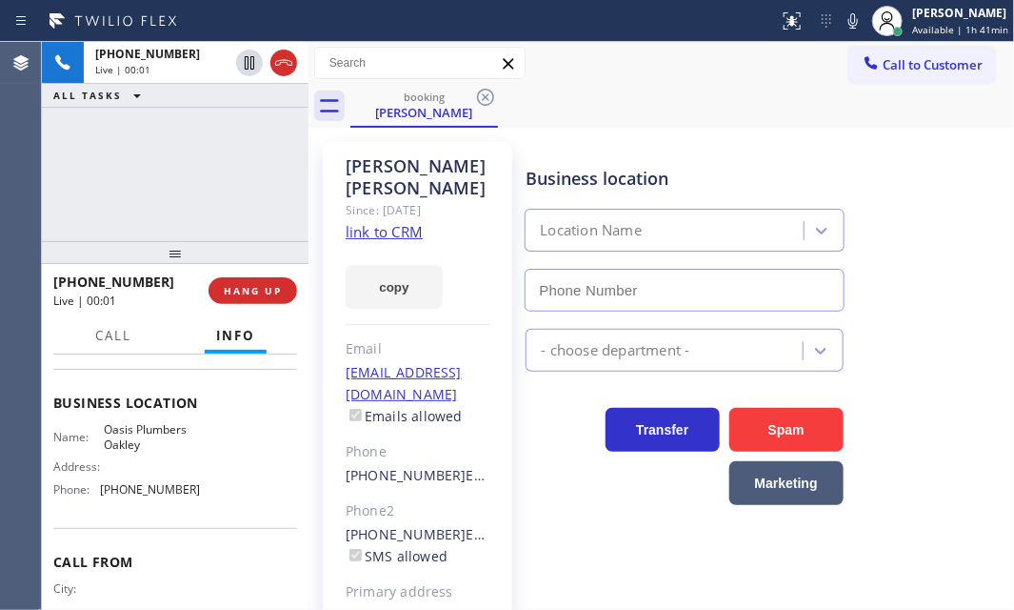
type input "[PHONE_NUMBER]"
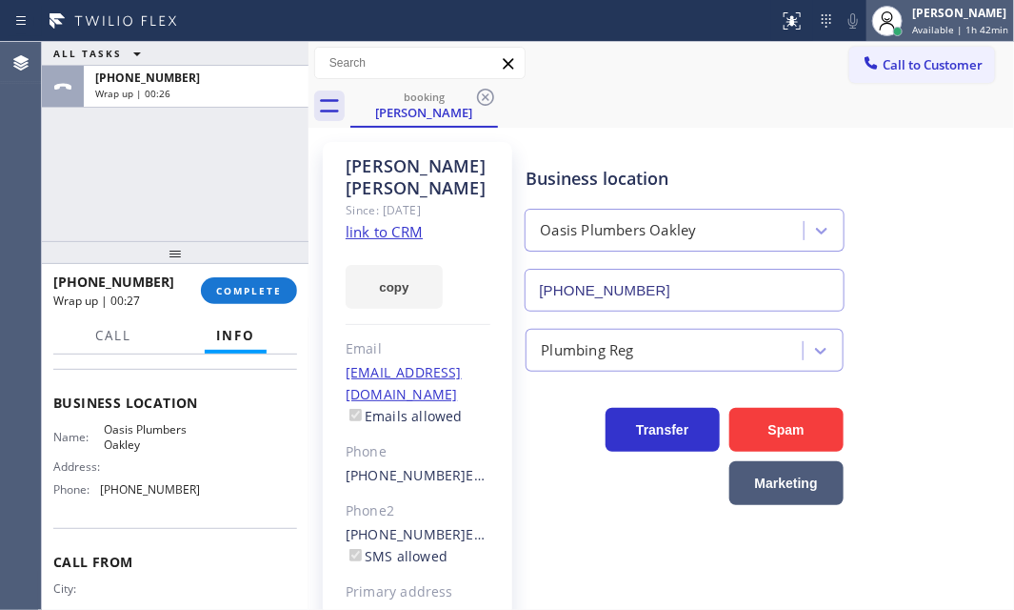
click at [909, 10] on div "[PERSON_NAME] Available | 1h 42min" at bounding box center [962, 20] width 106 height 33
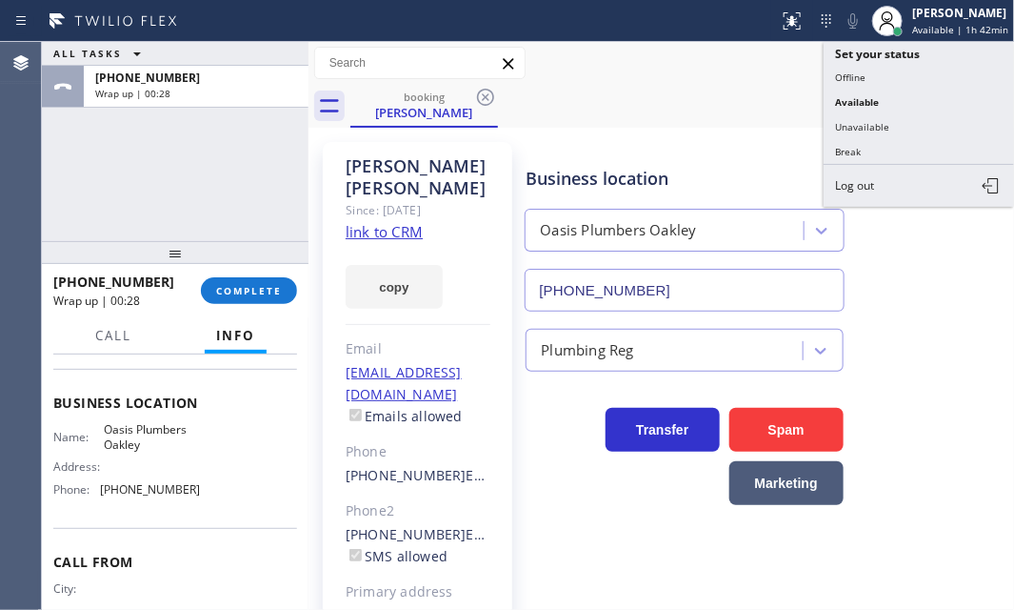
drag, startPoint x: 877, startPoint y: 74, endPoint x: 889, endPoint y: 76, distance: 11.6
click at [878, 73] on button "Offline" at bounding box center [919, 77] width 190 height 25
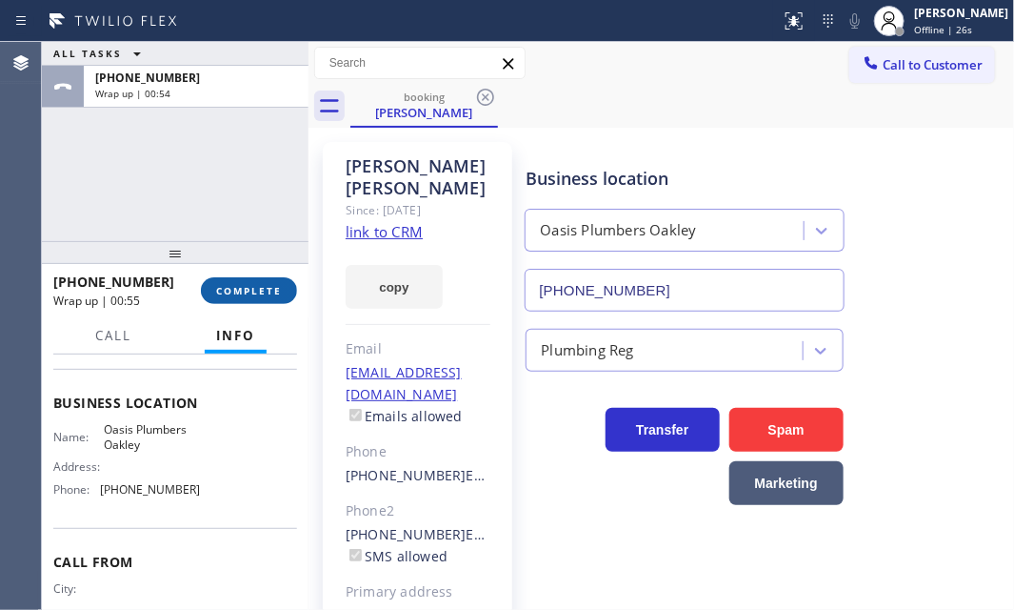
click at [240, 295] on span "COMPLETE" at bounding box center [249, 290] width 66 height 13
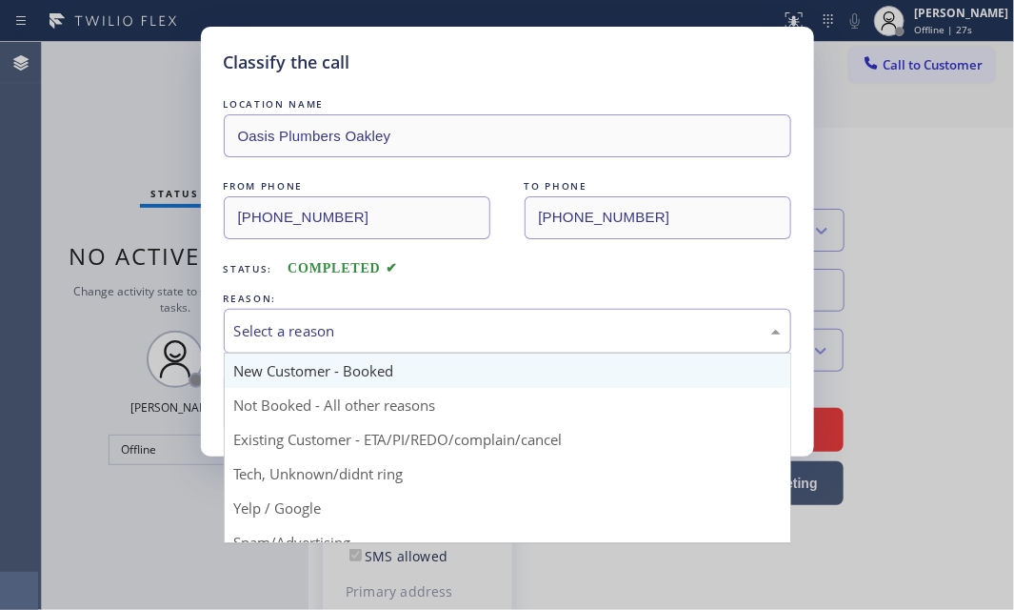
drag, startPoint x: 347, startPoint y: 321, endPoint x: 352, endPoint y: 371, distance: 50.8
click at [347, 326] on div "Select a reason" at bounding box center [507, 331] width 547 height 22
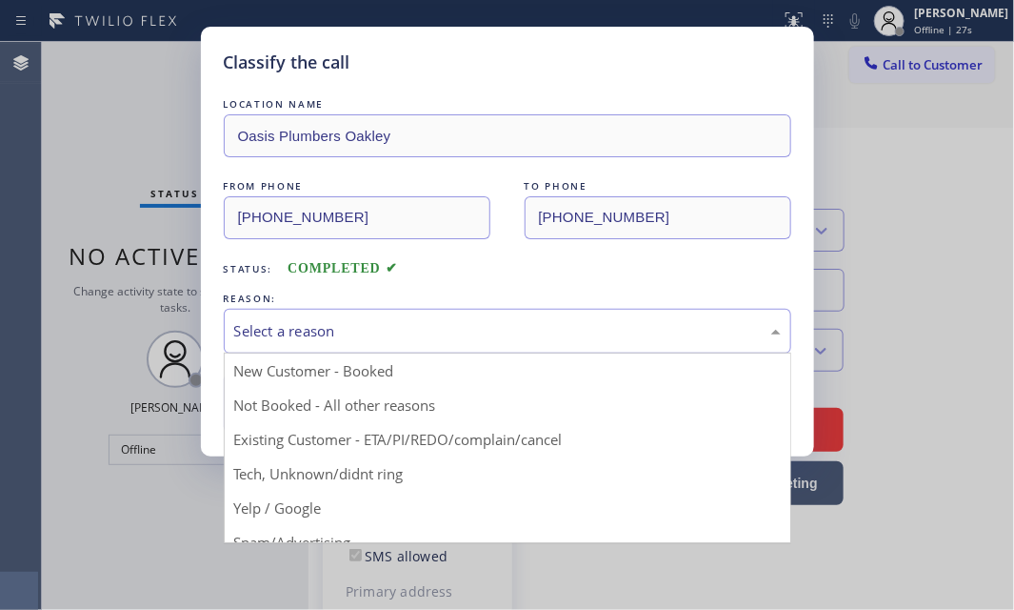
drag, startPoint x: 299, startPoint y: 435, endPoint x: 302, endPoint y: 416, distance: 19.3
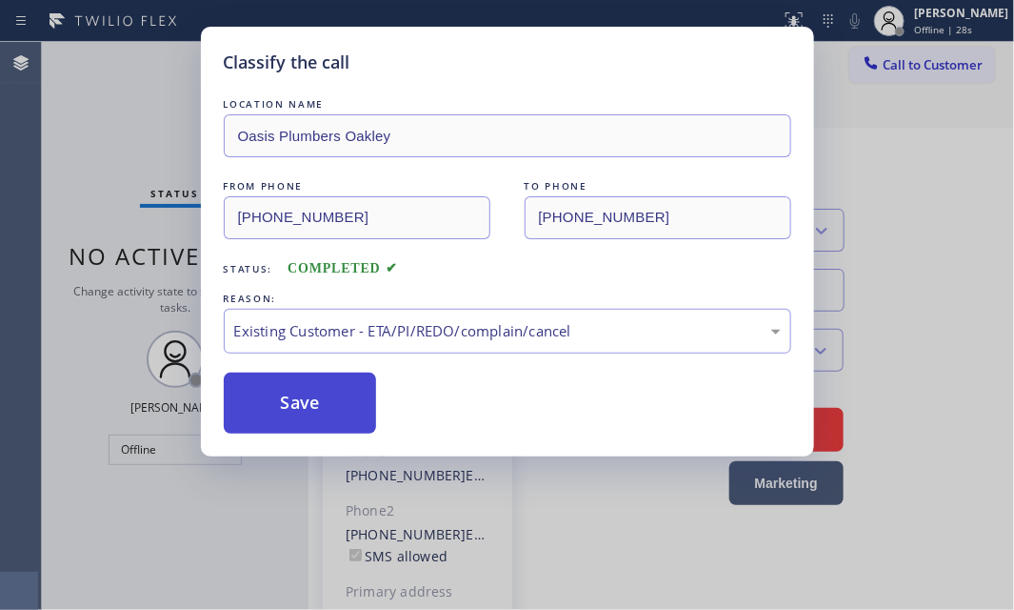
drag, startPoint x: 303, startPoint y: 405, endPoint x: 536, endPoint y: 341, distance: 241.9
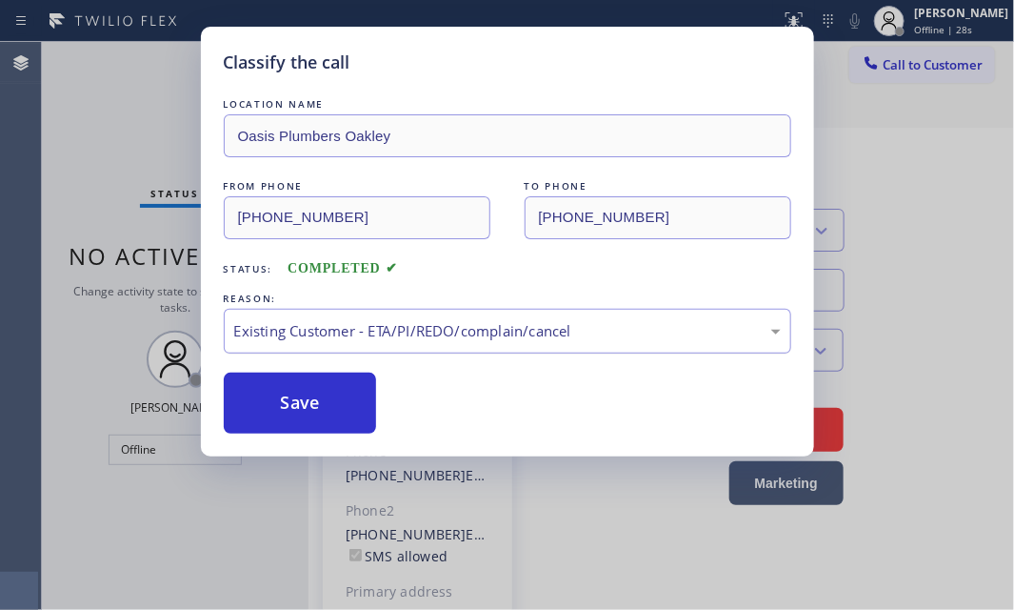
click at [318, 404] on button "Save" at bounding box center [300, 402] width 153 height 61
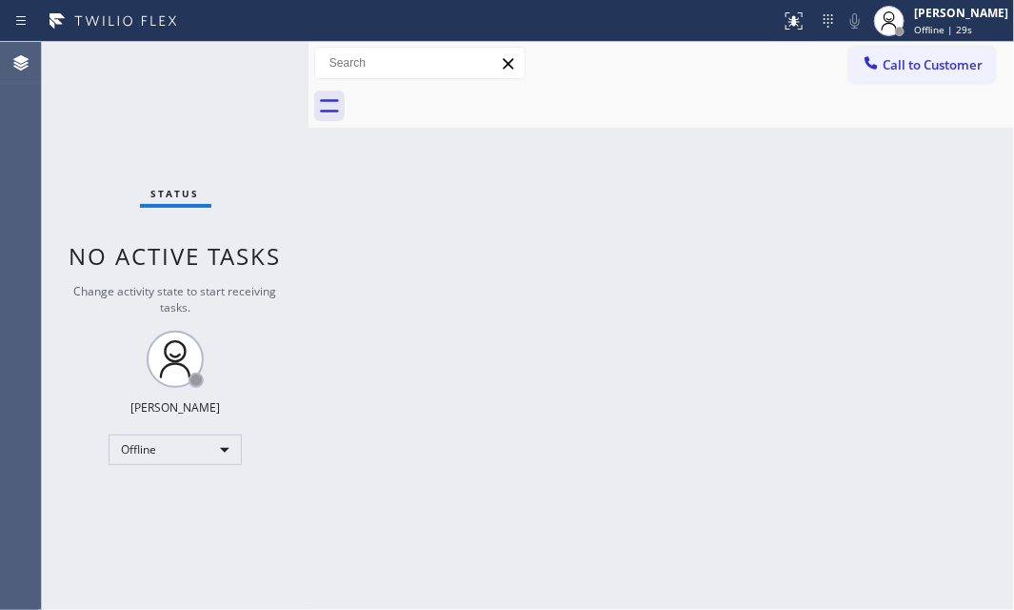
drag, startPoint x: 925, startPoint y: 24, endPoint x: 859, endPoint y: 197, distance: 185.4
click at [924, 27] on span "Offline | 29s" at bounding box center [943, 29] width 58 height 13
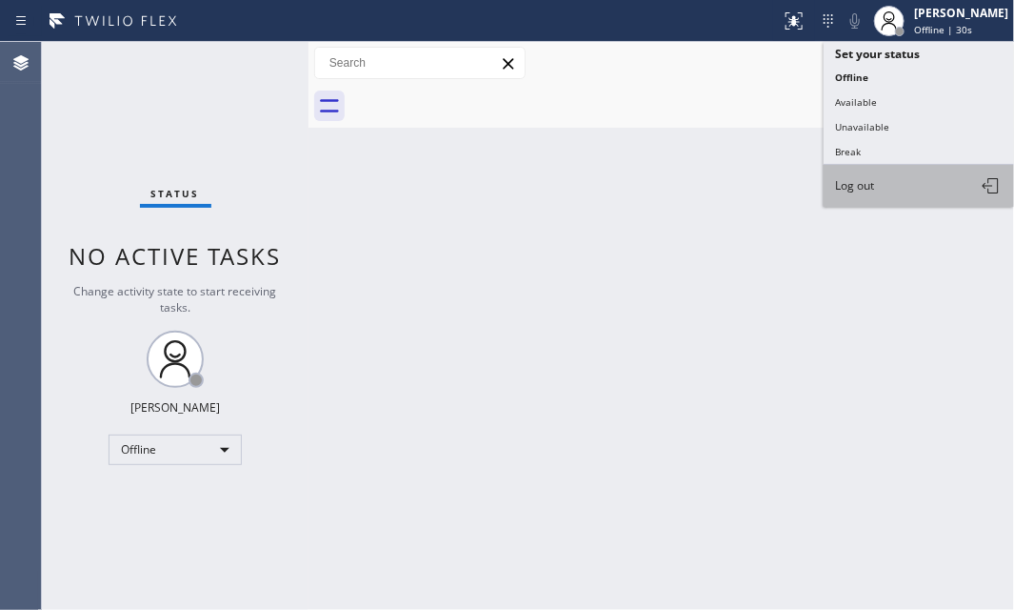
click at [878, 181] on button "Log out" at bounding box center [919, 186] width 190 height 42
